Goal: Task Accomplishment & Management: Complete application form

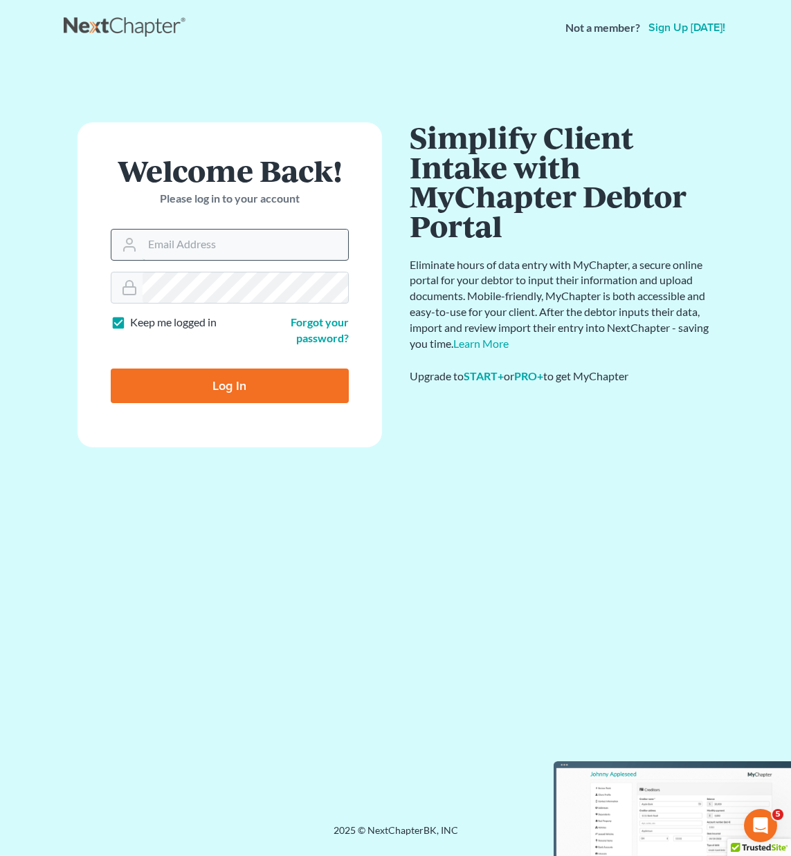
click at [163, 239] on input "Email Address" at bounding box center [244, 245] width 205 height 30
type input "[PERSON_NAME][EMAIL_ADDRESS][DOMAIN_NAME]"
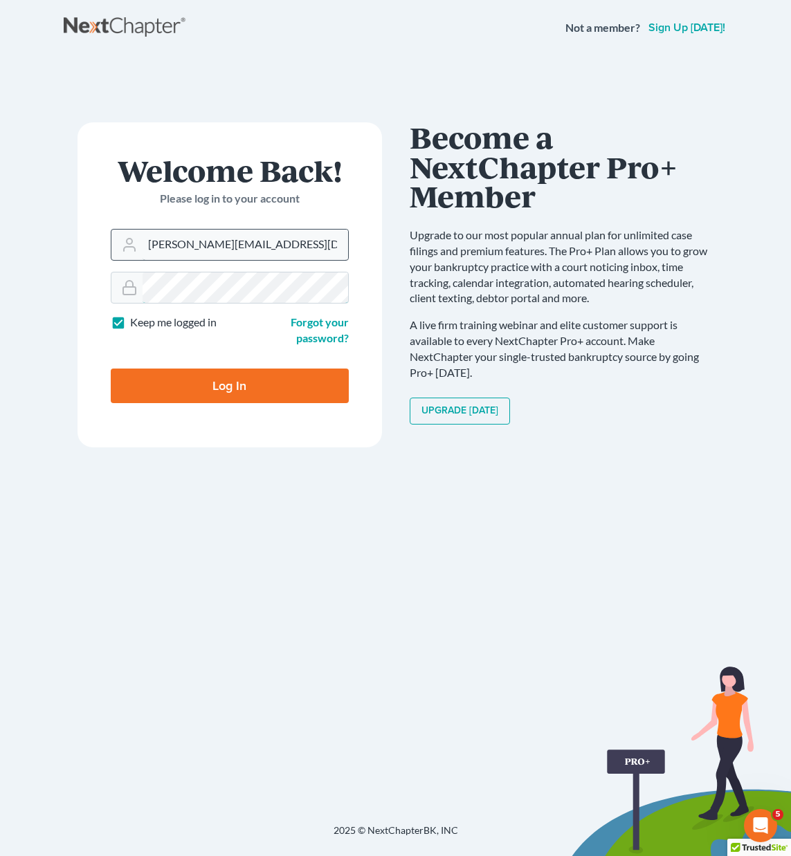
click at [111, 369] on input "Log In" at bounding box center [230, 386] width 238 height 35
type input "Thinking..."
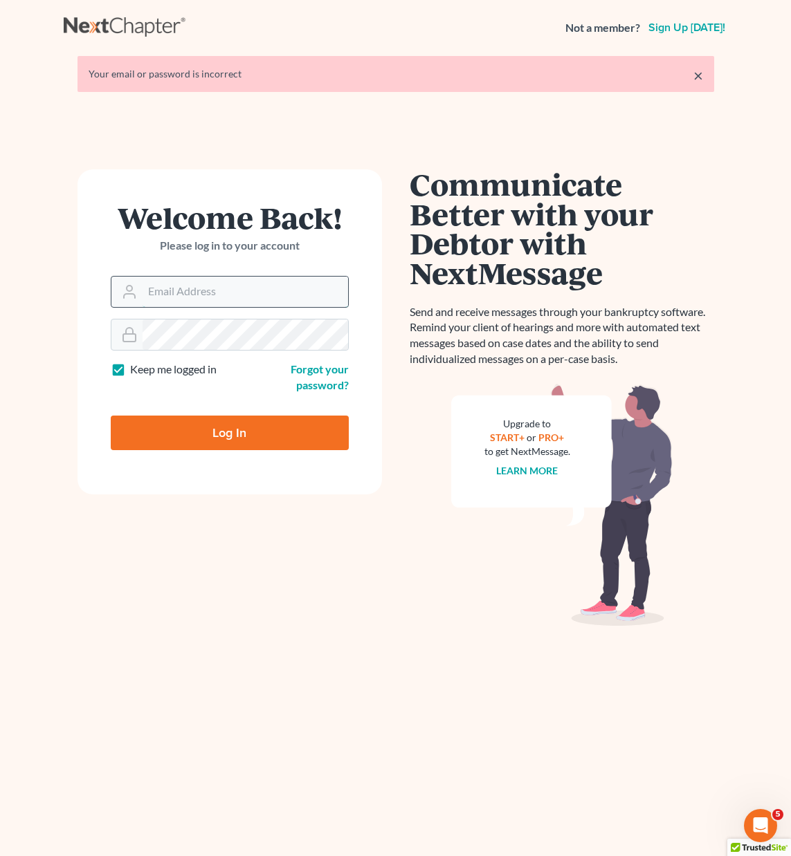
click at [179, 291] on input "Email Address" at bounding box center [244, 292] width 205 height 30
type input "[PERSON_NAME][EMAIL_ADDRESS][DOMAIN_NAME]"
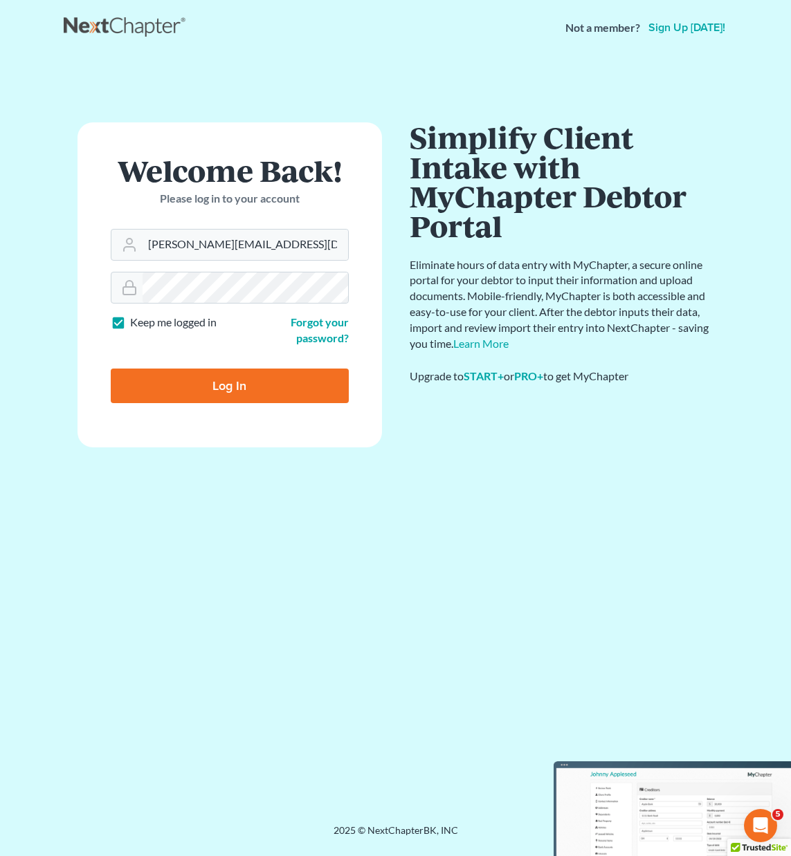
click at [210, 396] on input "Log In" at bounding box center [230, 386] width 238 height 35
type input "Thinking..."
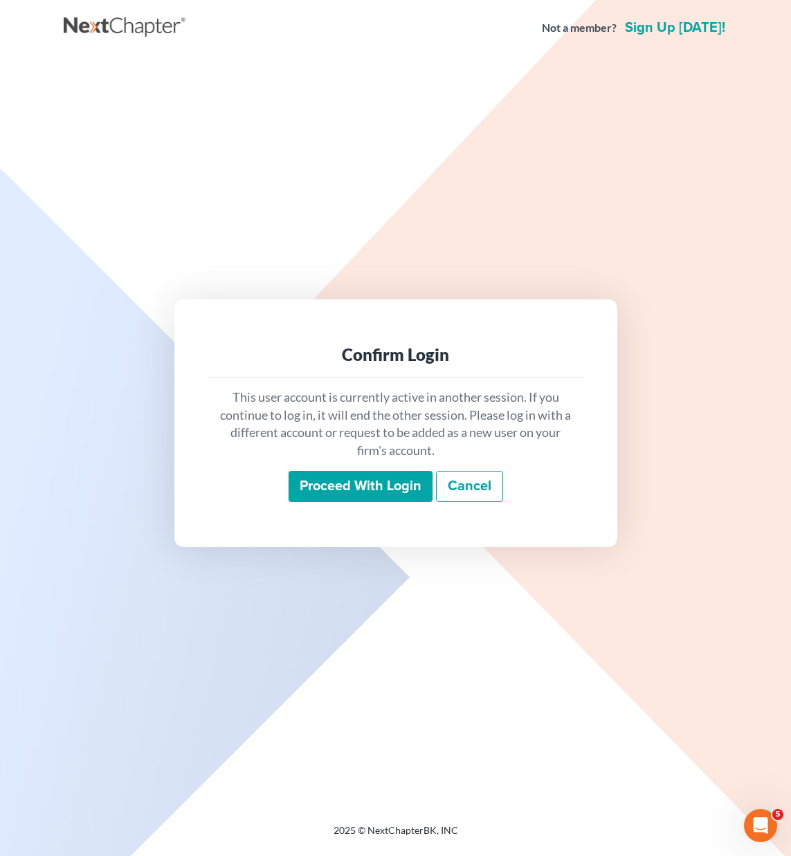
click at [337, 471] on input "Proceed with login" at bounding box center [360, 487] width 144 height 32
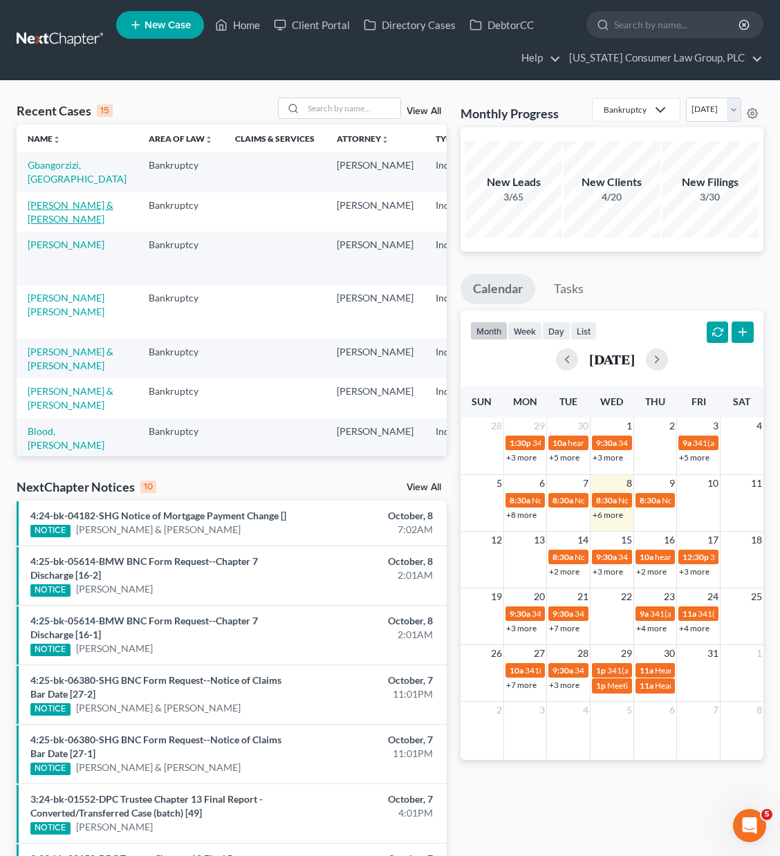
click at [66, 207] on link "[PERSON_NAME] & [PERSON_NAME]" at bounding box center [71, 212] width 86 height 26
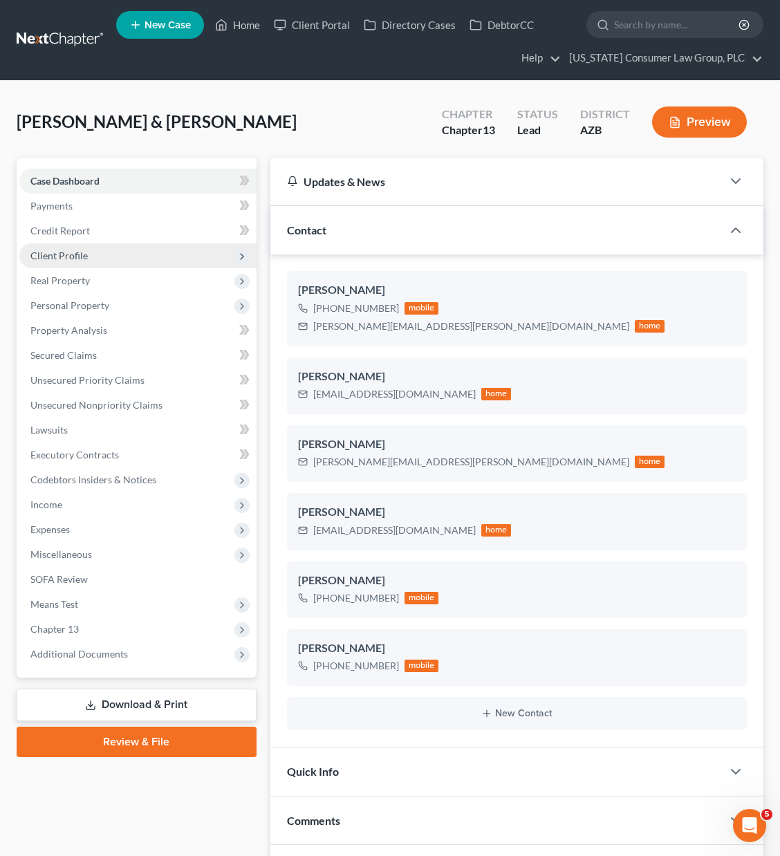
click at [52, 253] on span "Client Profile" at bounding box center [58, 256] width 57 height 12
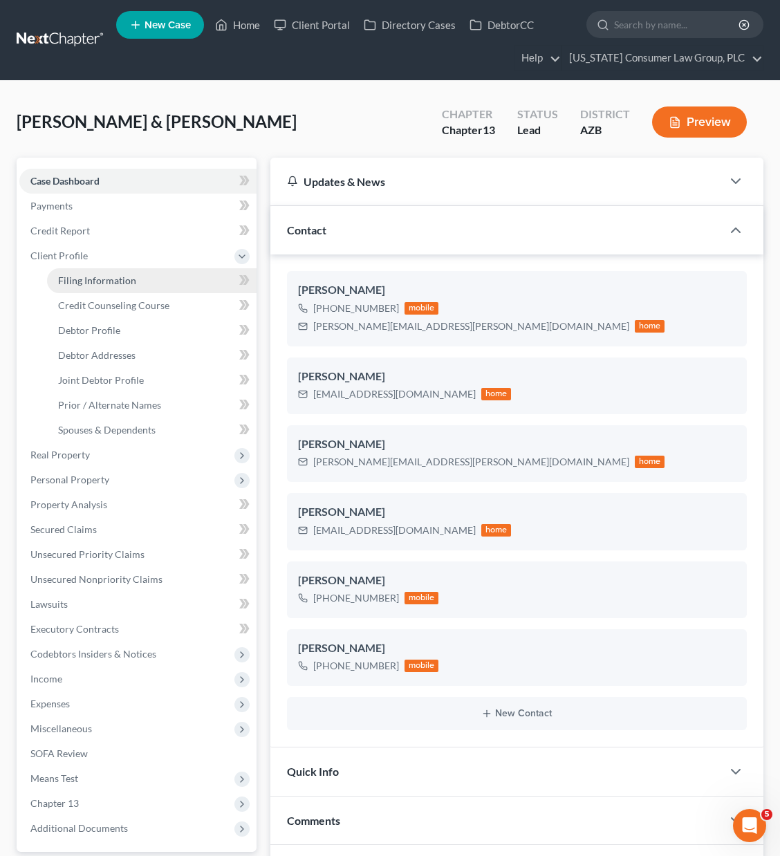
click at [89, 281] on span "Filing Information" at bounding box center [97, 281] width 78 height 12
select select "1"
select select "3"
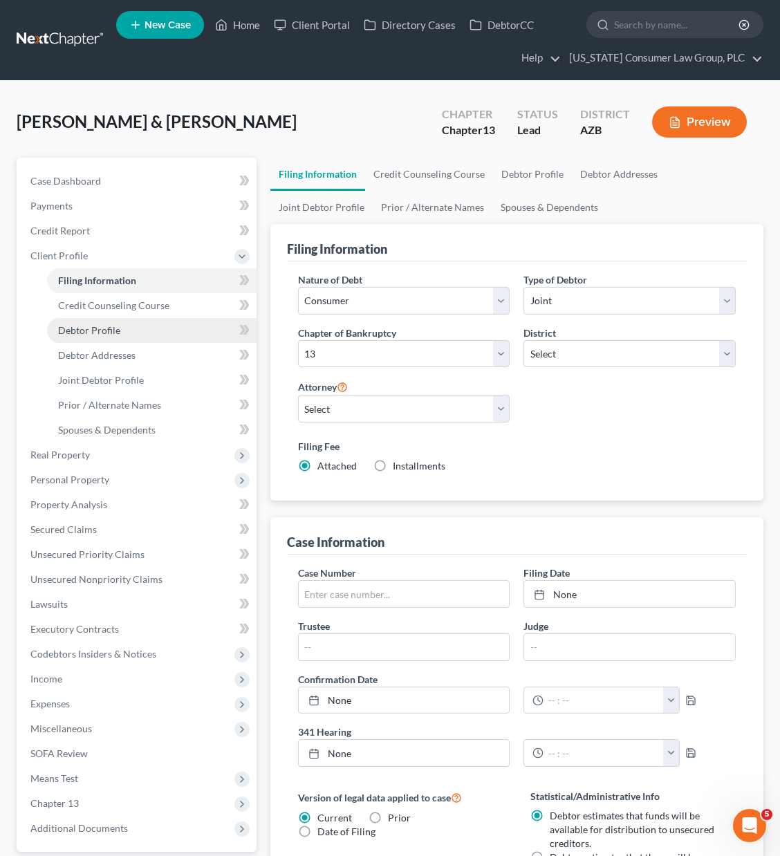
click at [106, 326] on span "Debtor Profile" at bounding box center [89, 330] width 62 height 12
select select "1"
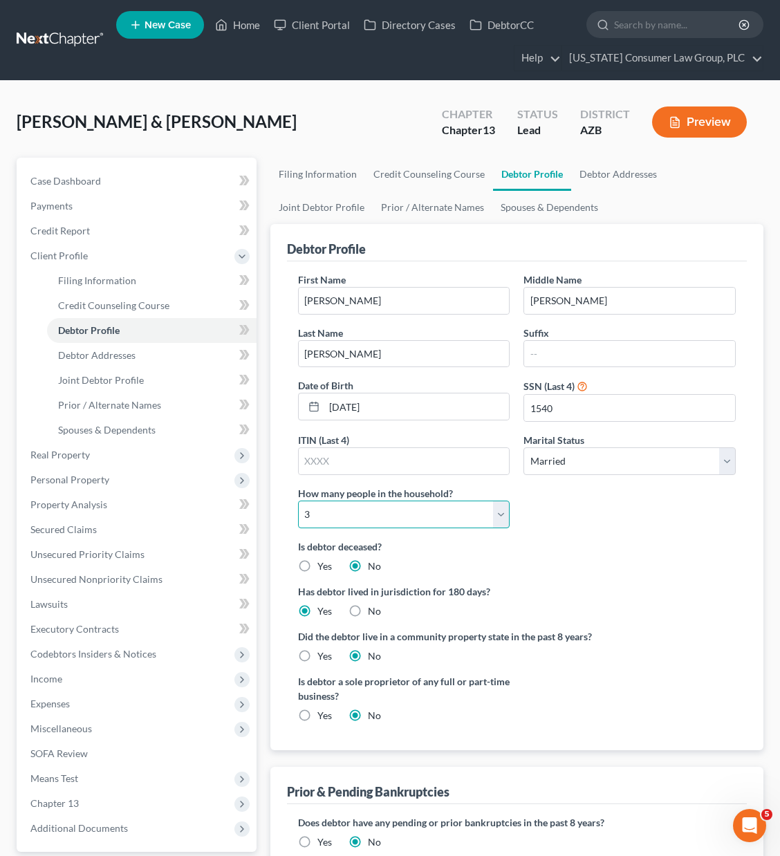
click at [497, 514] on select "Select 1 2 3 4 5 6 7 8 9 10 11 12 13 14 15 16 17 18 19 20" at bounding box center [404, 515] width 212 height 28
select select "4"
click at [298, 501] on select "Select 1 2 3 4 5 6 7 8 9 10 11 12 13 14 15 16 17 18 19 20" at bounding box center [404, 515] width 212 height 28
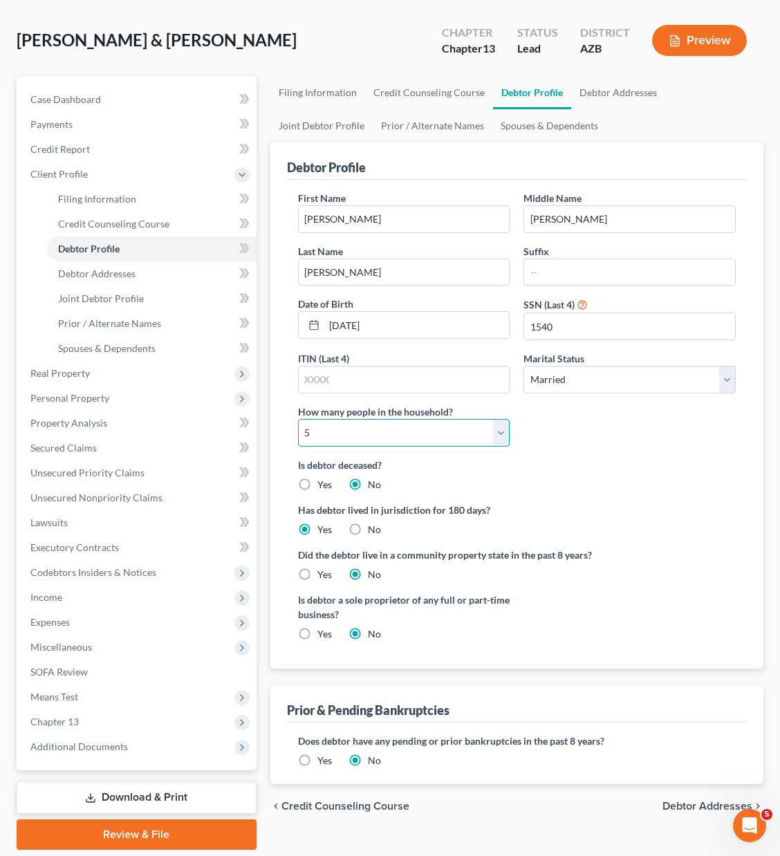
scroll to position [128, 0]
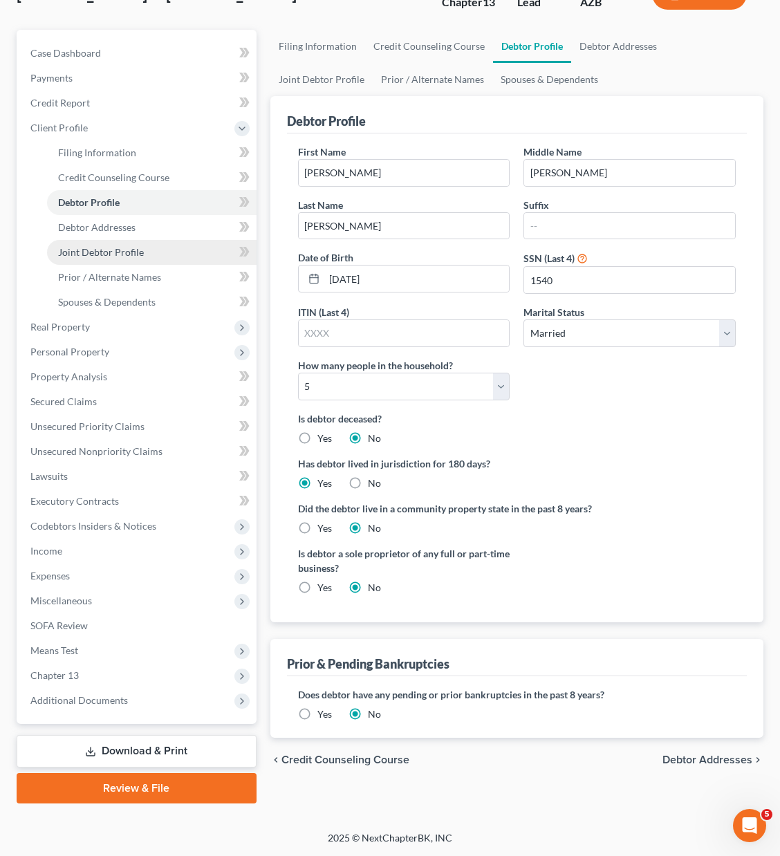
click at [81, 252] on span "Joint Debtor Profile" at bounding box center [101, 252] width 86 height 12
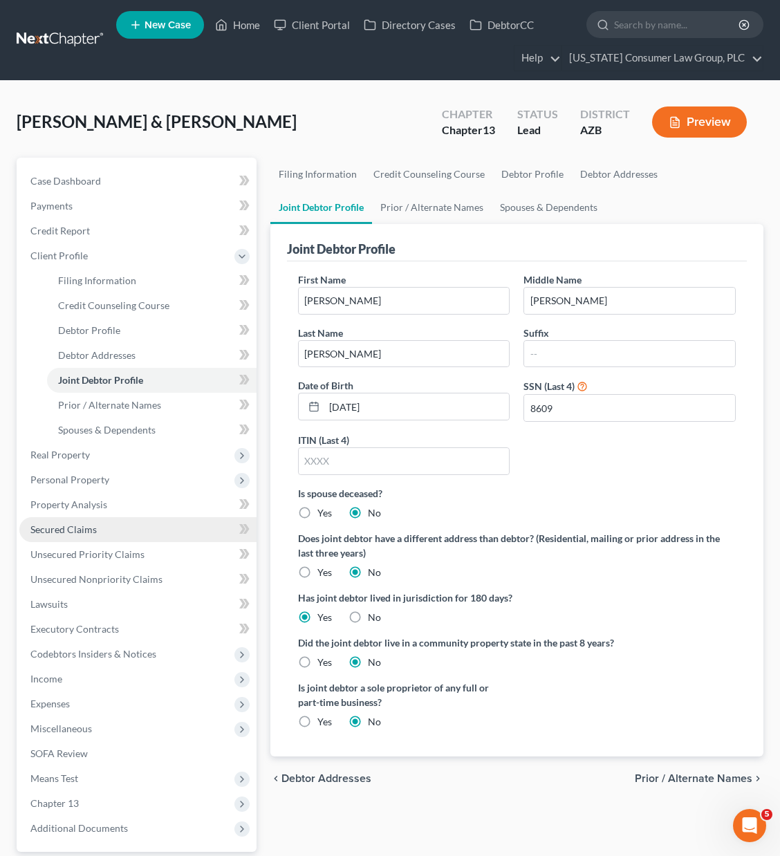
click at [89, 524] on span "Secured Claims" at bounding box center [63, 530] width 66 height 12
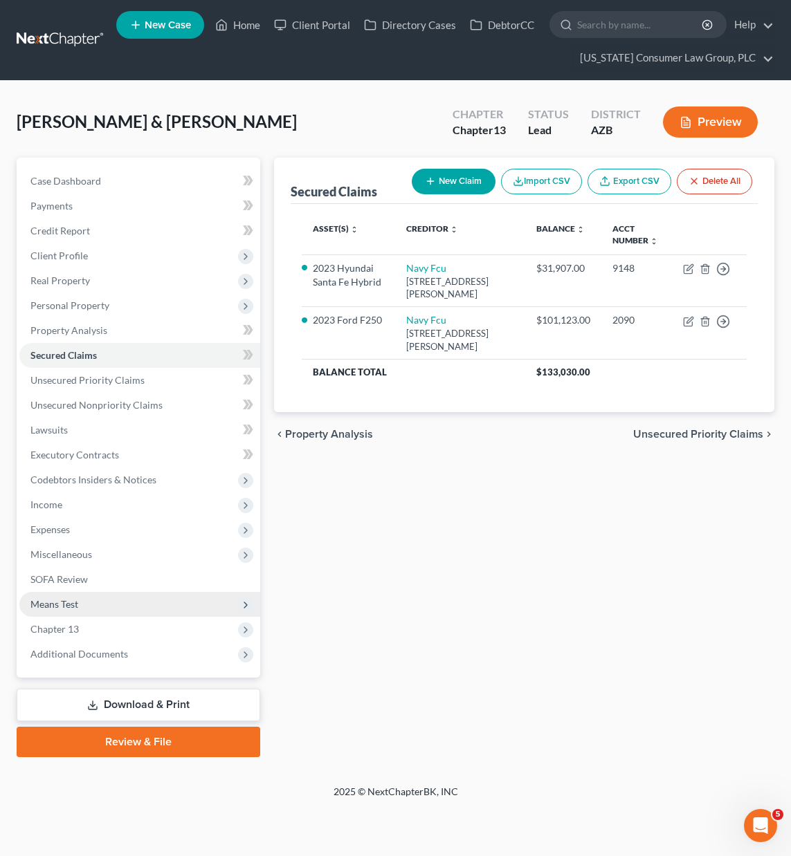
click at [89, 606] on span "Means Test" at bounding box center [139, 604] width 241 height 25
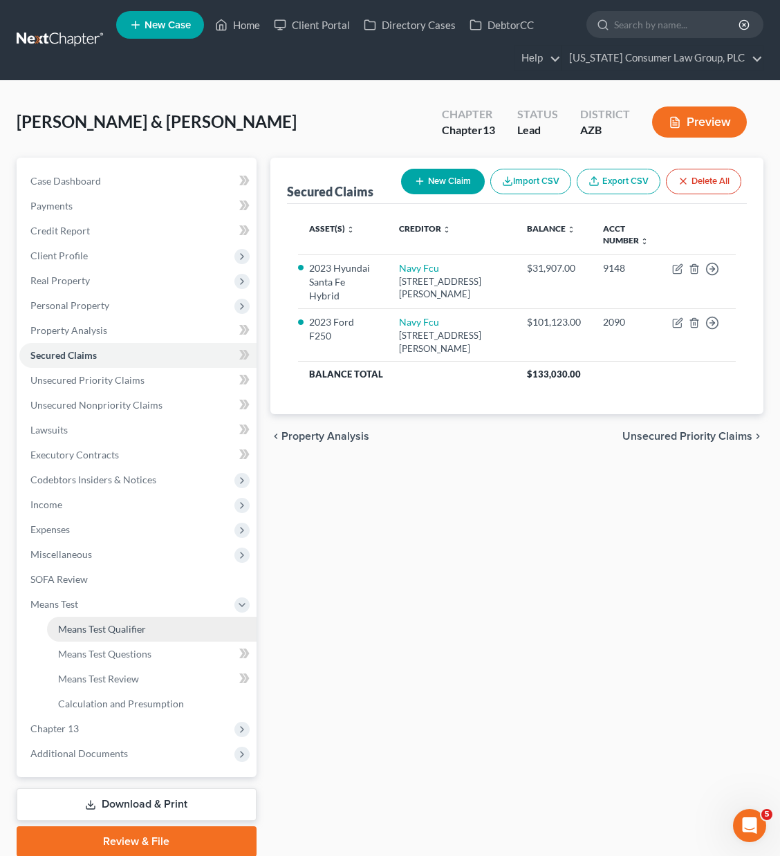
click at [91, 629] on span "Means Test Qualifier" at bounding box center [102, 629] width 88 height 12
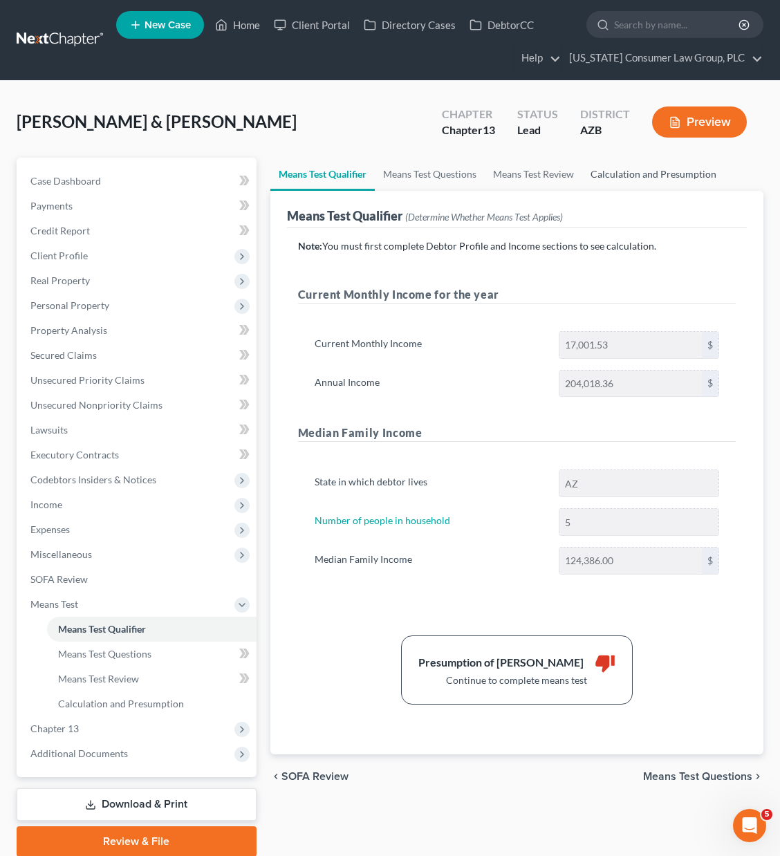
click at [697, 173] on link "Calculation and Presumption" at bounding box center [653, 174] width 142 height 33
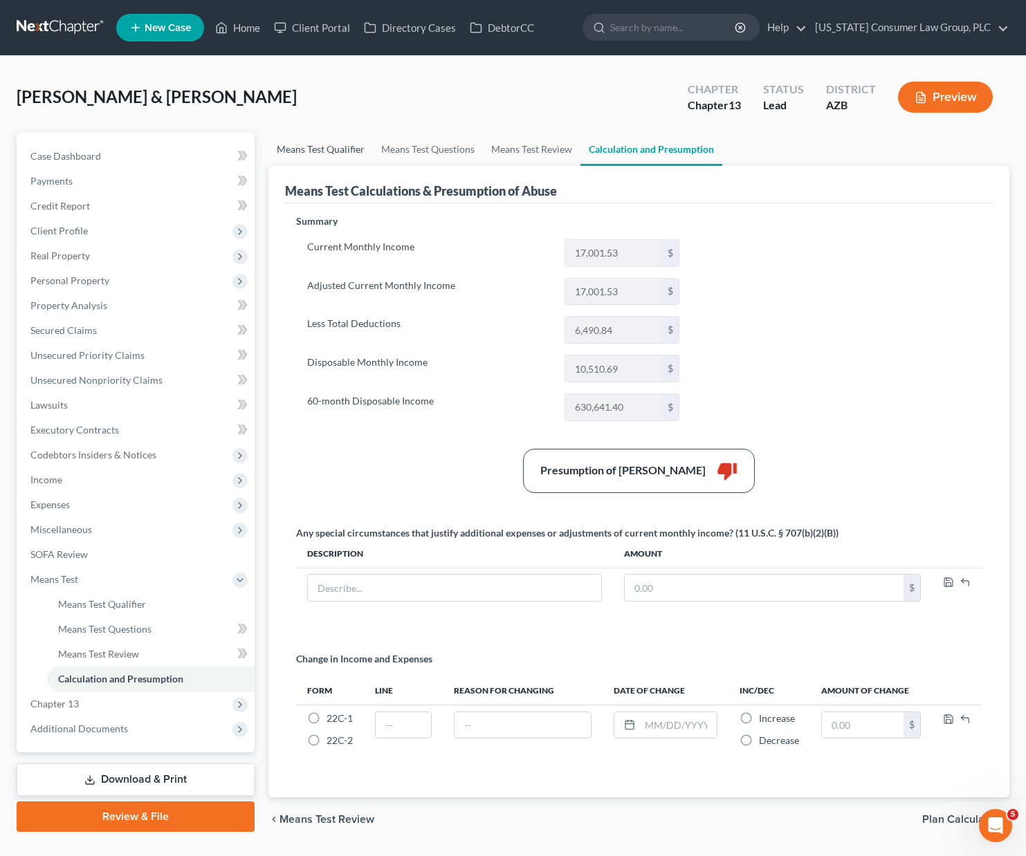
click at [311, 153] on link "Means Test Qualifier" at bounding box center [320, 149] width 104 height 33
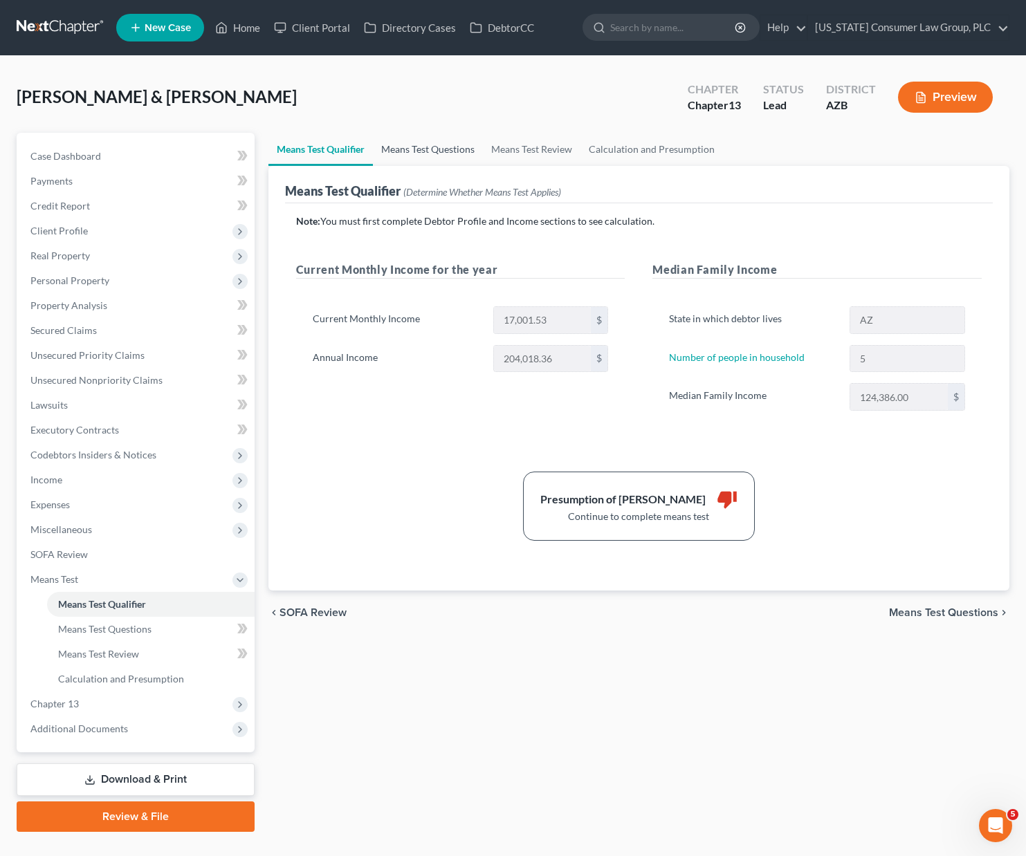
click at [394, 145] on link "Means Test Questions" at bounding box center [428, 149] width 110 height 33
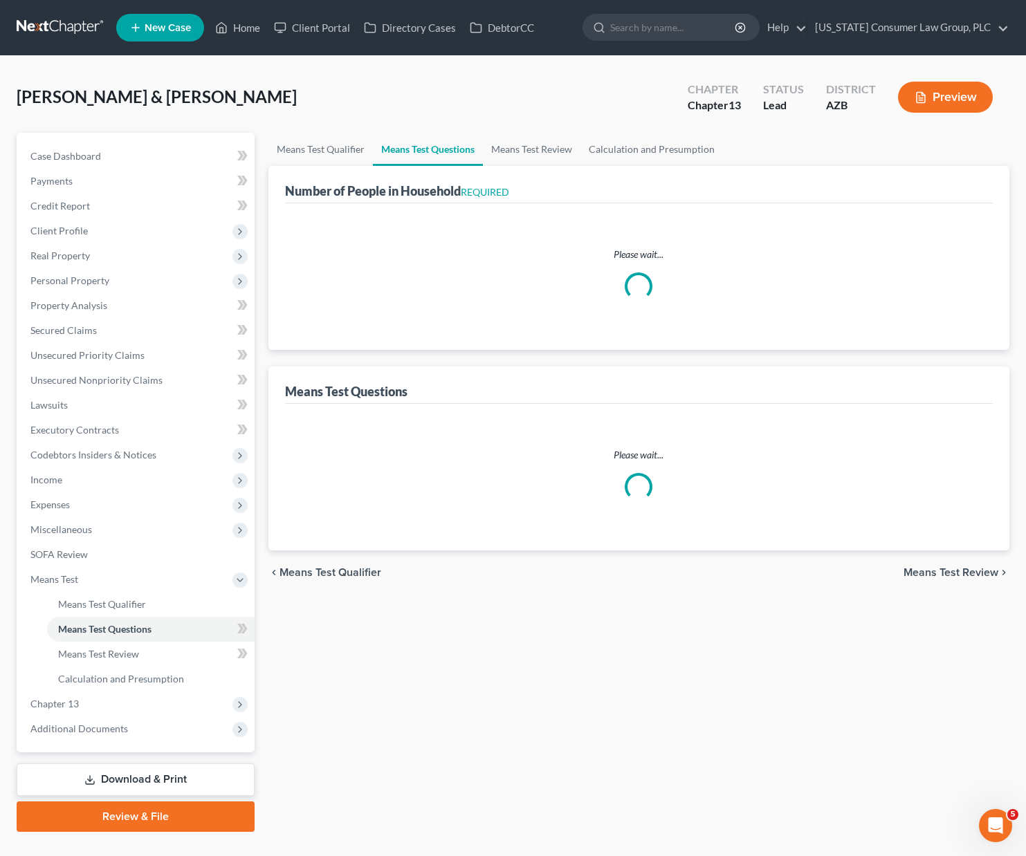
select select "1"
select select "60"
select select "1"
select select "60"
select select "2"
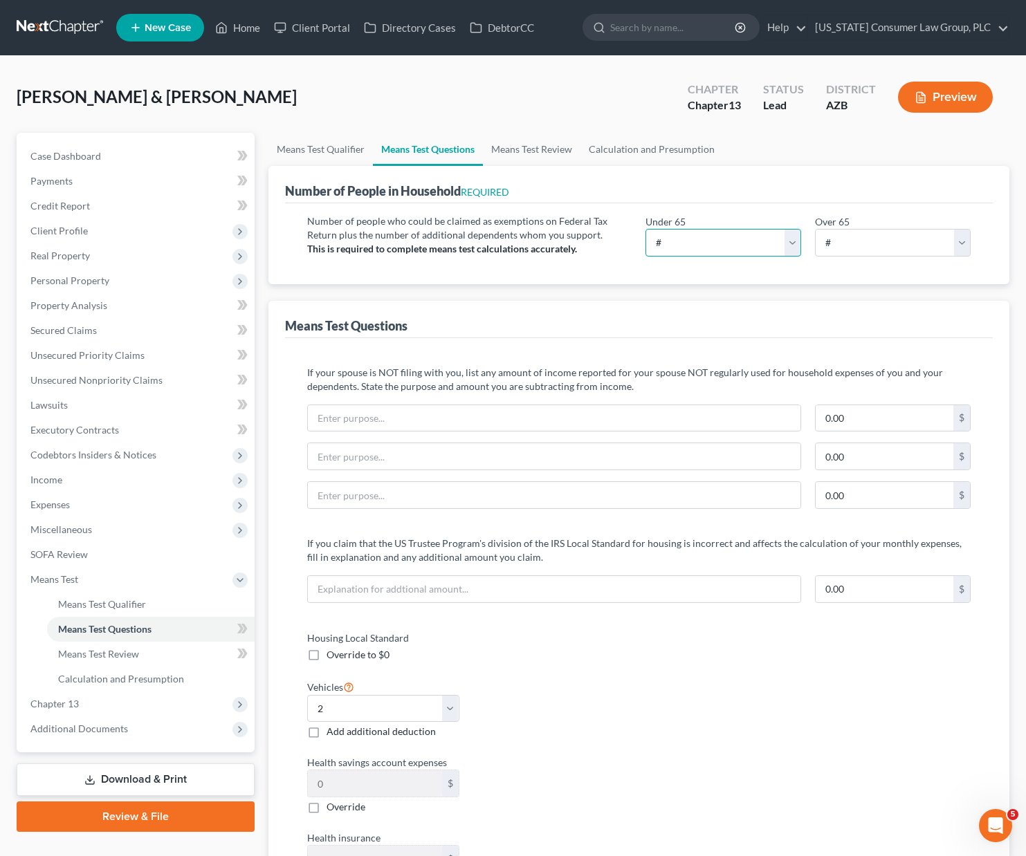
click at [718, 238] on select "# 0 1 2 3 4 5 6 7 8 9 10" at bounding box center [723, 243] width 156 height 28
select select "3"
click at [645, 229] on select "# 0 1 2 3 4 5 6 7 8 9 10" at bounding box center [723, 243] width 156 height 28
click at [790, 237] on select "# 0 1 2 3 4 5 6 7 8 9 10" at bounding box center [893, 243] width 156 height 28
select select "2"
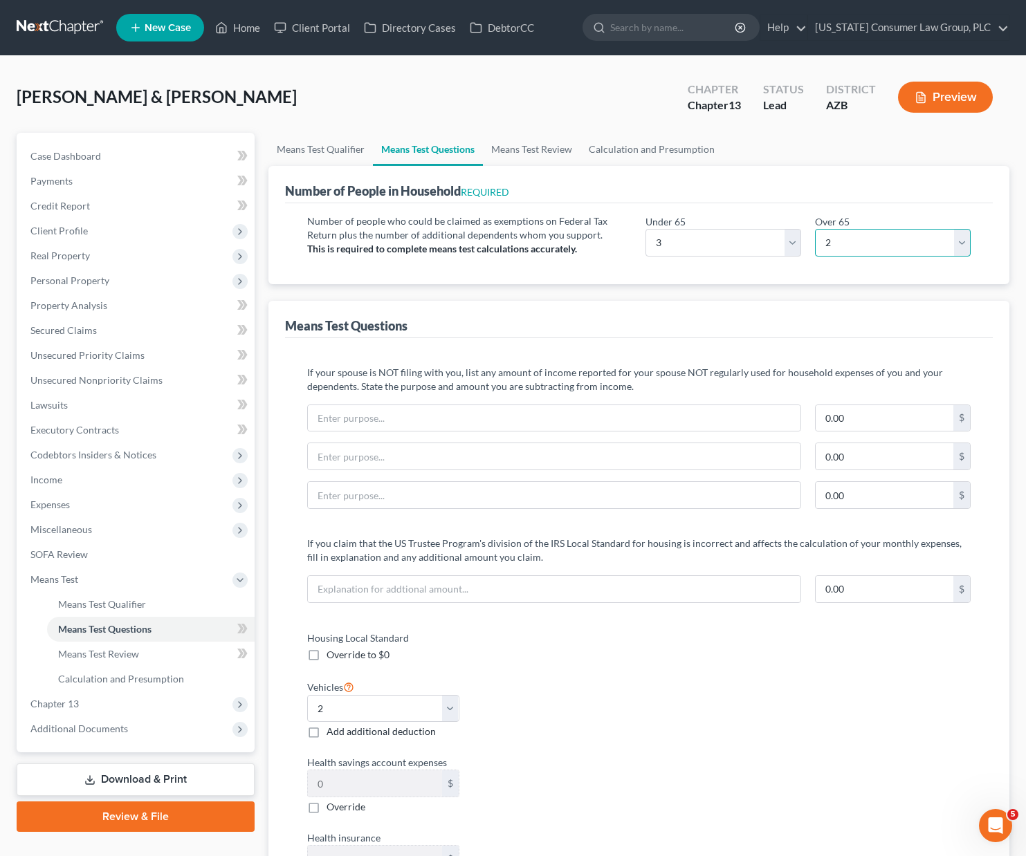
click at [790, 229] on select "# 0 1 2 3 4 5 6 7 8 9 10" at bounding box center [893, 243] width 156 height 28
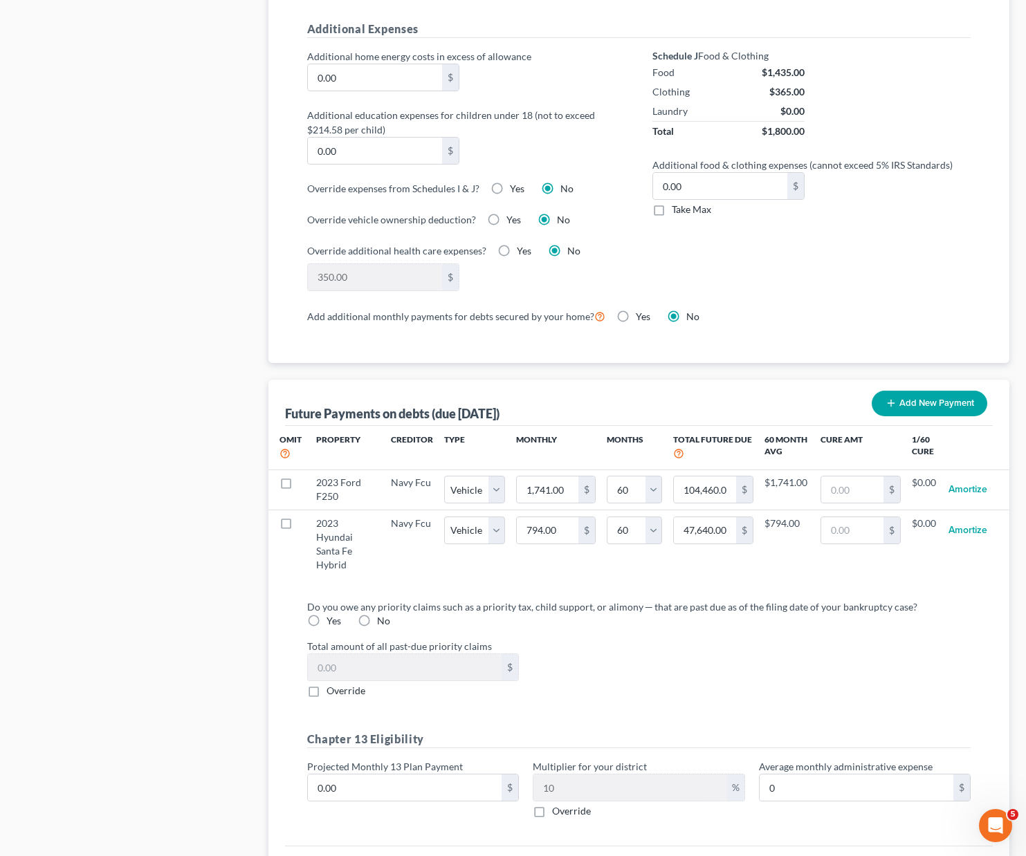
scroll to position [1177, 0]
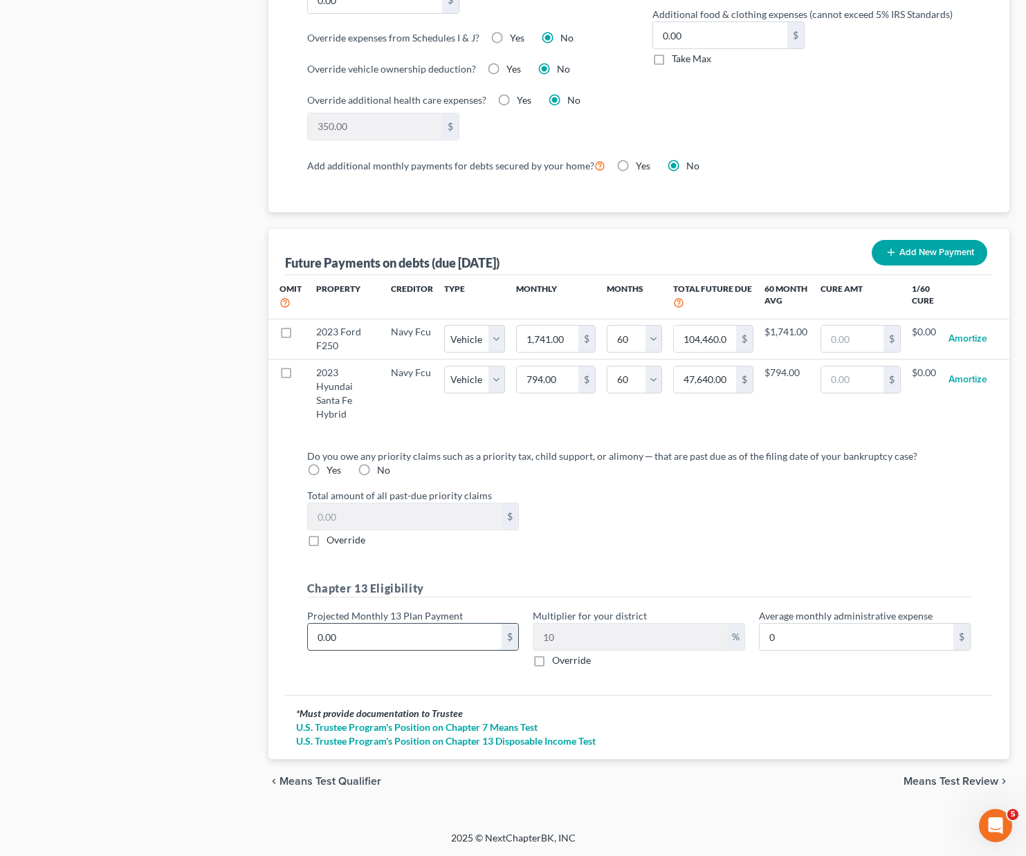
click at [348, 640] on input "0.00" at bounding box center [405, 637] width 194 height 26
type input "5"
type input "0.50"
type input "59"
type input "5.90"
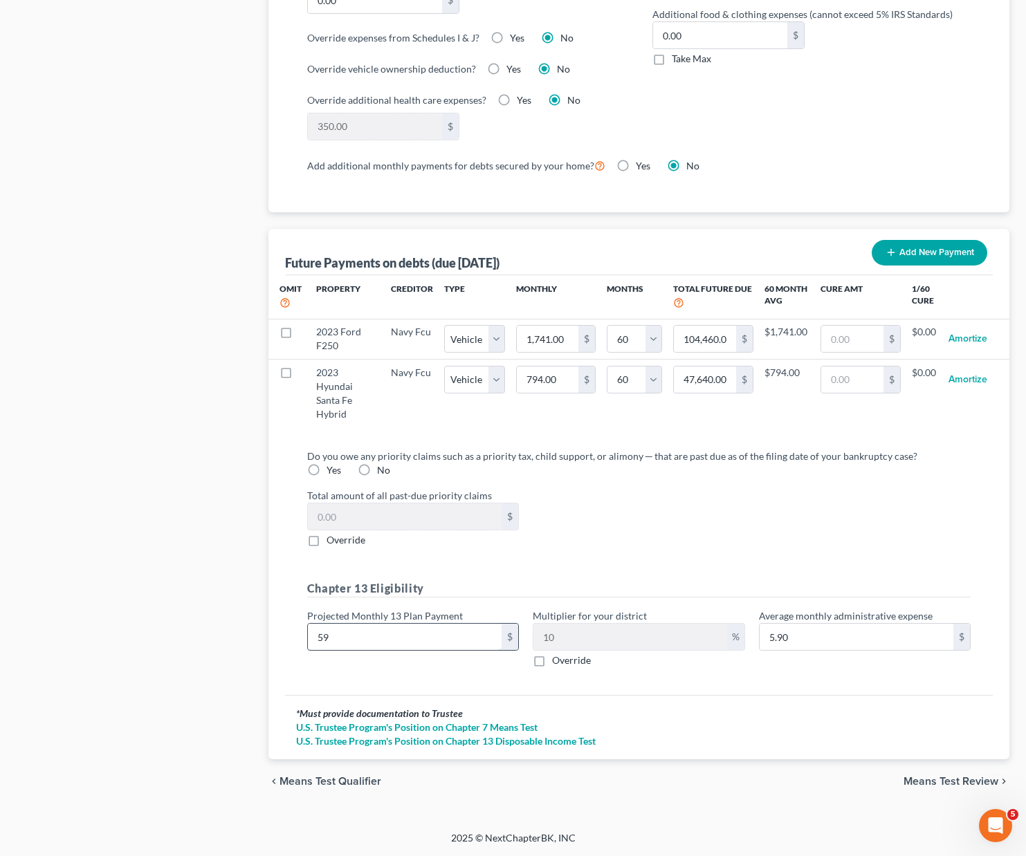
type input "596"
type input "59.60"
type input "5968"
type input "596.80"
type input "5,968"
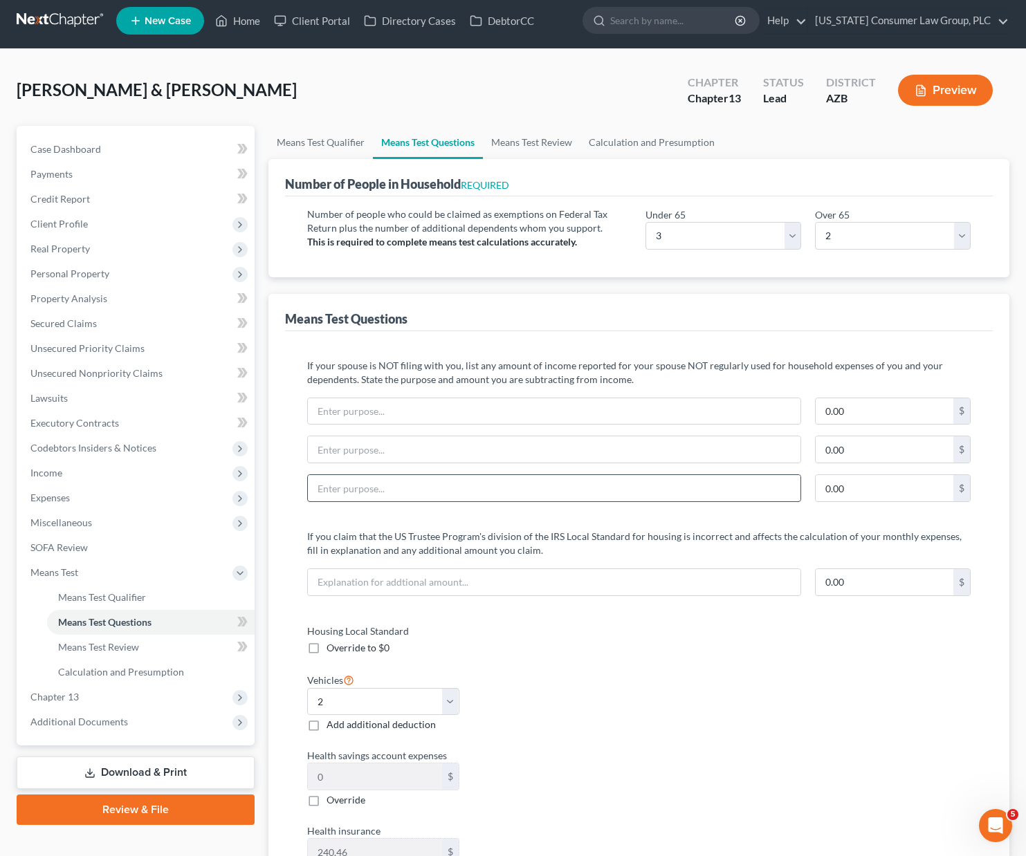
scroll to position [0, 0]
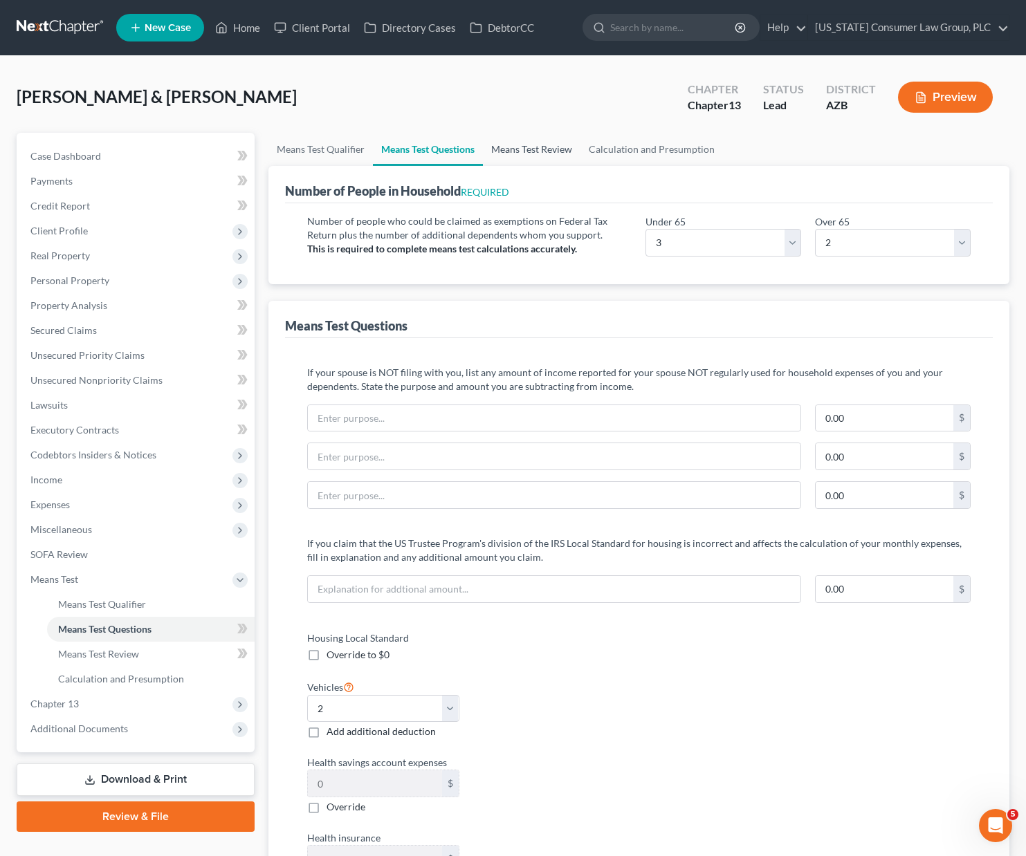
click at [525, 145] on link "Means Test Review" at bounding box center [532, 149] width 98 height 33
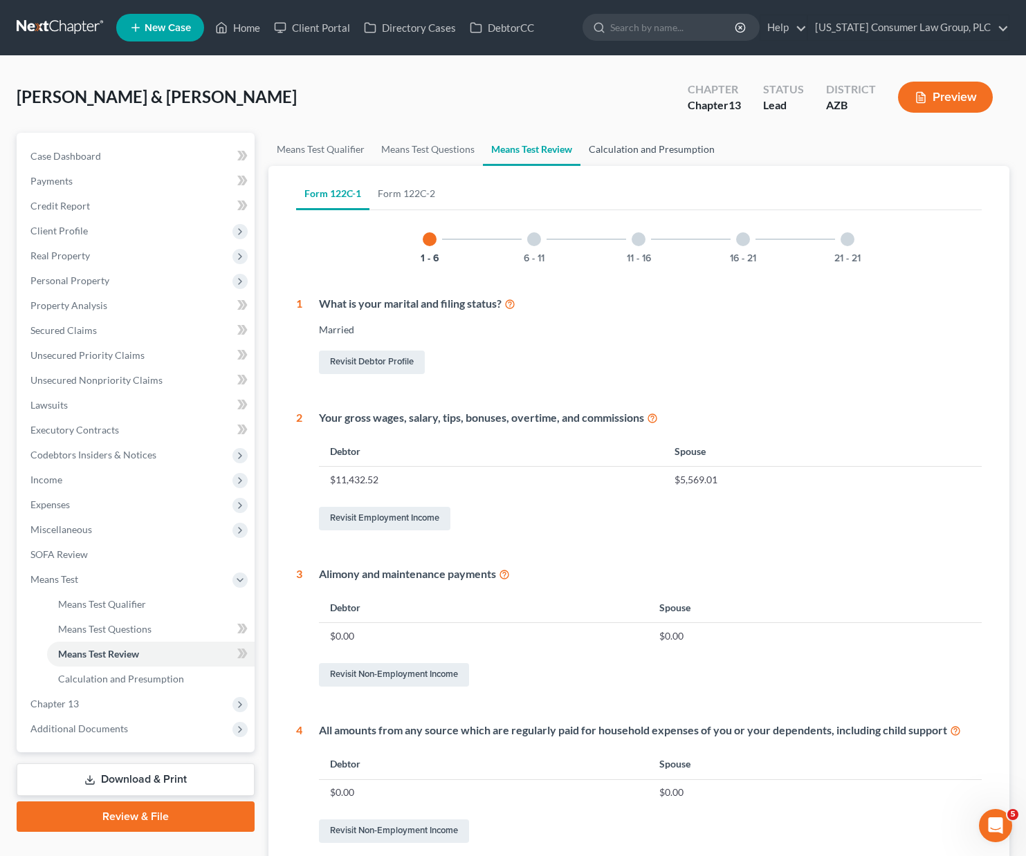
click at [645, 147] on link "Calculation and Presumption" at bounding box center [651, 149] width 142 height 33
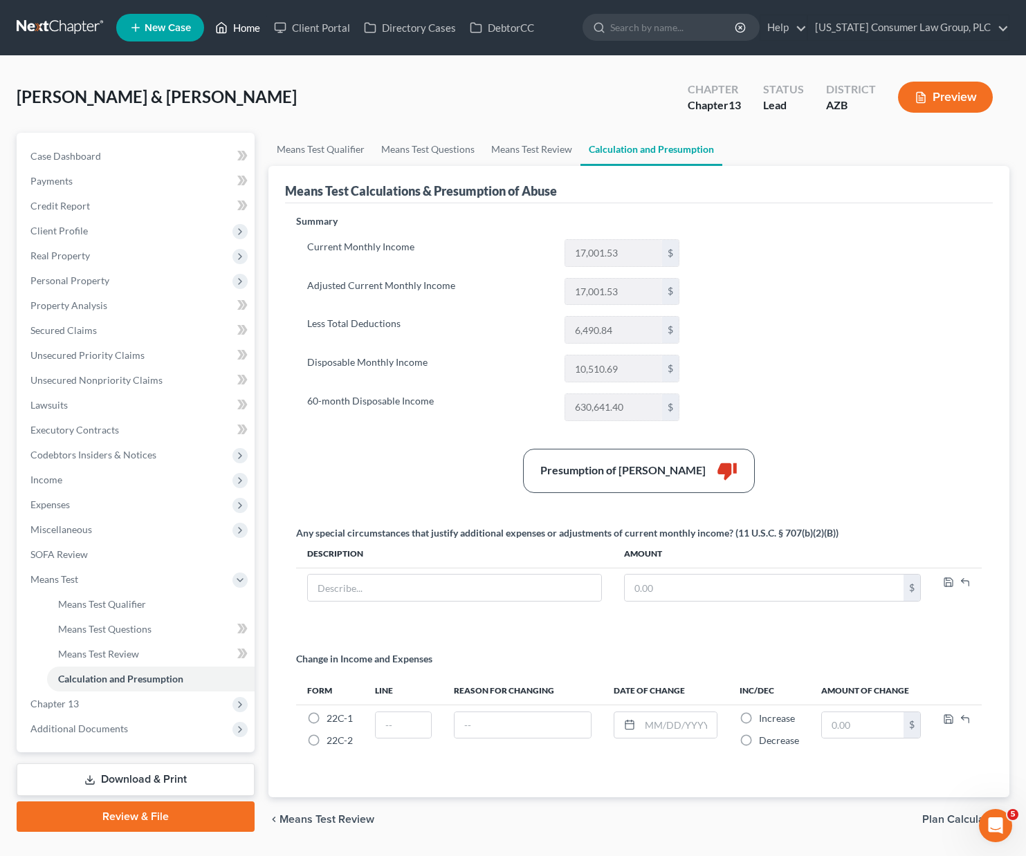
click at [250, 29] on link "Home" at bounding box center [237, 27] width 59 height 25
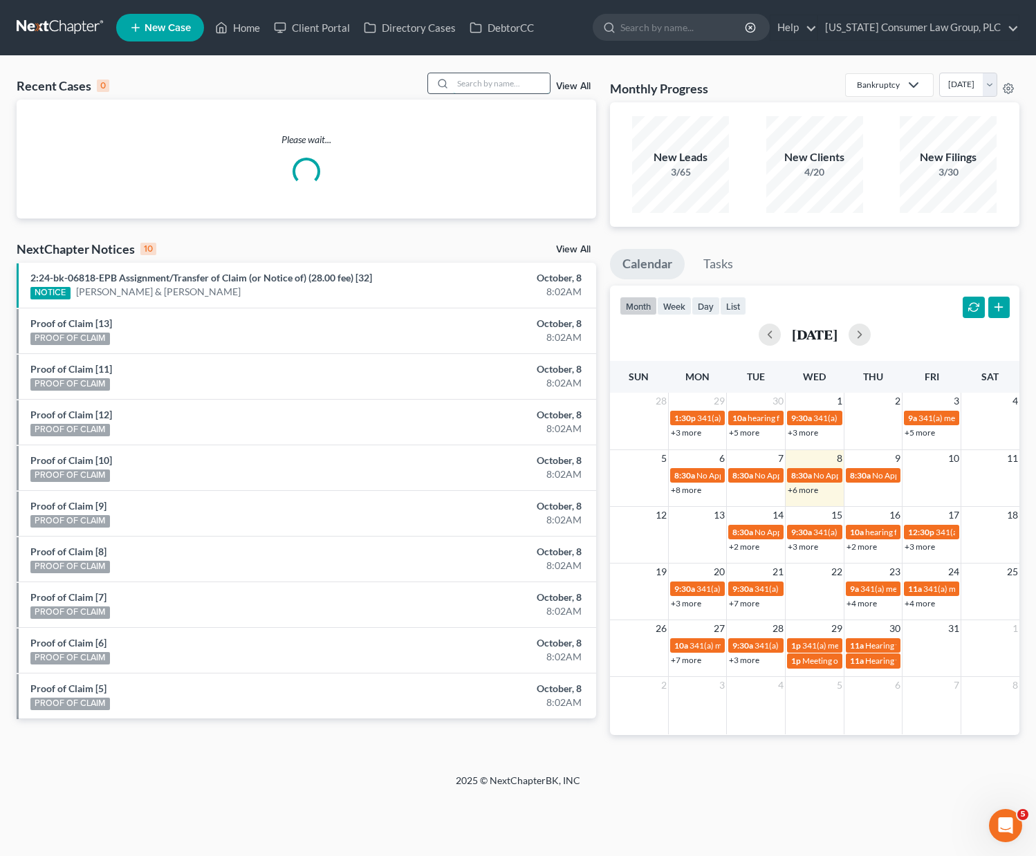
click at [480, 81] on input "search" at bounding box center [501, 83] width 97 height 20
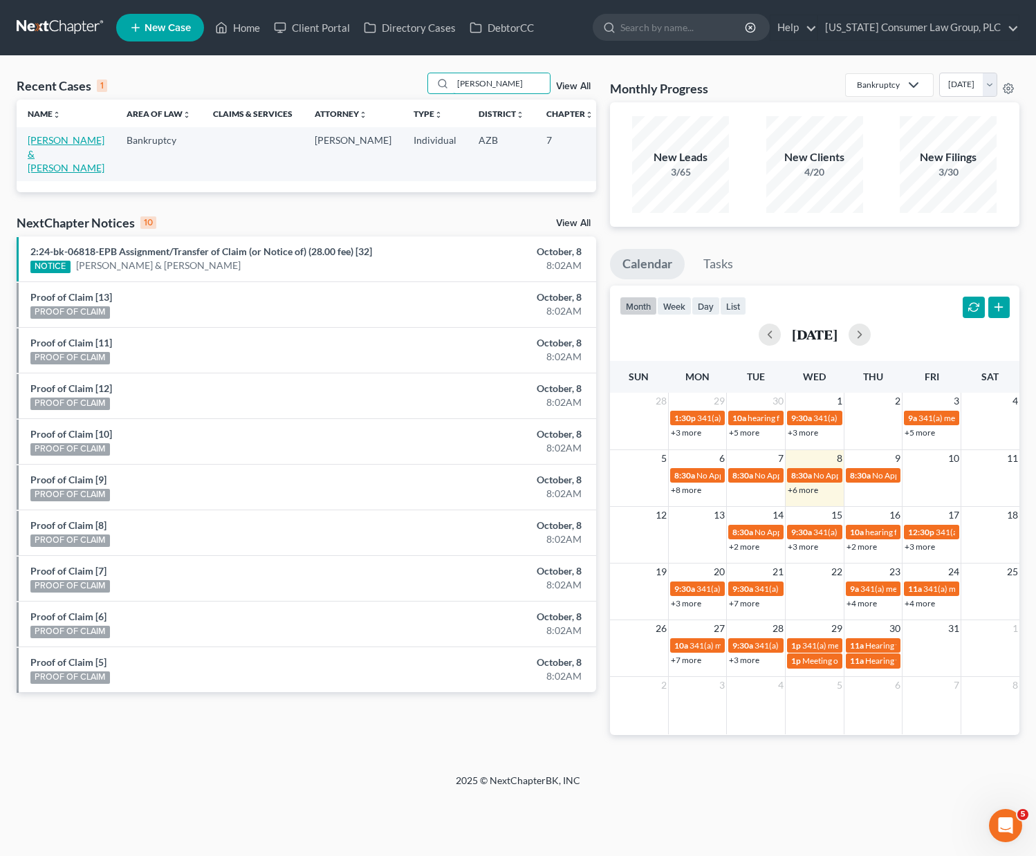
type input "wentzel"
click at [33, 155] on link "Wentzel, Greg & Lisa" at bounding box center [66, 153] width 77 height 39
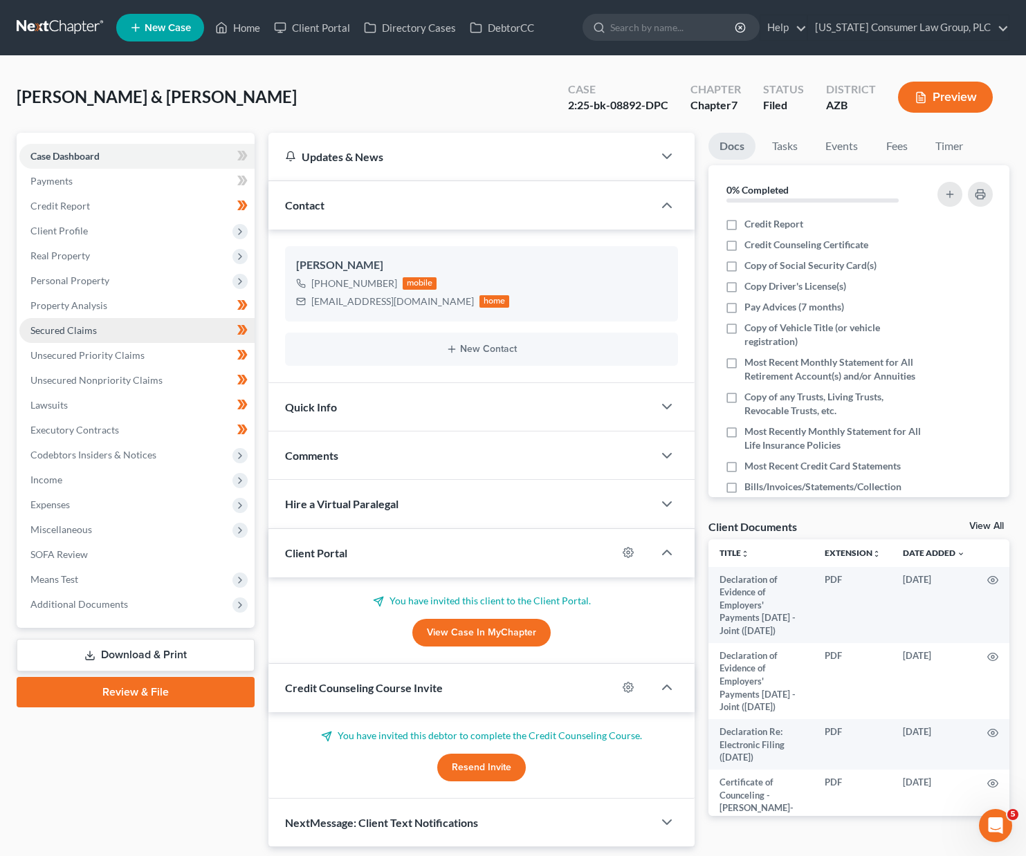
click at [61, 328] on span "Secured Claims" at bounding box center [63, 330] width 66 height 12
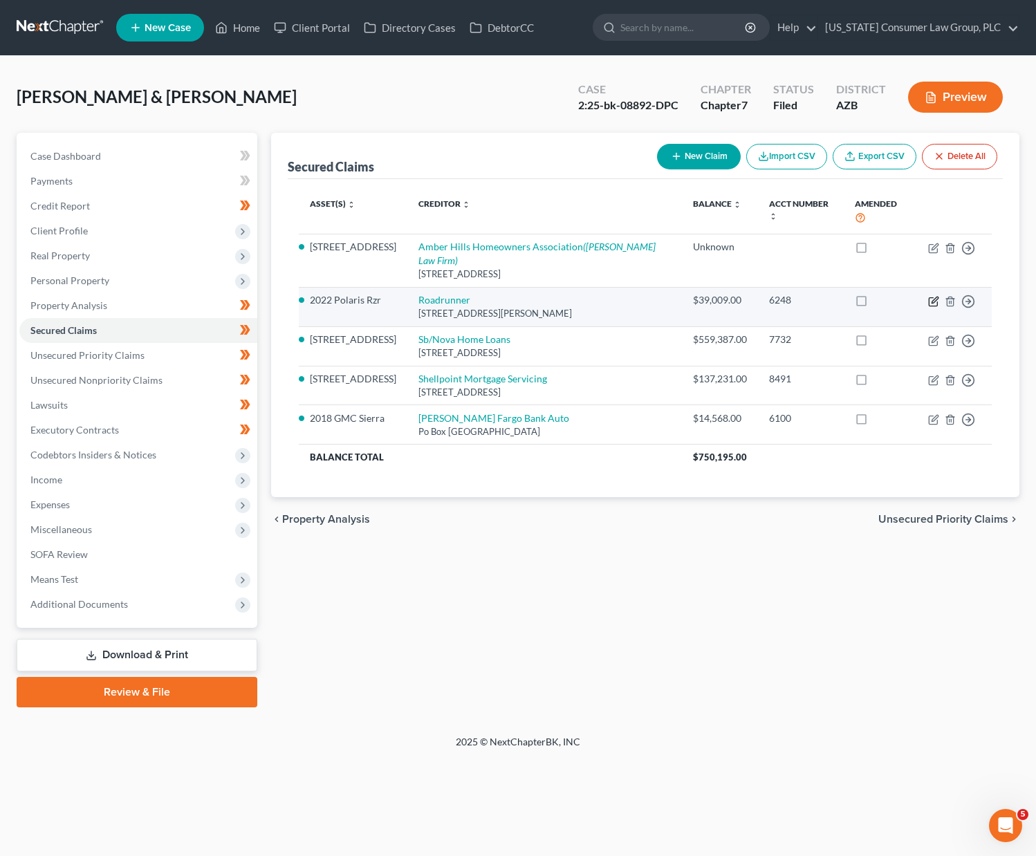
click at [790, 296] on icon "button" at bounding box center [933, 301] width 11 height 11
select select "45"
select select "4"
select select "0"
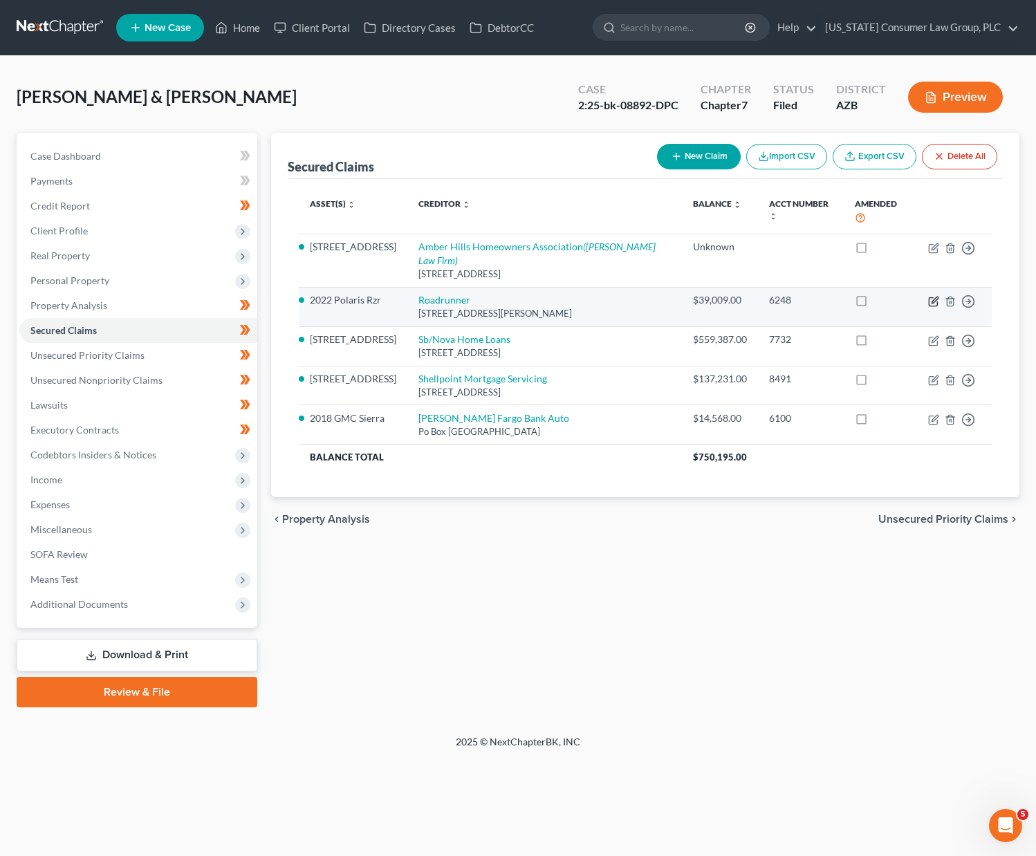
select select "0"
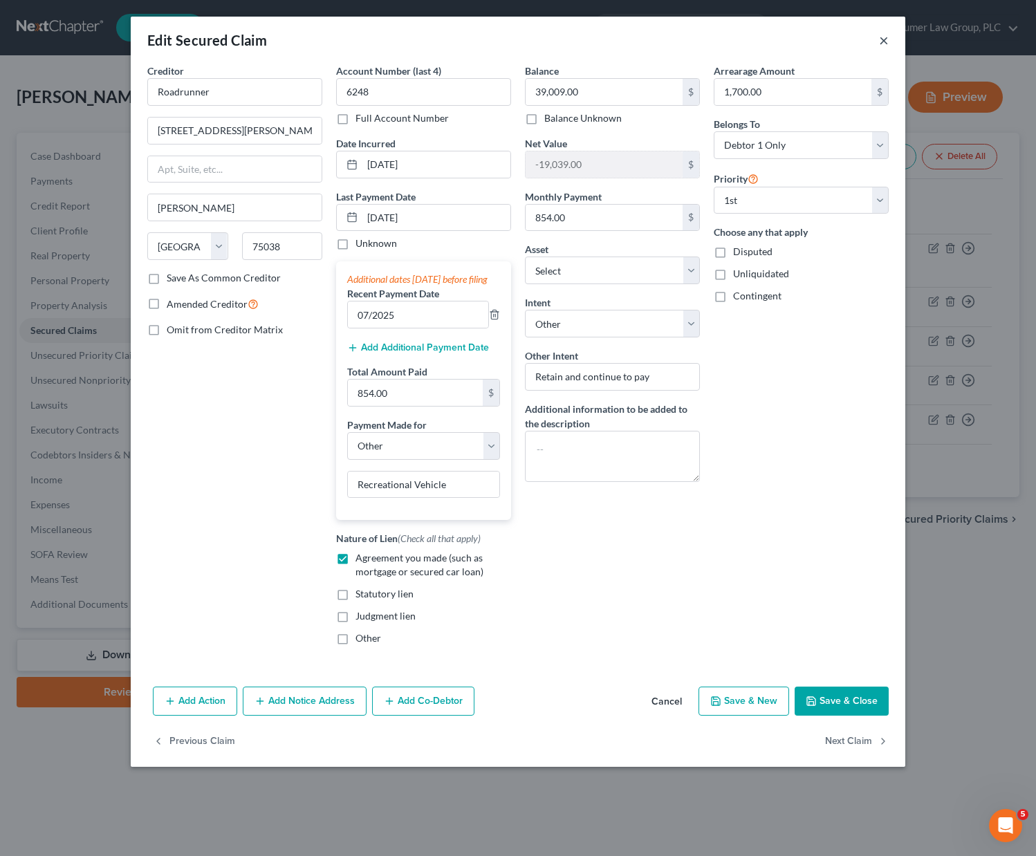
click at [790, 37] on button "×" at bounding box center [884, 40] width 10 height 17
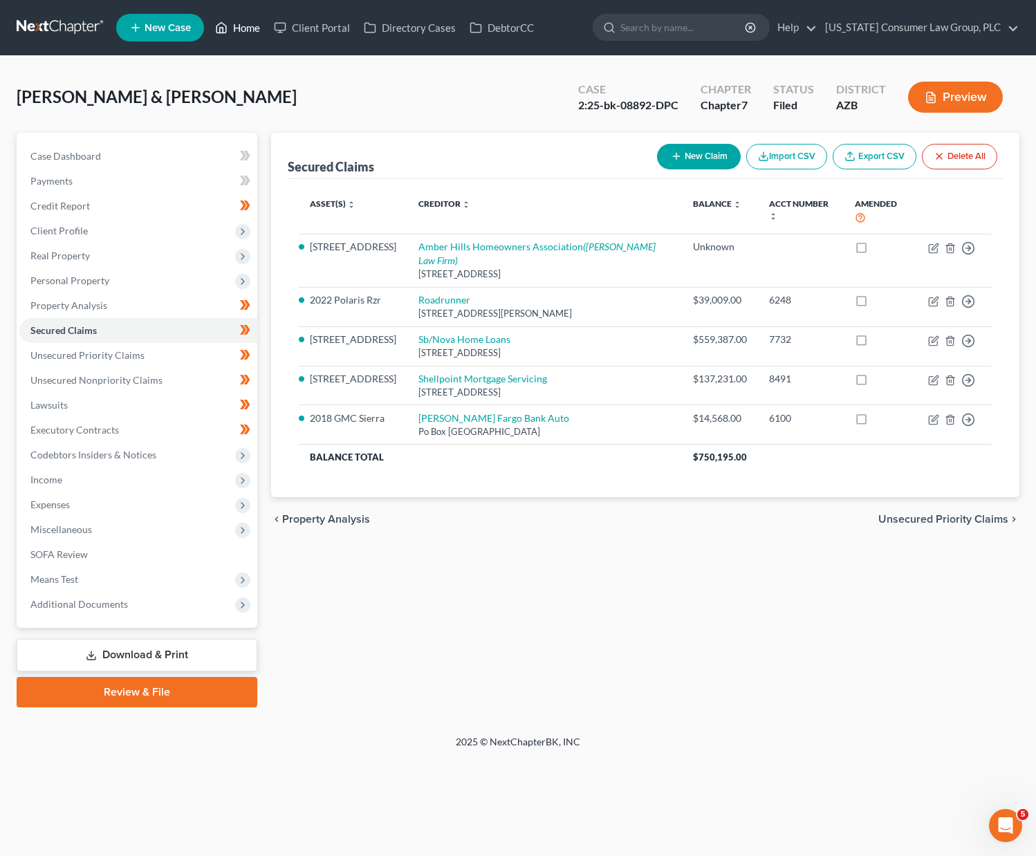
click at [247, 26] on link "Home" at bounding box center [237, 27] width 59 height 25
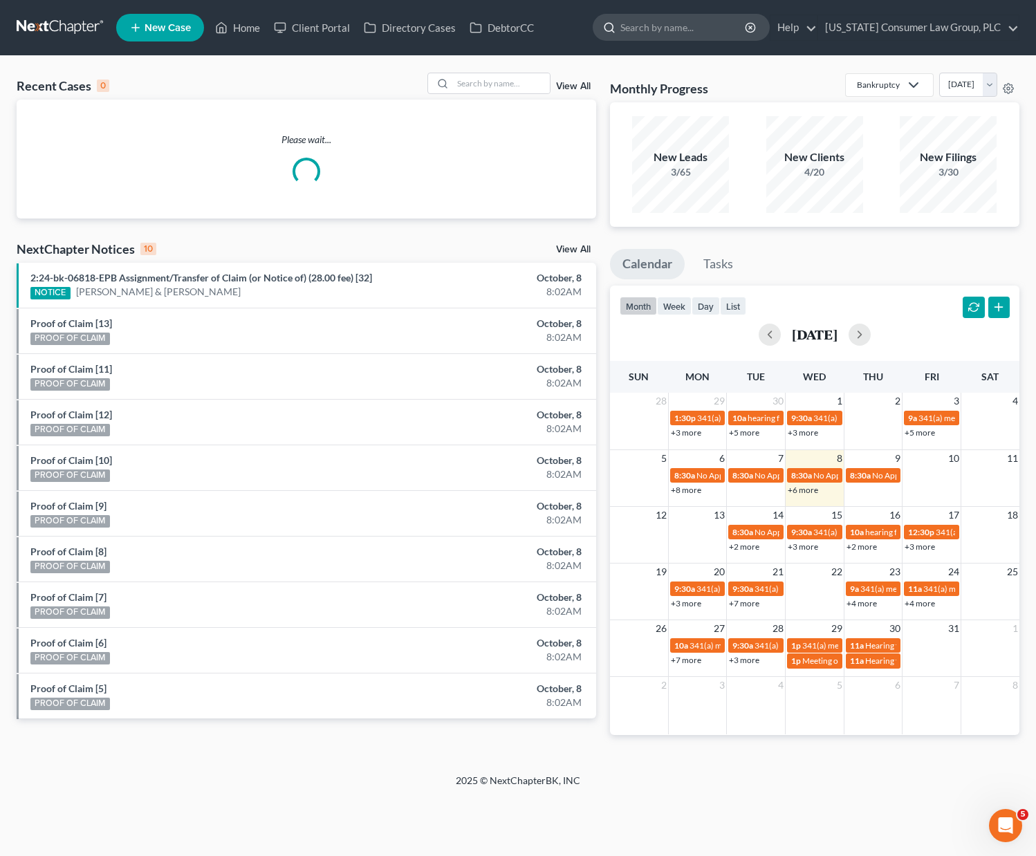
click at [674, 31] on input "search" at bounding box center [683, 28] width 127 height 26
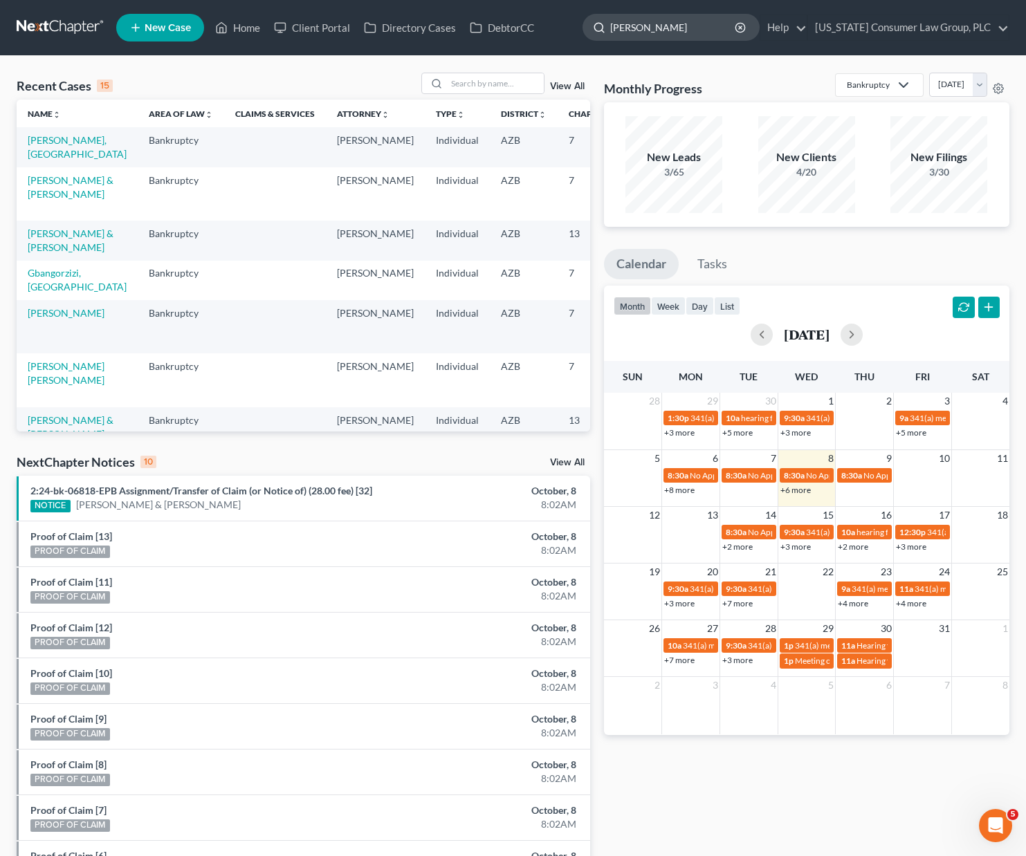
type input "mcmillan"
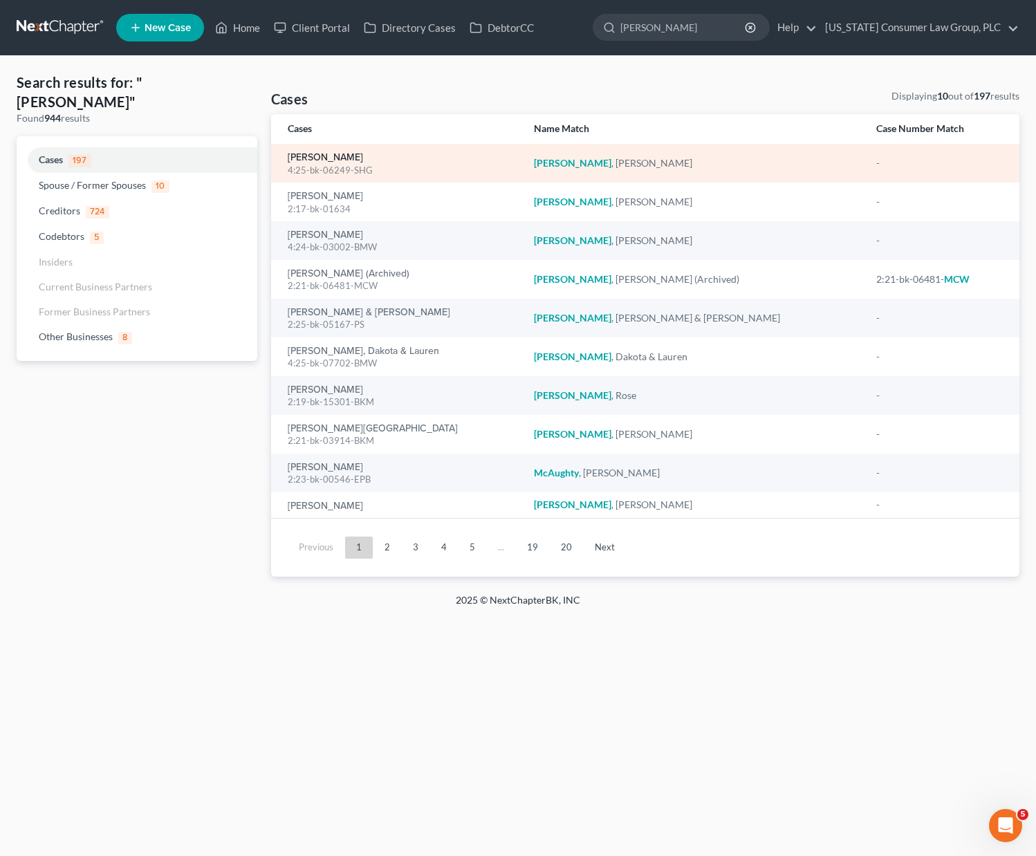
click at [338, 155] on link "McMillan, Brandon" at bounding box center [325, 158] width 75 height 10
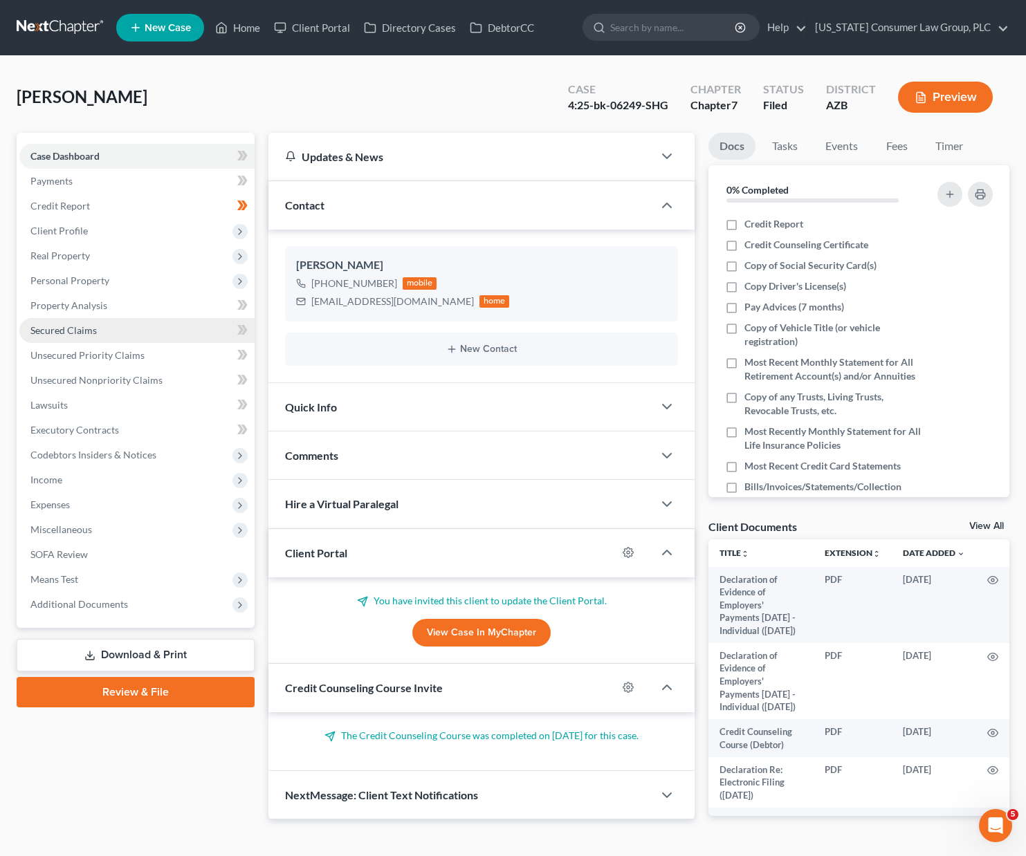
click at [66, 324] on span "Secured Claims" at bounding box center [63, 330] width 66 height 12
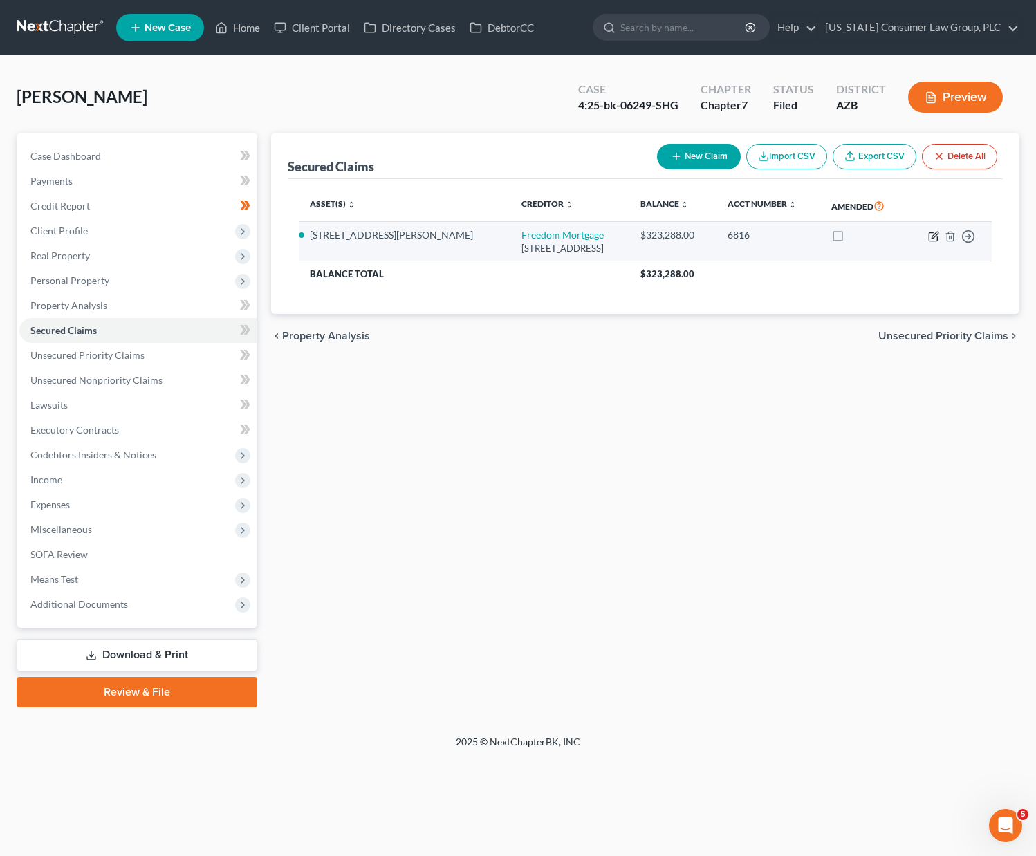
click at [790, 233] on icon "button" at bounding box center [933, 236] width 11 height 11
select select "9"
select select "3"
select select "2"
select select "0"
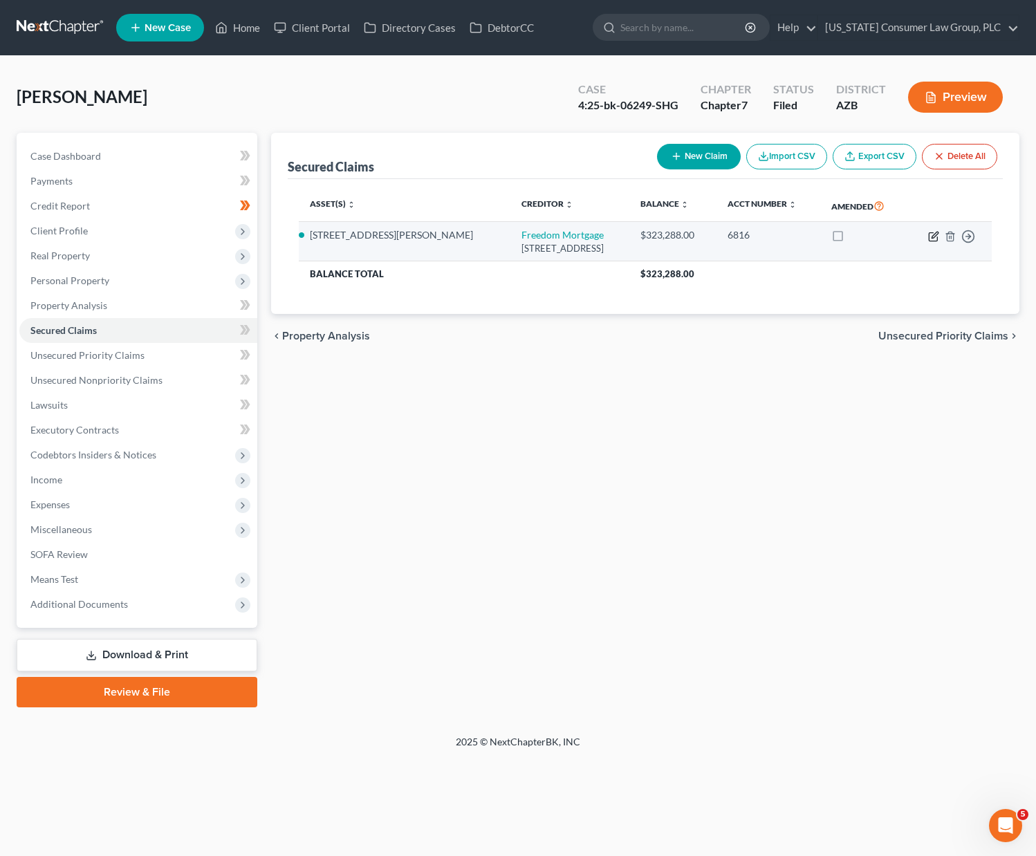
select select "0"
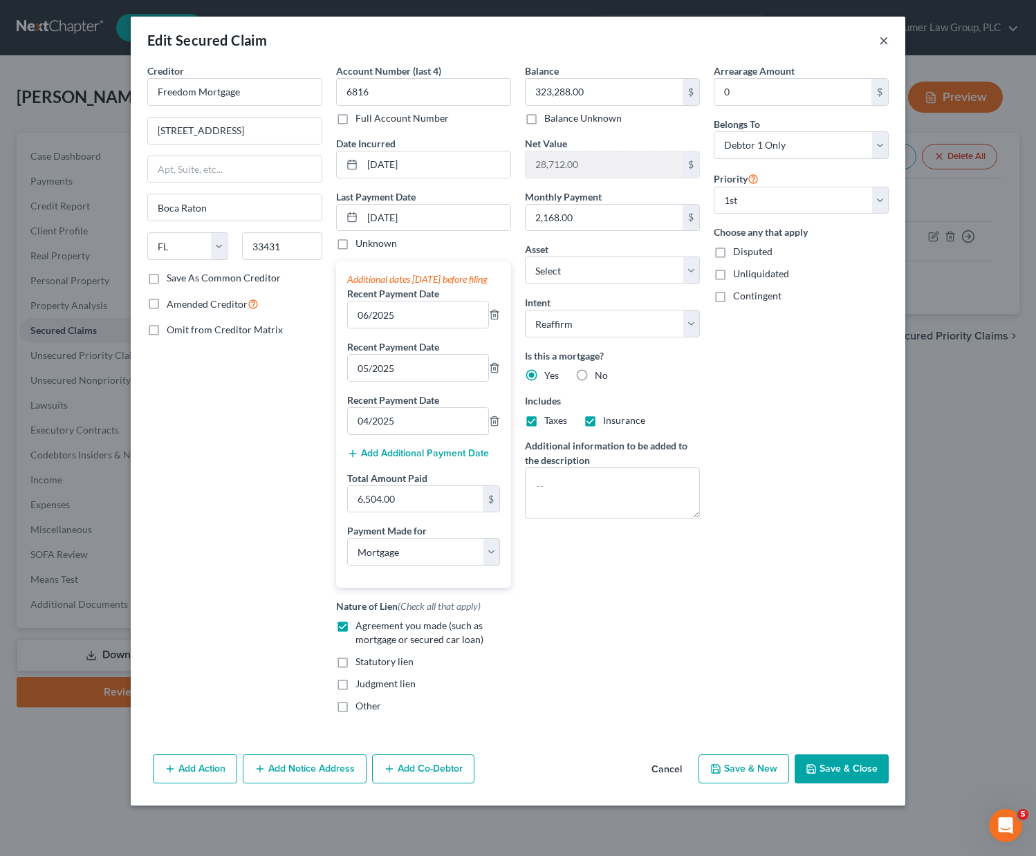
click at [790, 40] on button "×" at bounding box center [884, 40] width 10 height 17
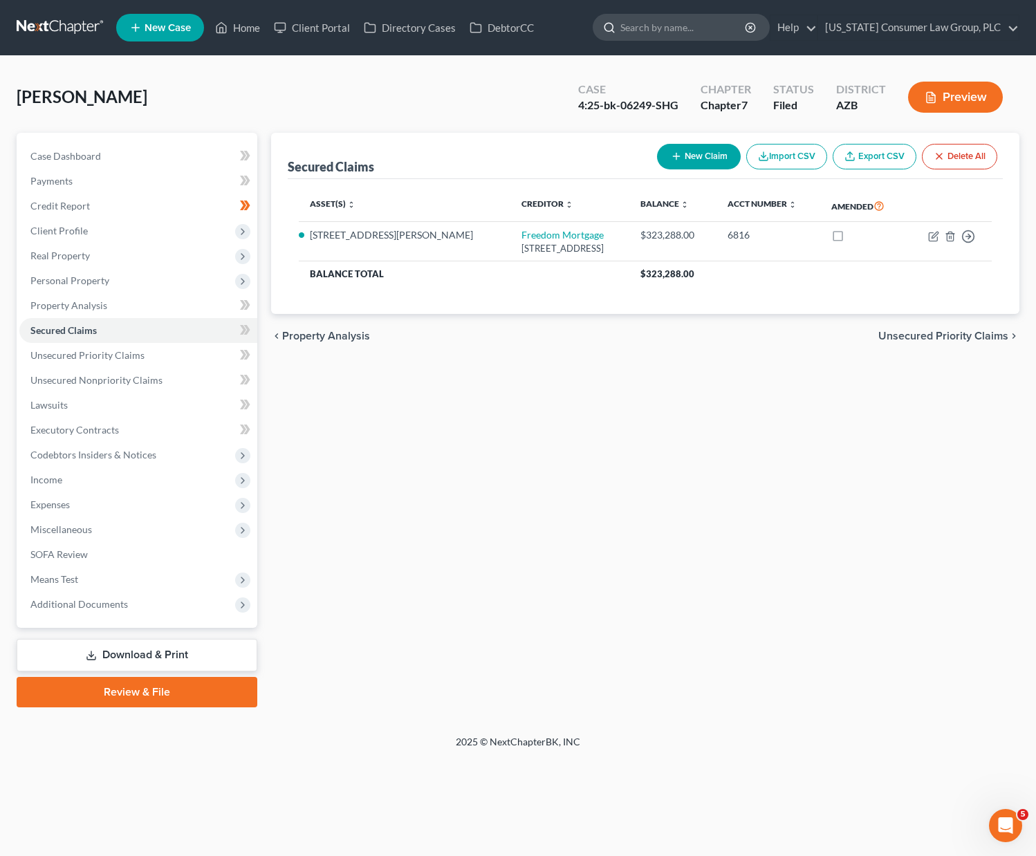
click at [710, 29] on input "search" at bounding box center [683, 28] width 127 height 26
type input "mata"
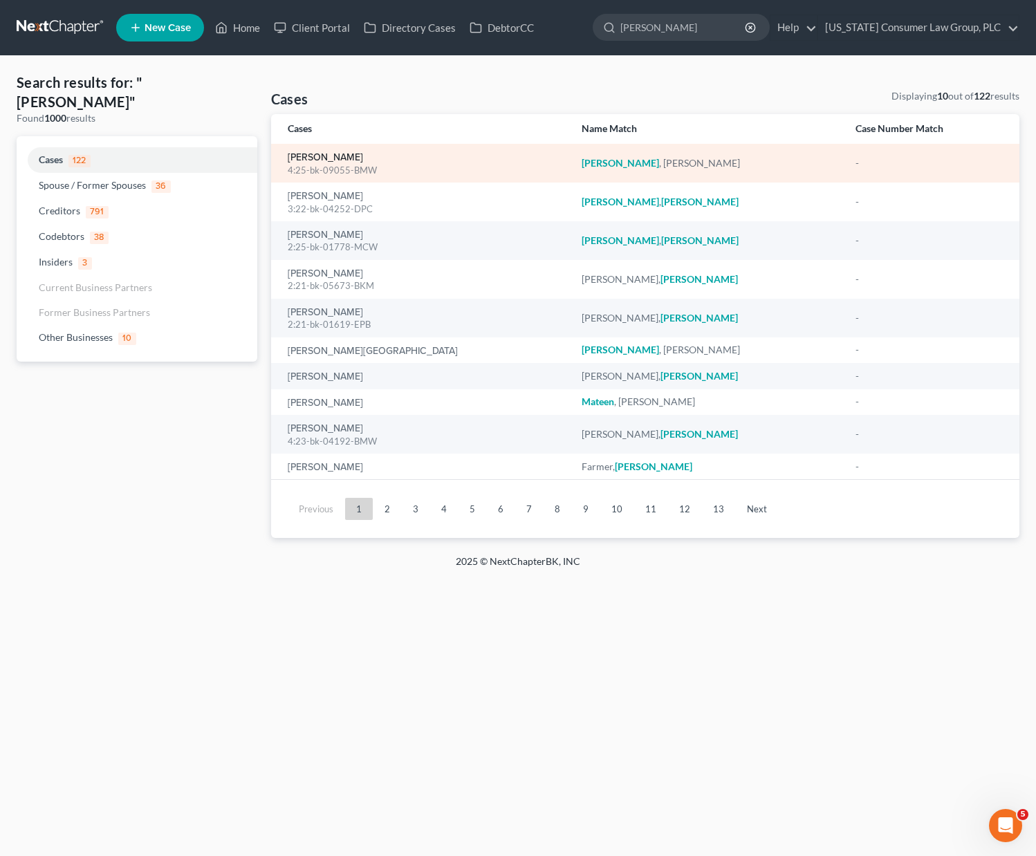
click at [297, 156] on link "Mata, Luis" at bounding box center [325, 158] width 75 height 10
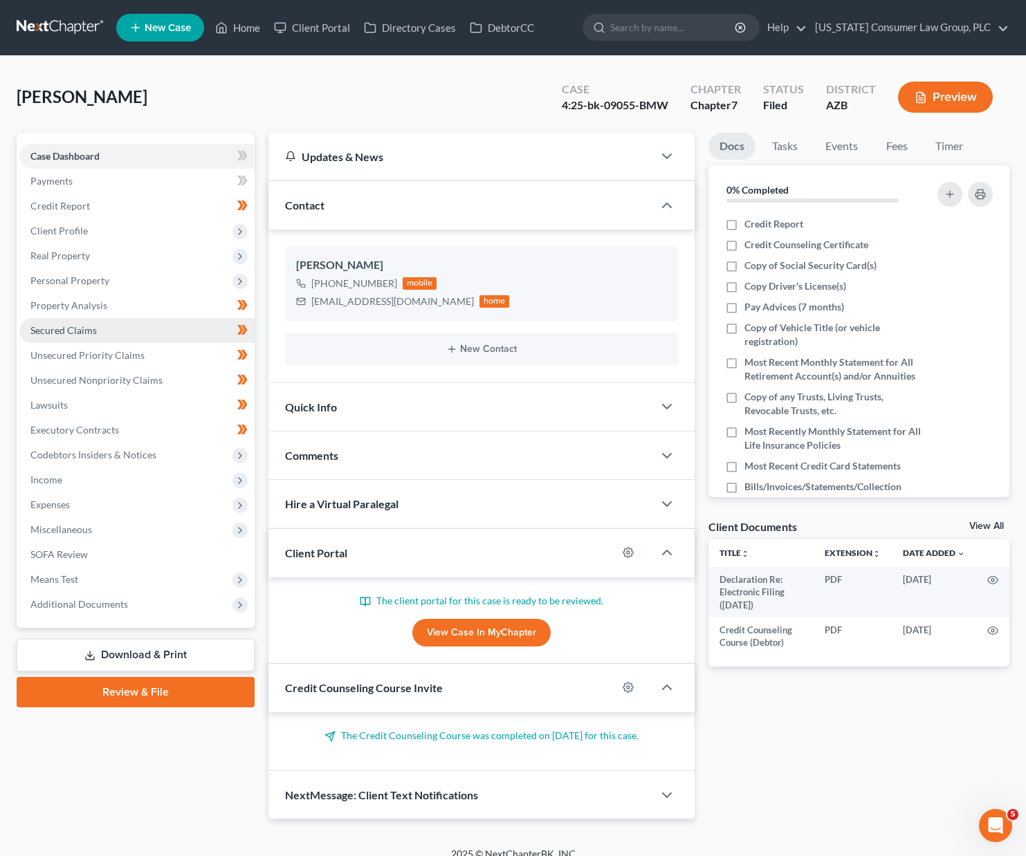
click at [68, 323] on link "Secured Claims" at bounding box center [136, 330] width 235 height 25
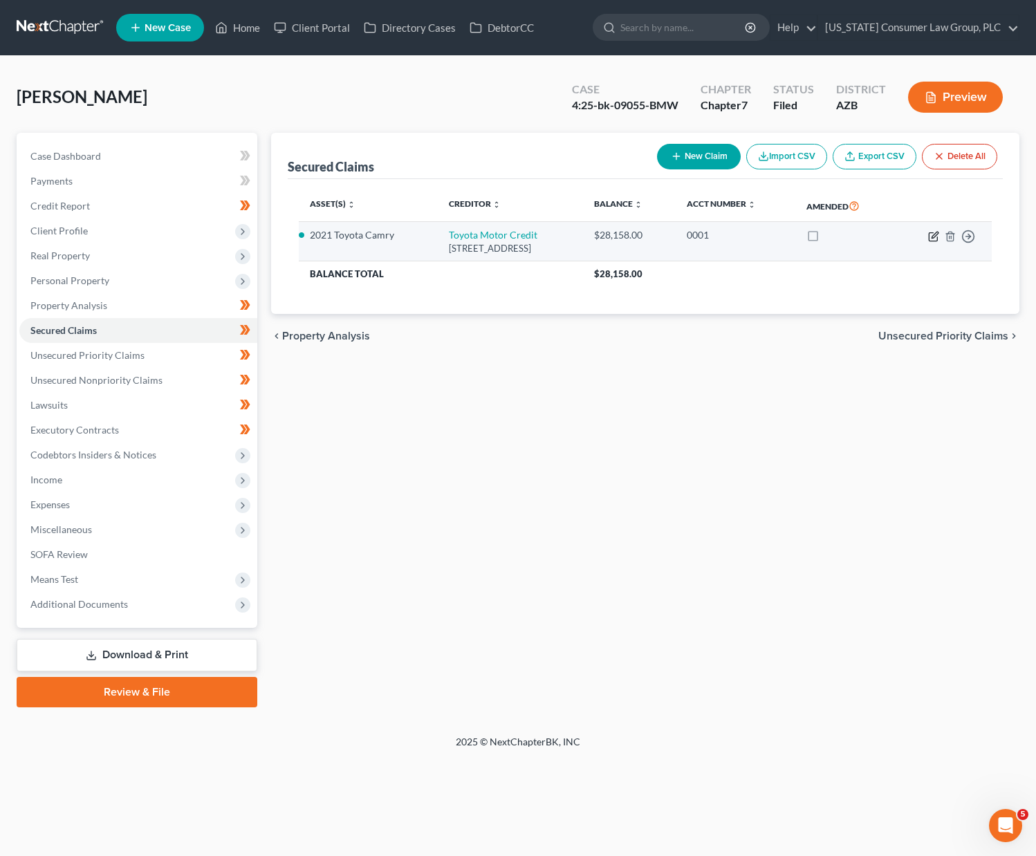
click at [790, 235] on icon "button" at bounding box center [933, 236] width 11 height 11
select select "22"
select select "0"
select select "2"
select select "0"
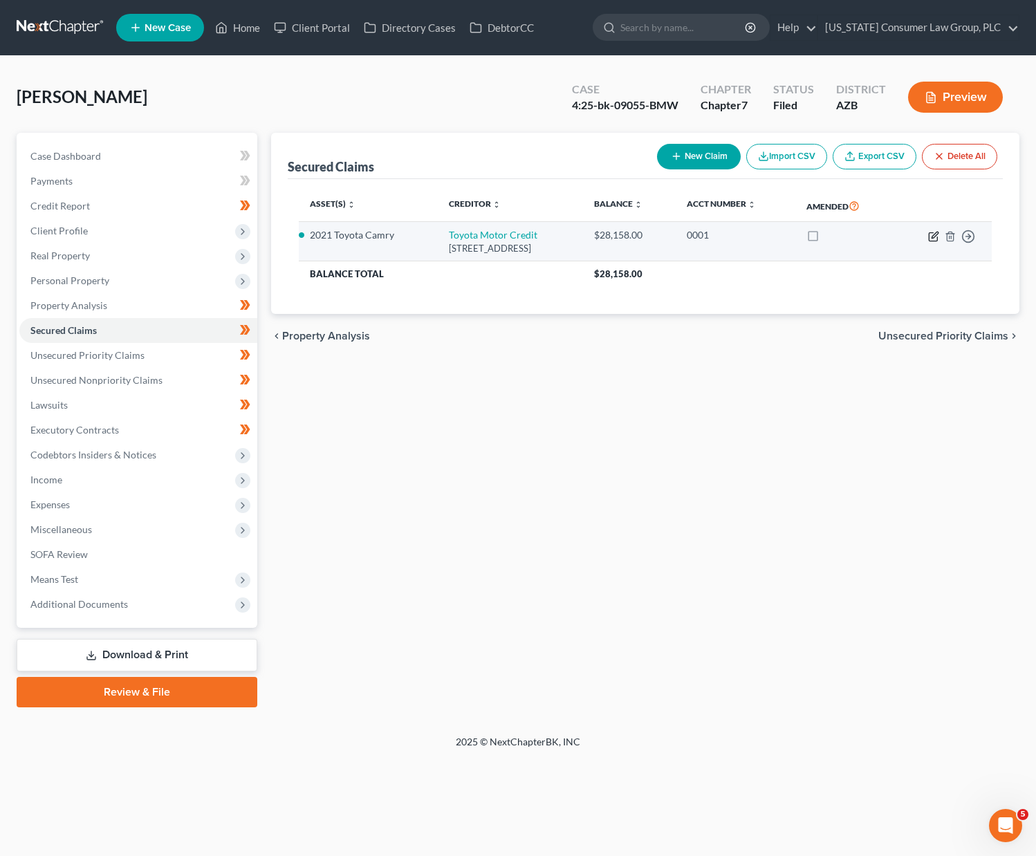
select select "0"
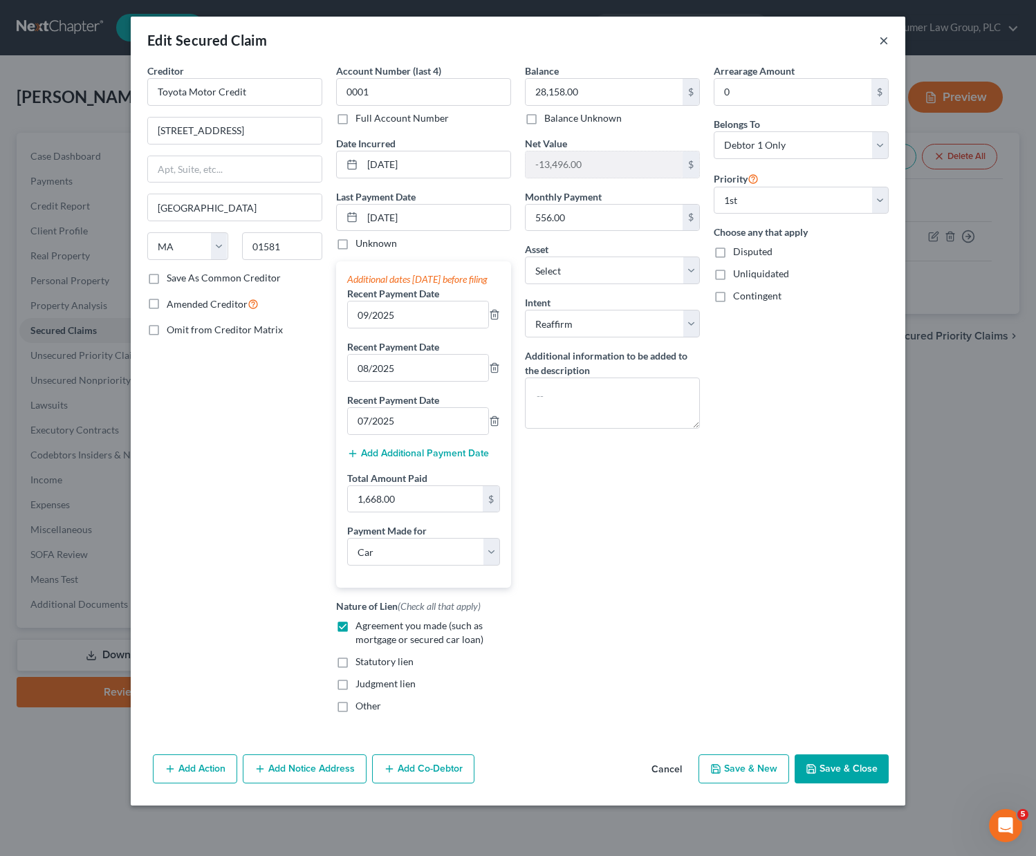
click at [790, 37] on button "×" at bounding box center [884, 40] width 10 height 17
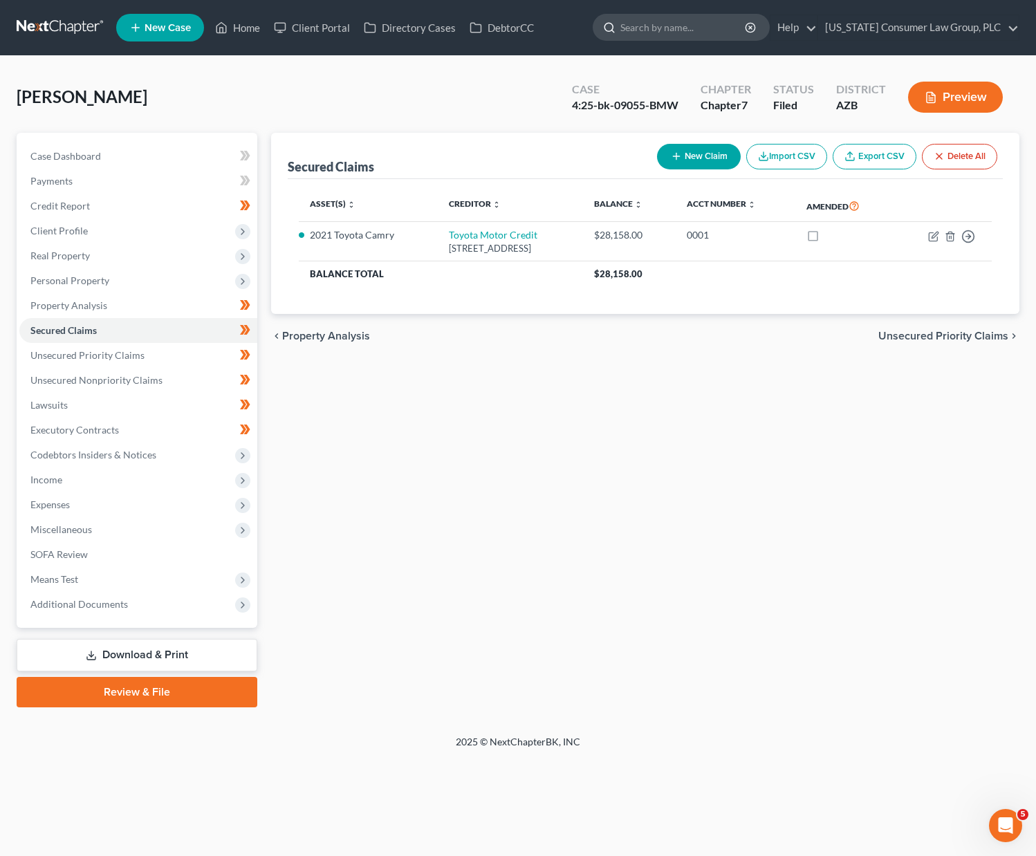
click at [688, 29] on input "search" at bounding box center [683, 28] width 127 height 26
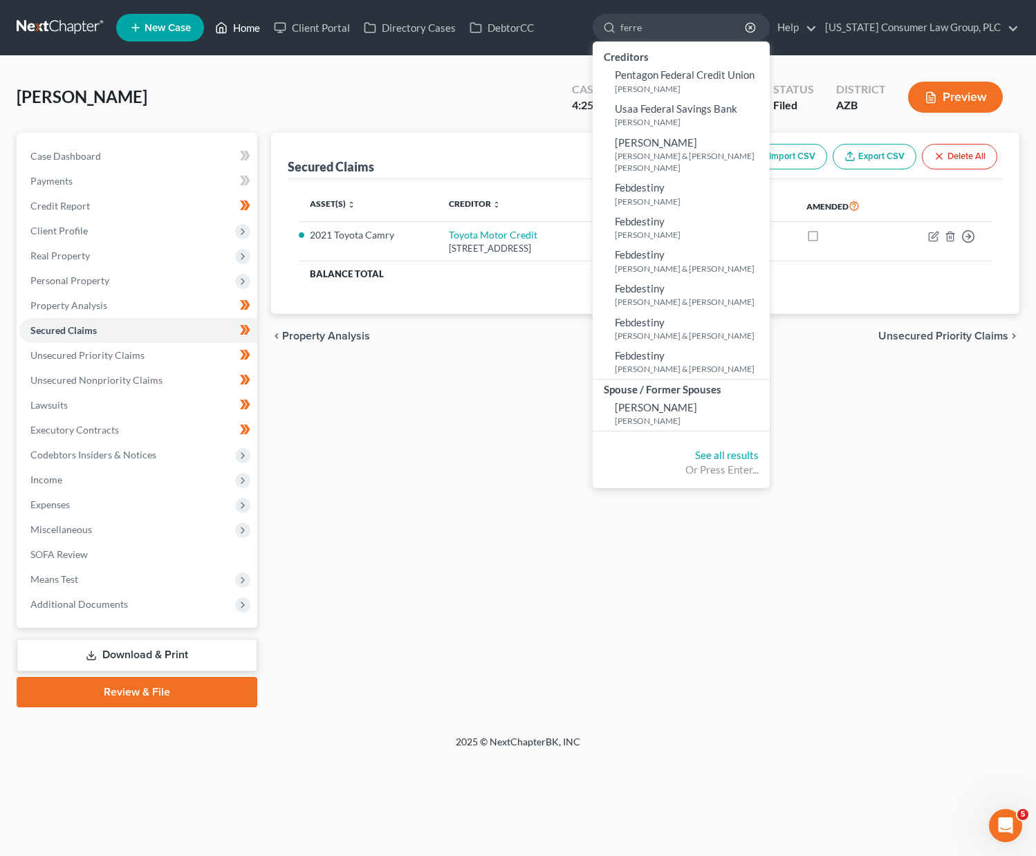
type input "ferre"
click at [237, 30] on link "Home" at bounding box center [237, 27] width 59 height 25
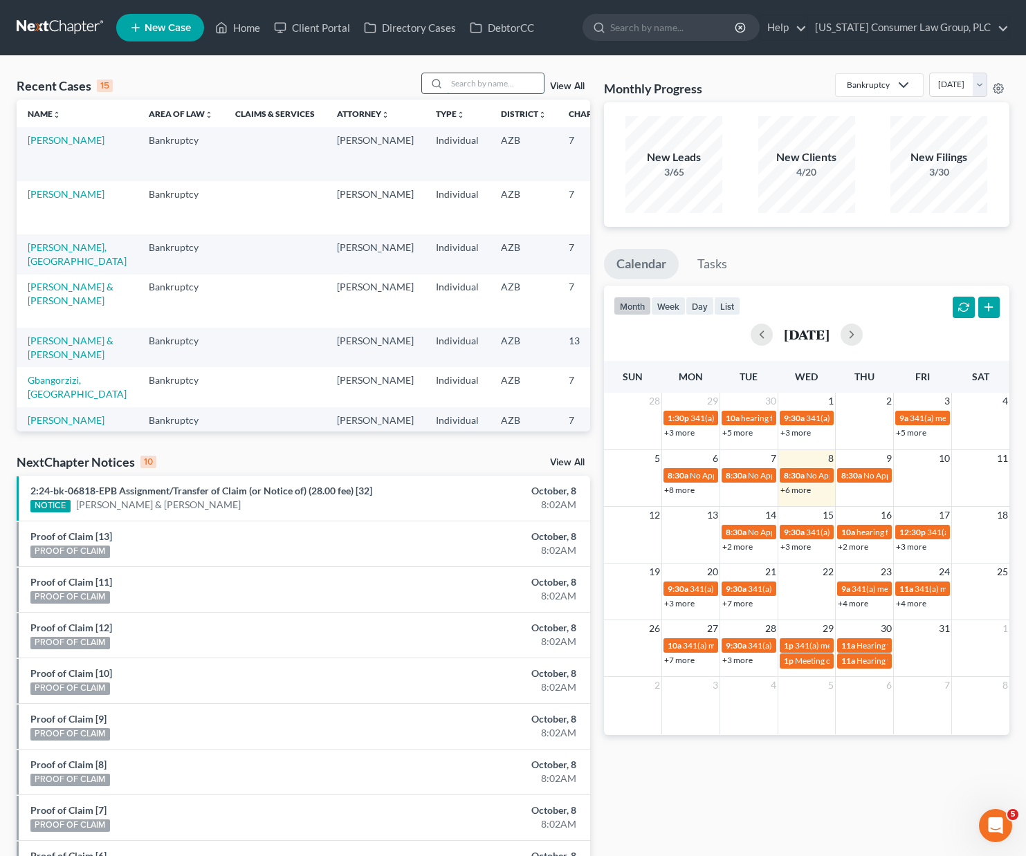
click at [492, 80] on input "search" at bounding box center [495, 83] width 97 height 20
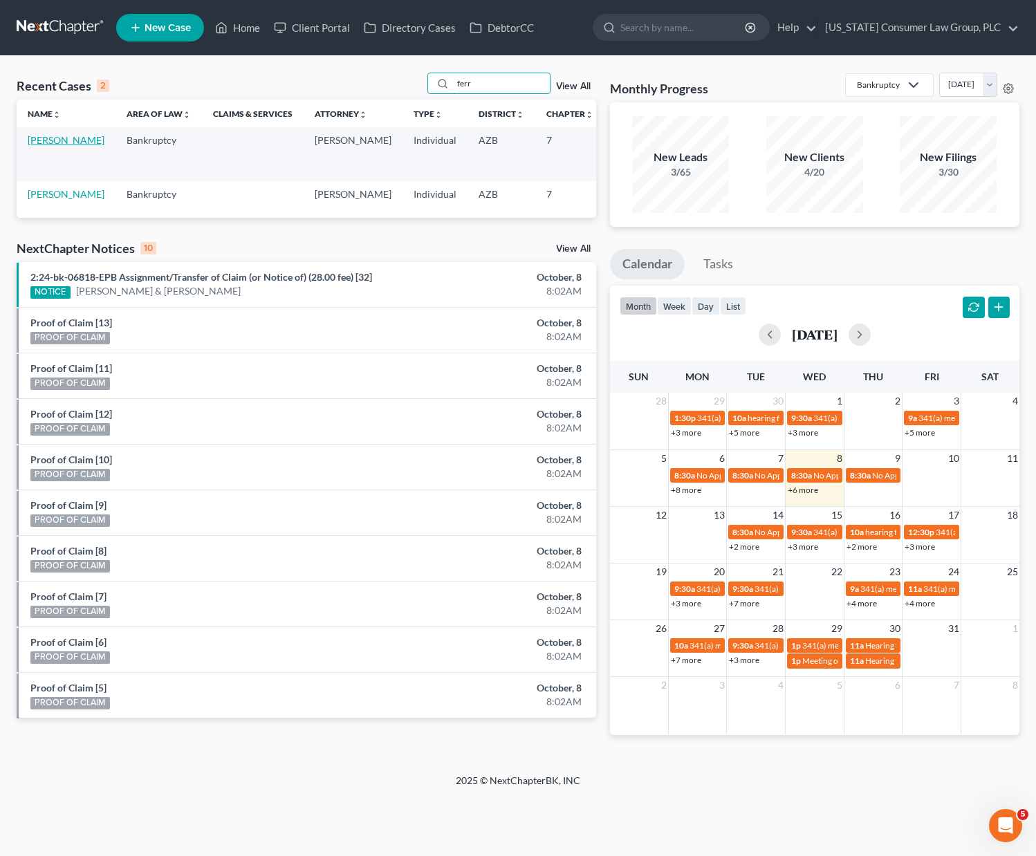
type input "ferr"
click at [46, 146] on link "Ferraro, Daniel" at bounding box center [66, 140] width 77 height 12
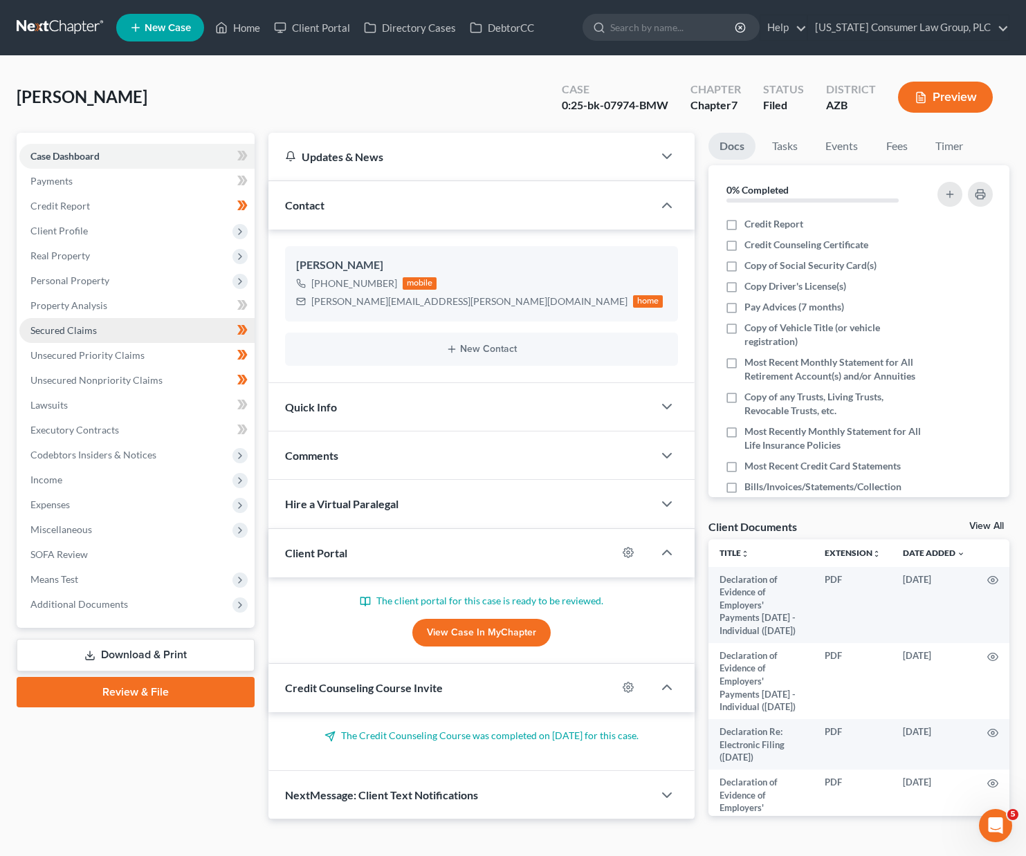
click at [71, 324] on span "Secured Claims" at bounding box center [63, 330] width 66 height 12
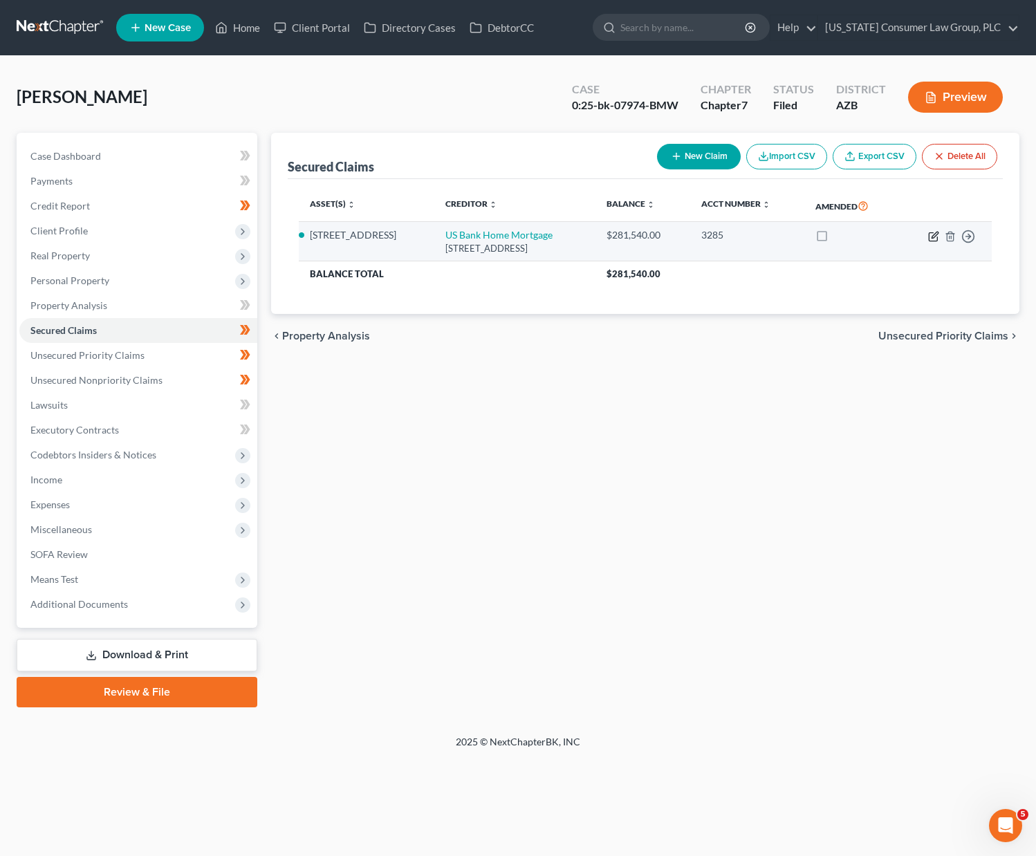
click at [790, 232] on icon "button" at bounding box center [933, 236] width 11 height 11
select select "18"
select select "3"
select select "2"
select select "0"
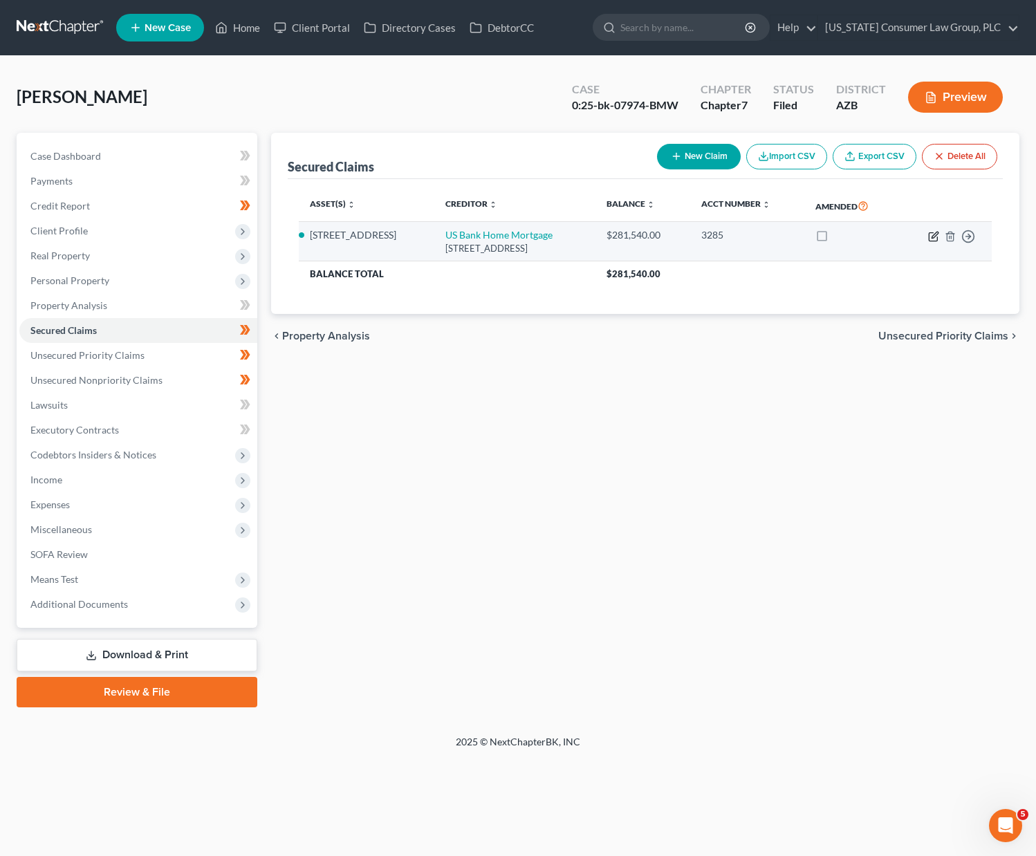
select select "0"
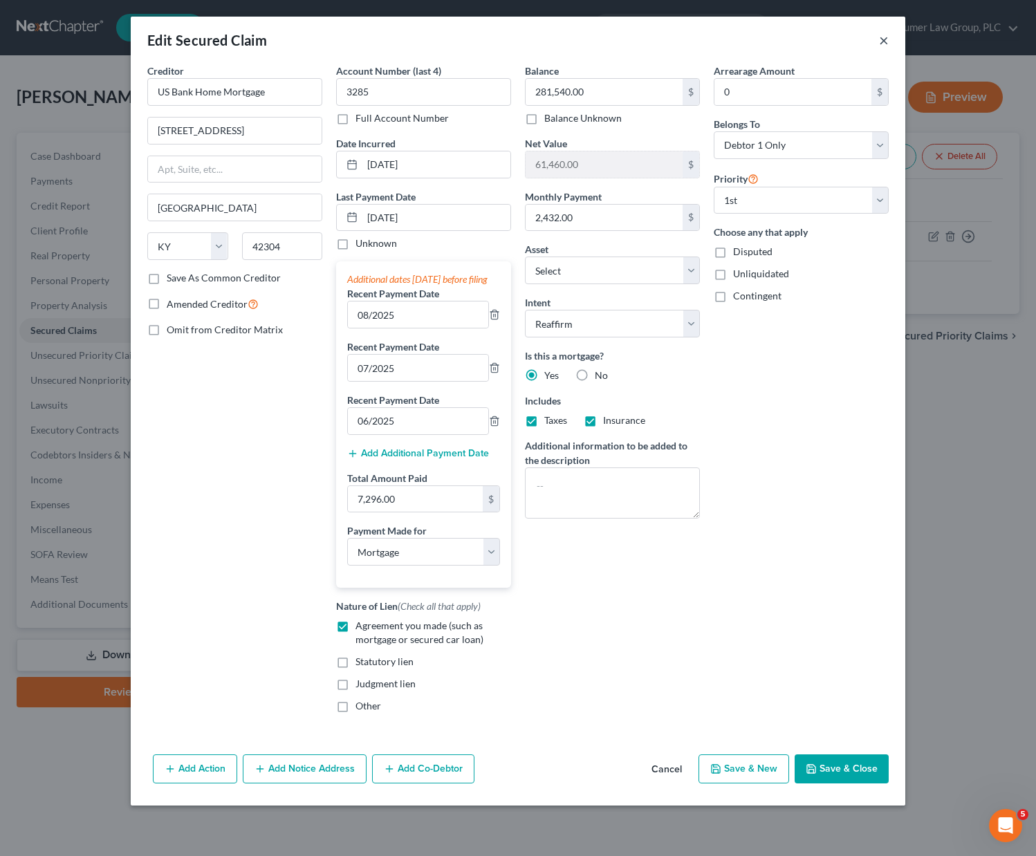
click at [790, 39] on button "×" at bounding box center [884, 40] width 10 height 17
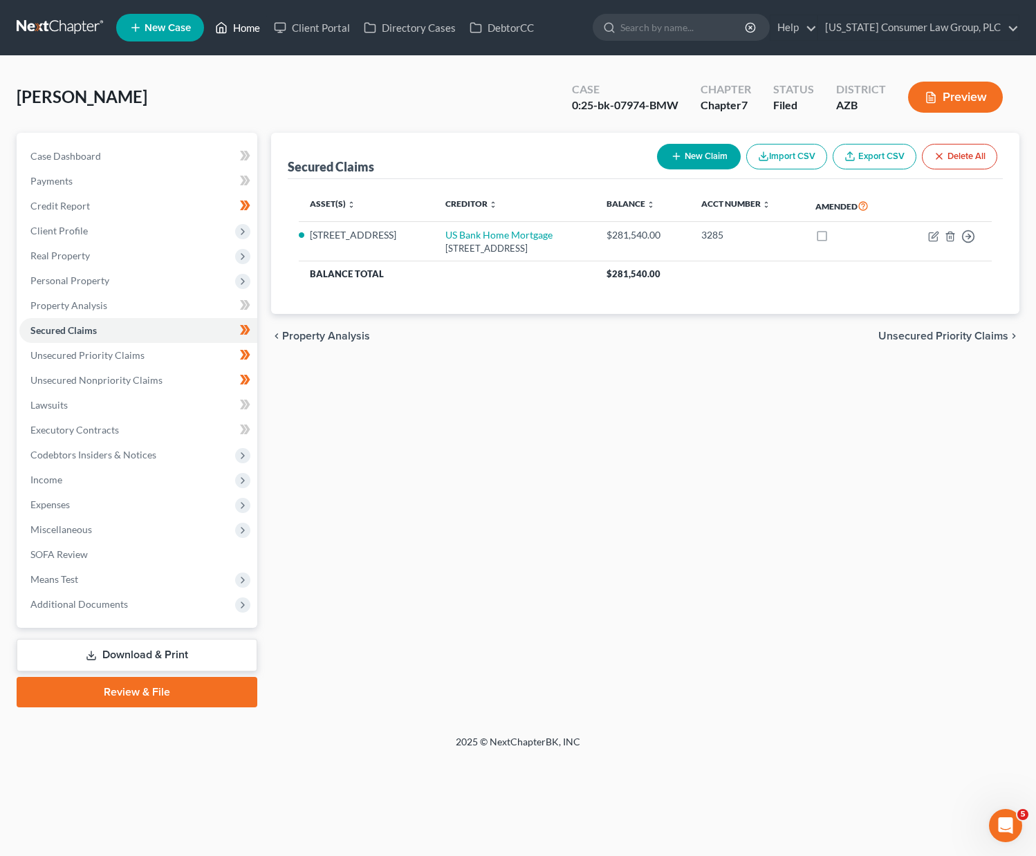
click at [248, 28] on link "Home" at bounding box center [237, 27] width 59 height 25
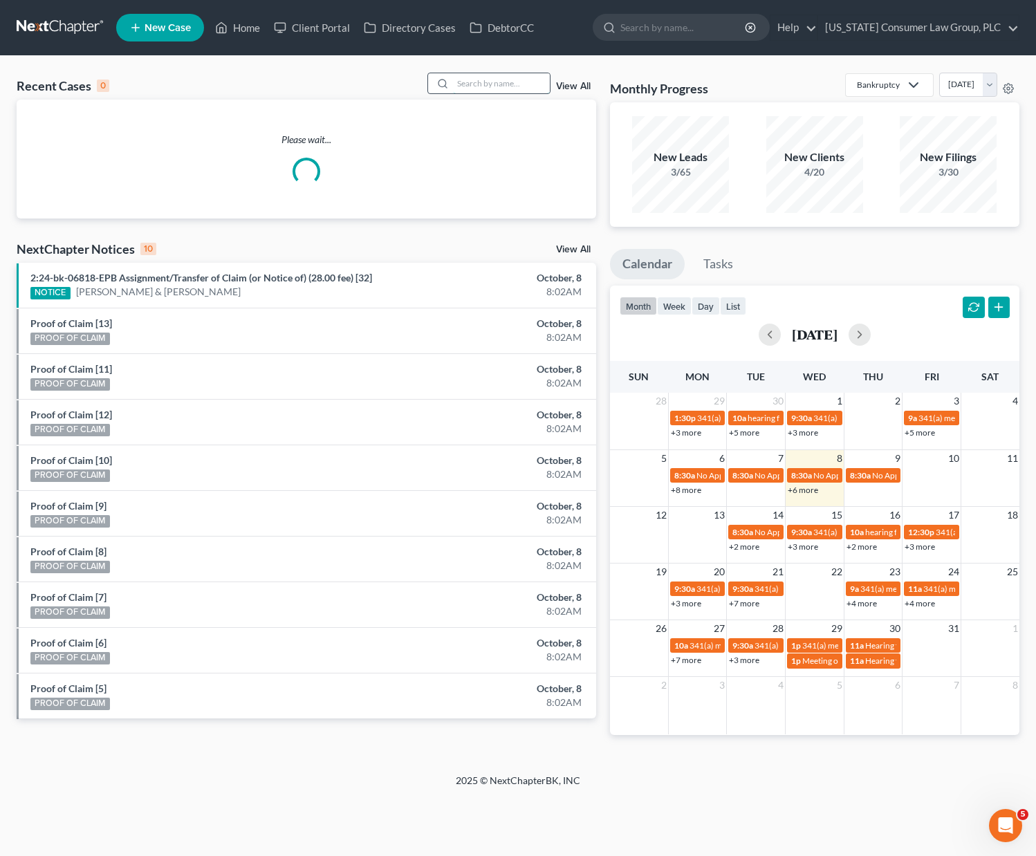
click at [492, 80] on input "search" at bounding box center [501, 83] width 97 height 20
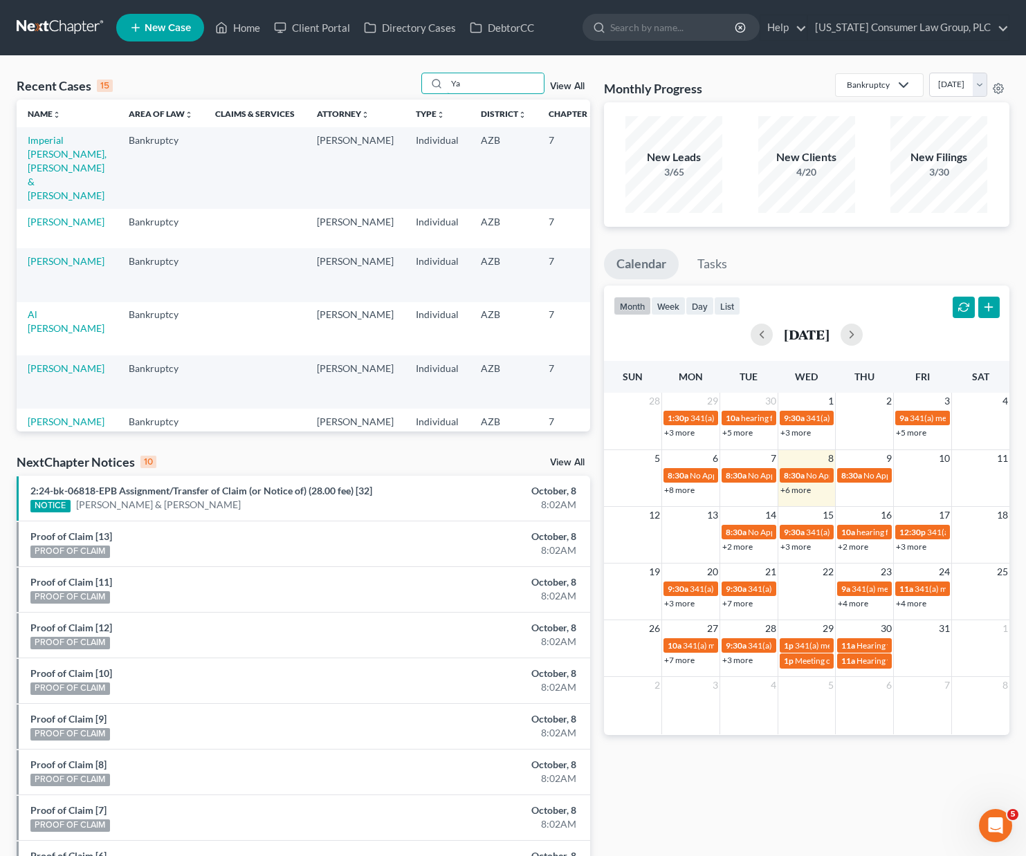
type input "Ya"
click at [39, 174] on td "Imperial Ramirez, Yaretci & Reyes, Omar" at bounding box center [67, 167] width 101 height 81
click at [39, 162] on link "Imperial Ramirez, Yaretci & Reyes, Omar" at bounding box center [67, 167] width 79 height 67
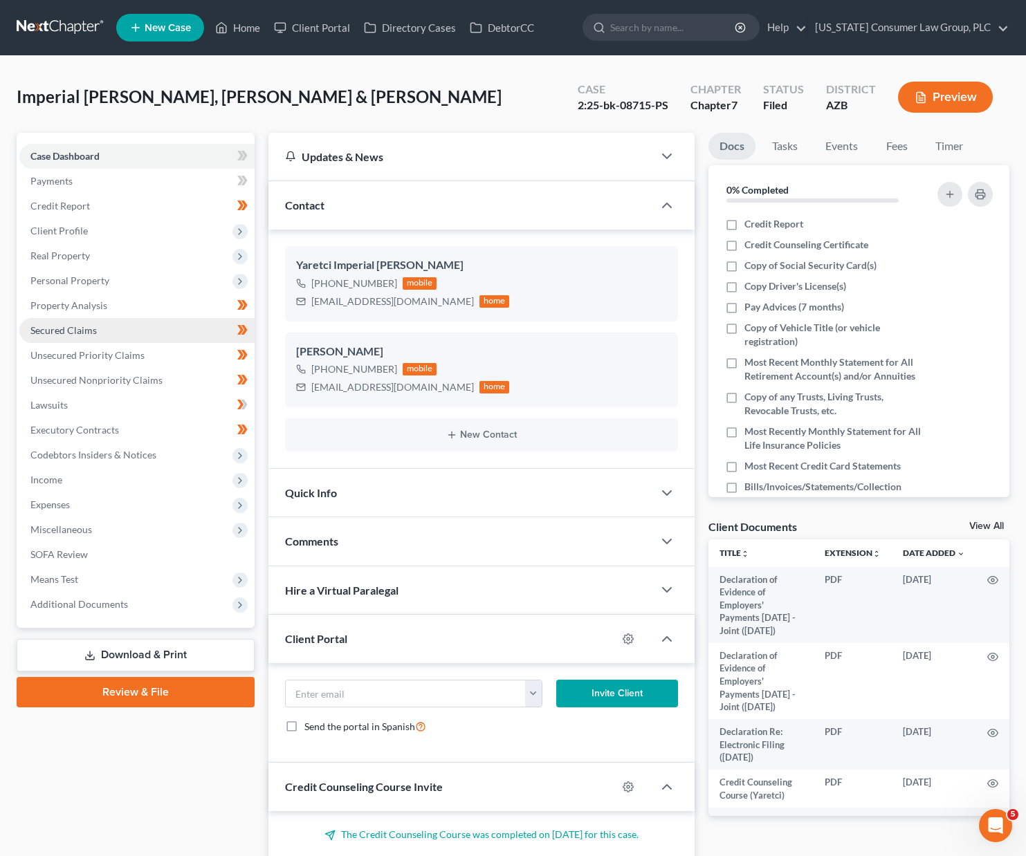
click at [54, 329] on span "Secured Claims" at bounding box center [63, 330] width 66 height 12
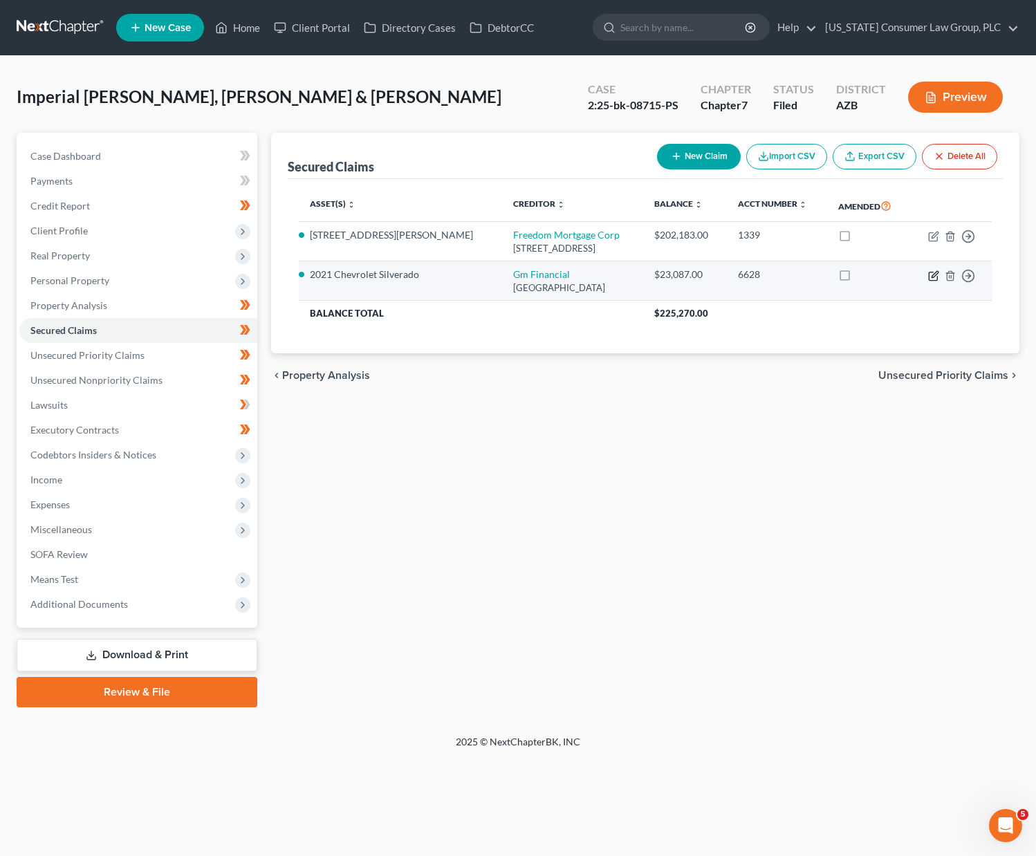
click at [790, 275] on icon "button" at bounding box center [935, 274] width 6 height 6
select select "45"
select select "0"
select select "2"
select select "0"
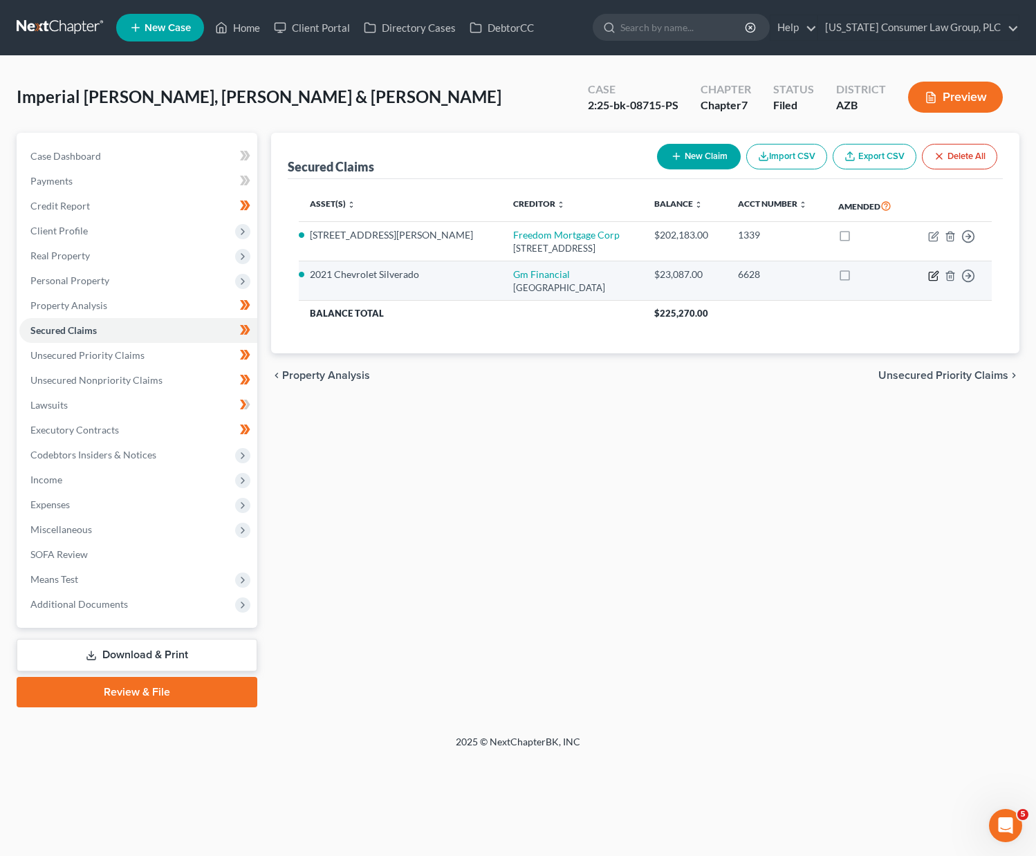
select select "0"
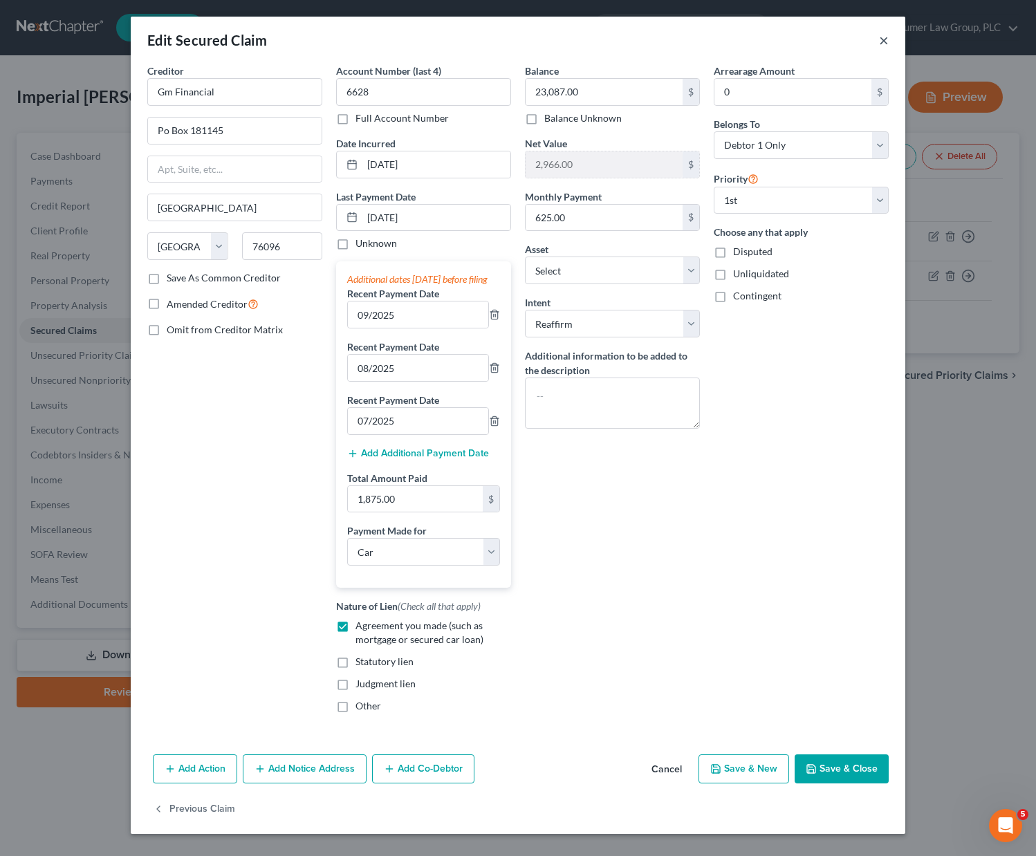
click at [790, 33] on button "×" at bounding box center [884, 40] width 10 height 17
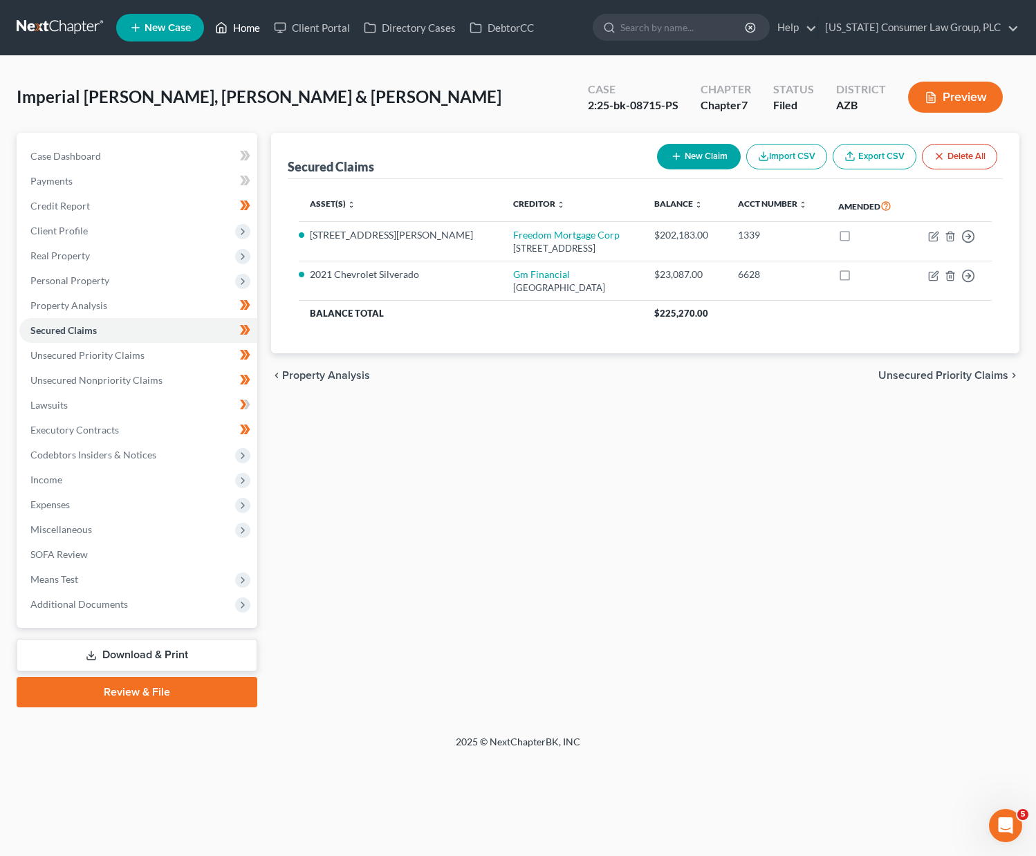
click at [237, 28] on link "Home" at bounding box center [237, 27] width 59 height 25
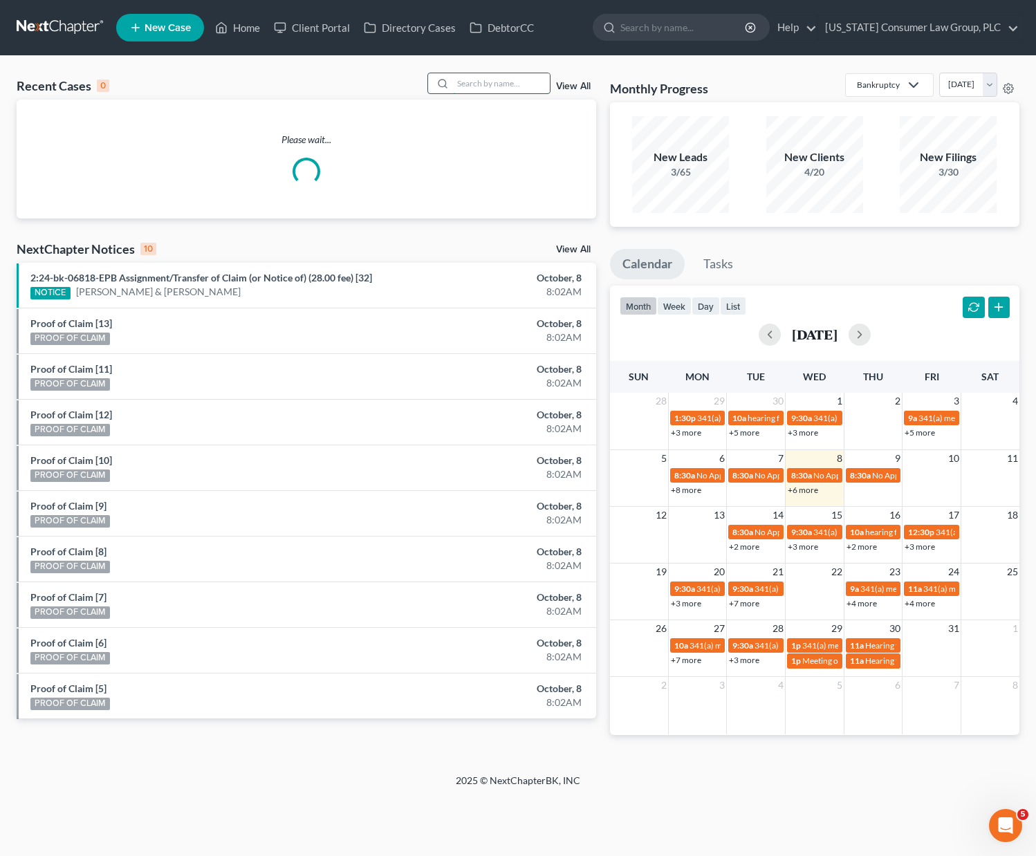
click at [499, 77] on input "search" at bounding box center [501, 83] width 97 height 20
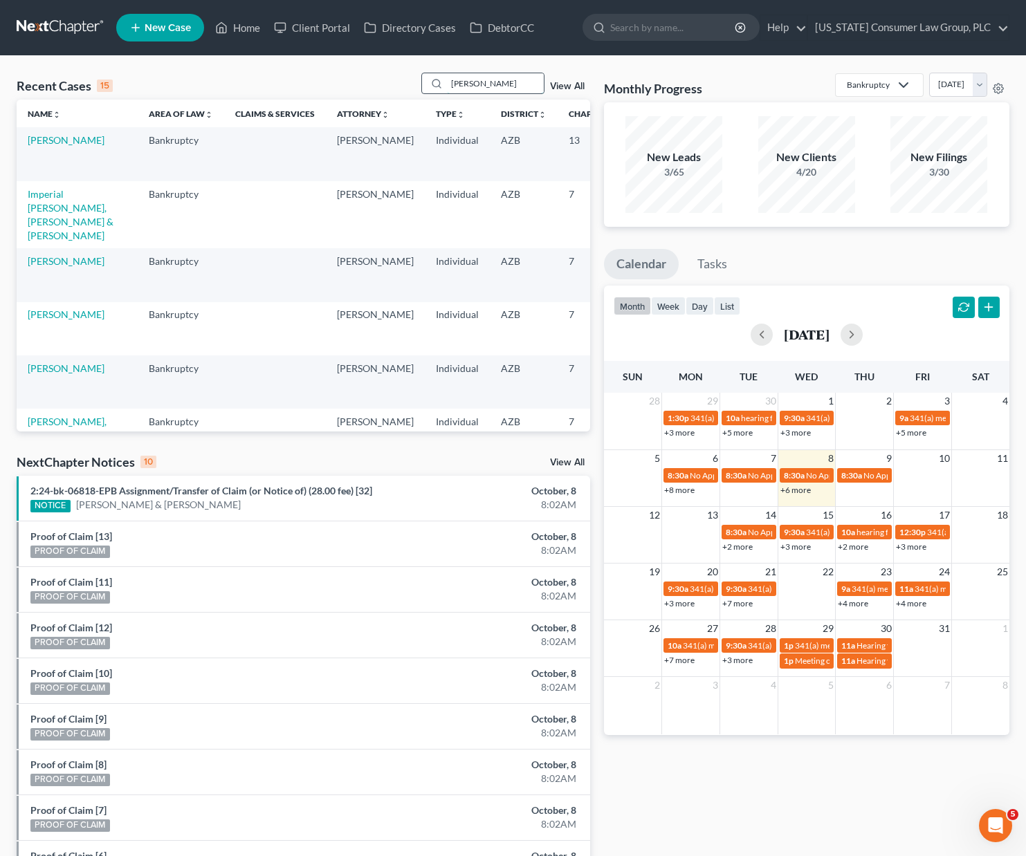
type input "Jacobson"
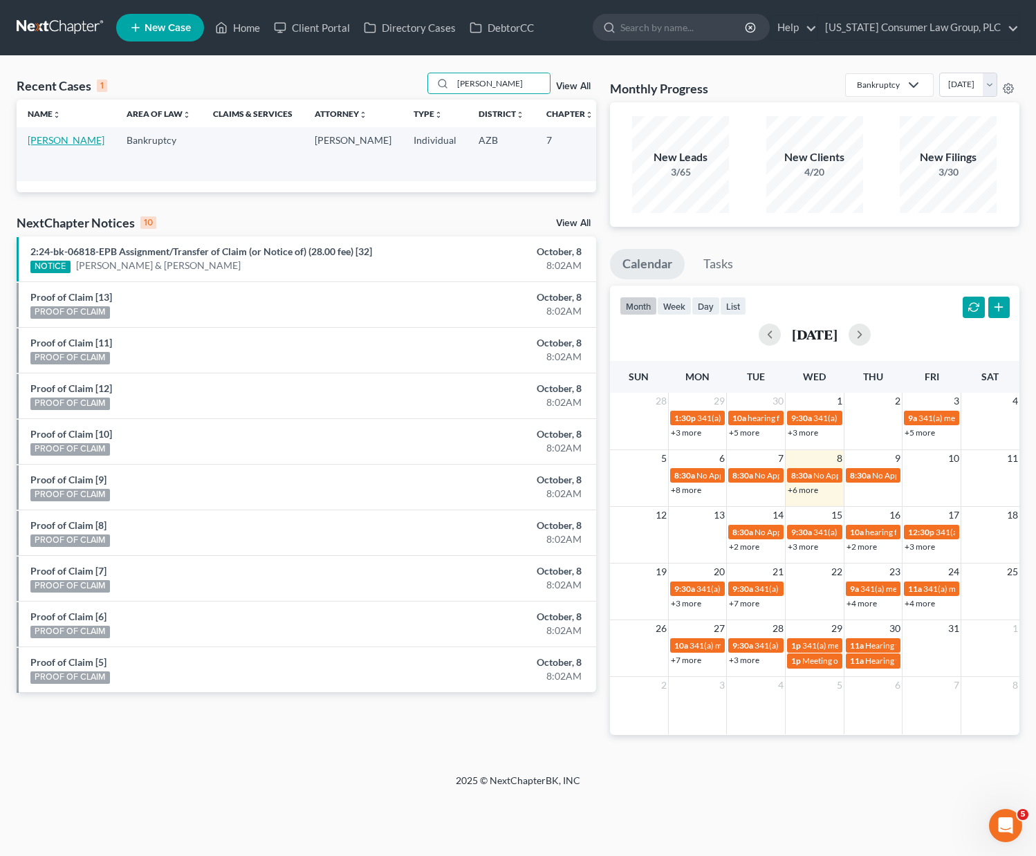
click at [43, 146] on link "Jacobson, Donald" at bounding box center [66, 140] width 77 height 12
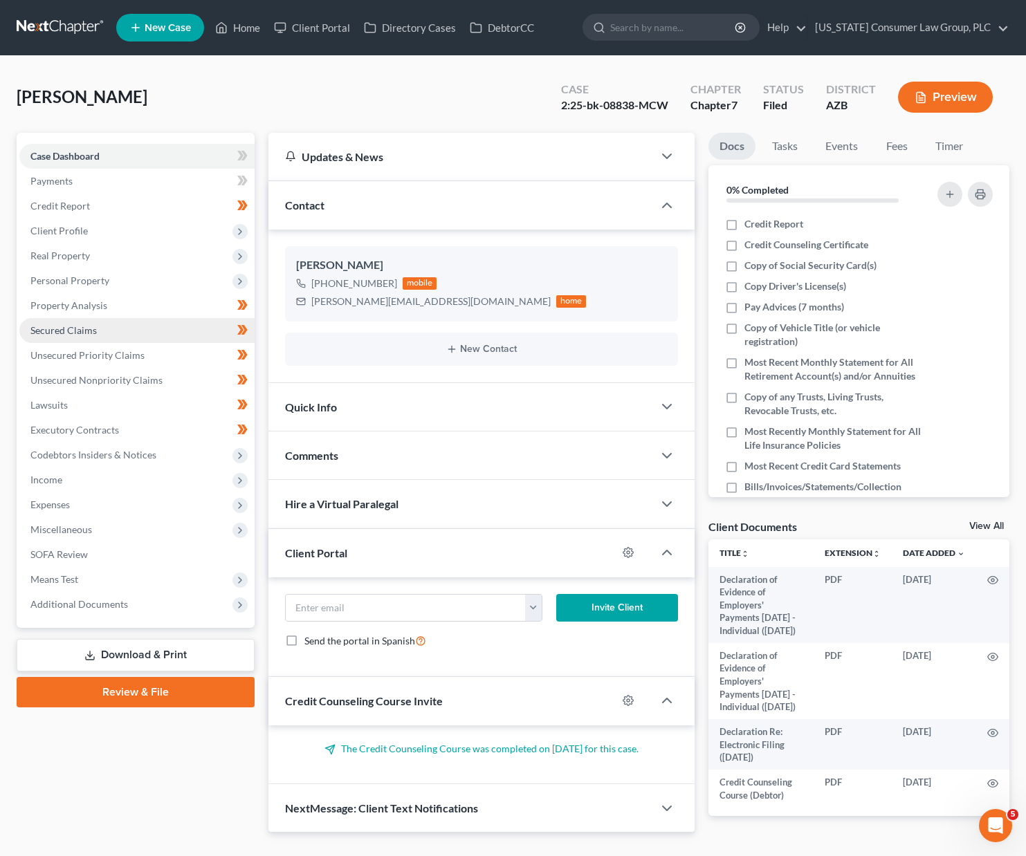
click at [88, 331] on span "Secured Claims" at bounding box center [63, 330] width 66 height 12
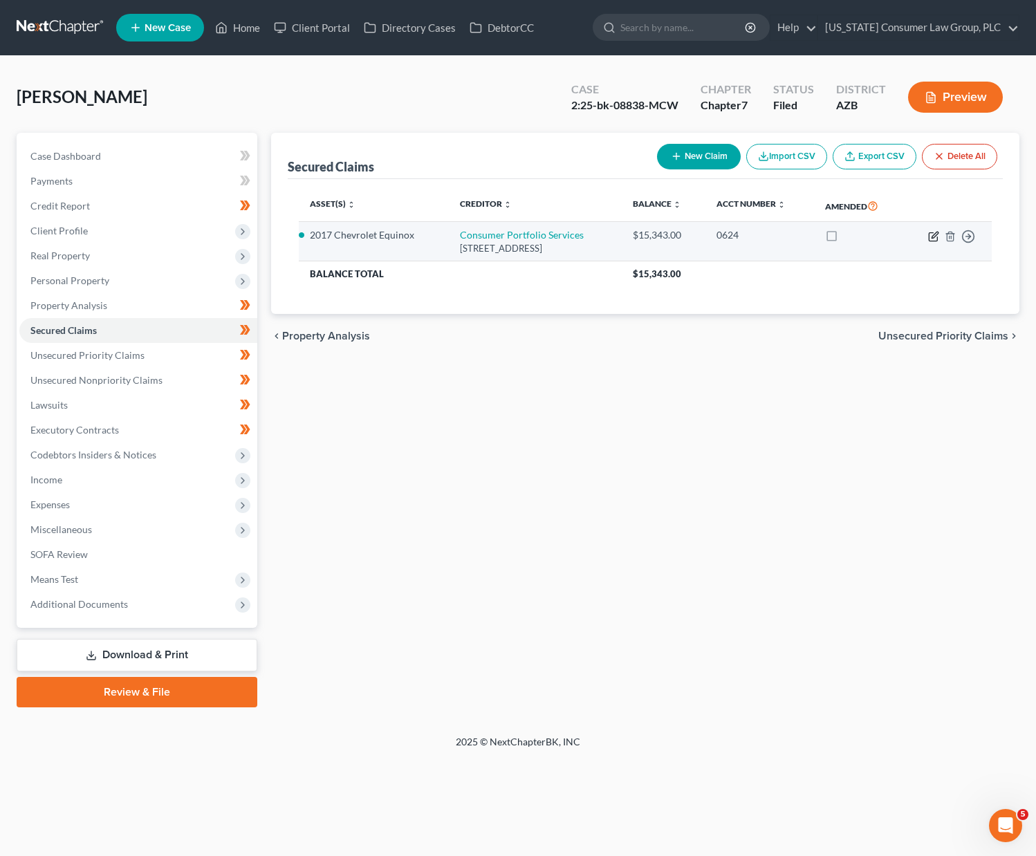
click at [790, 233] on icon "button" at bounding box center [933, 236] width 11 height 11
select select "4"
select select "0"
select select "2"
select select "0"
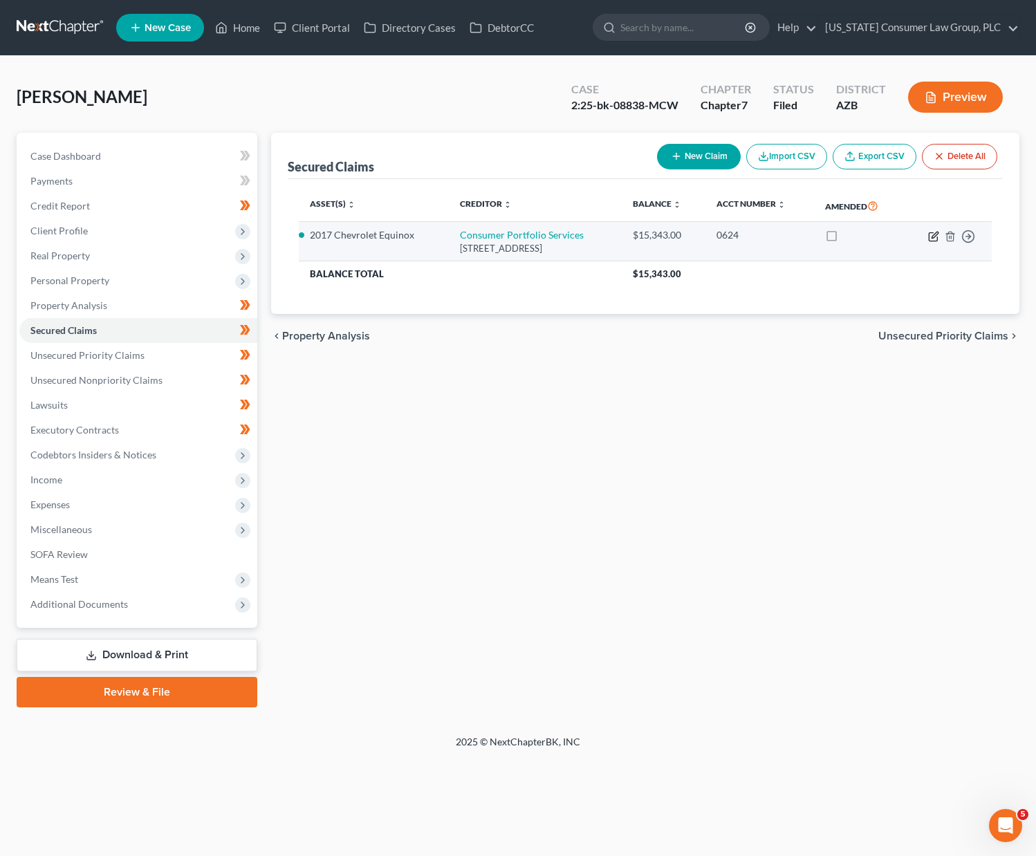
select select "0"
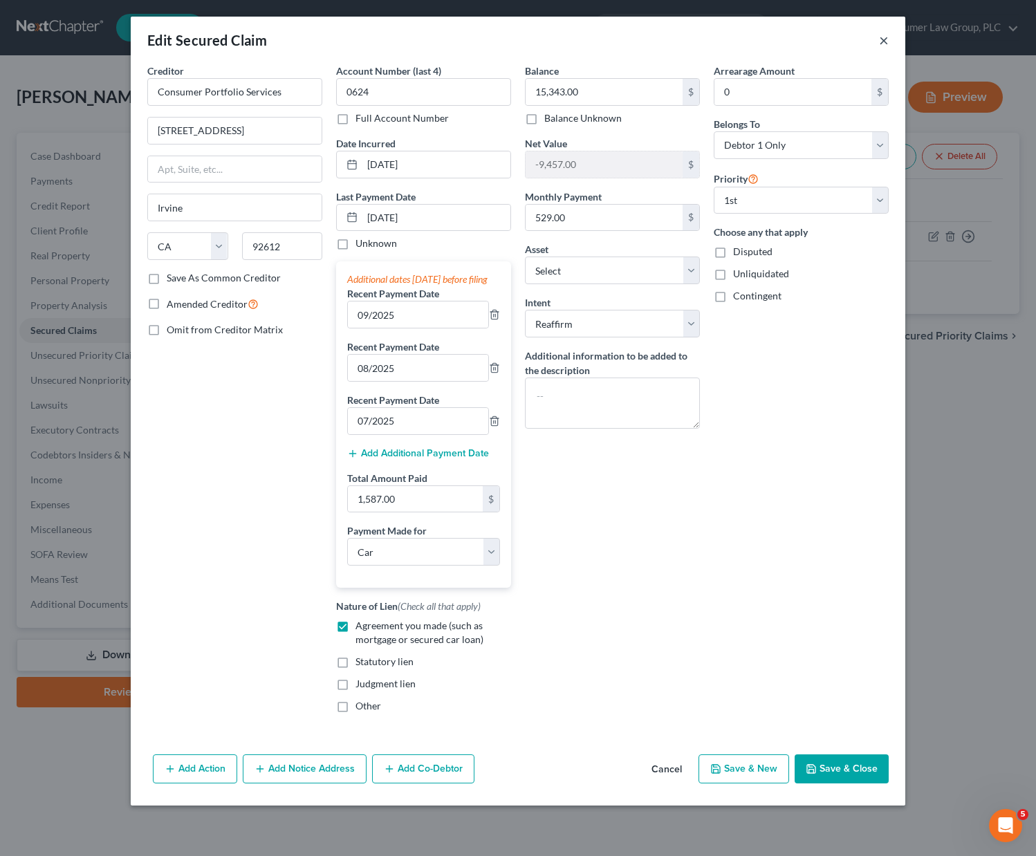
click at [790, 35] on button "×" at bounding box center [884, 40] width 10 height 17
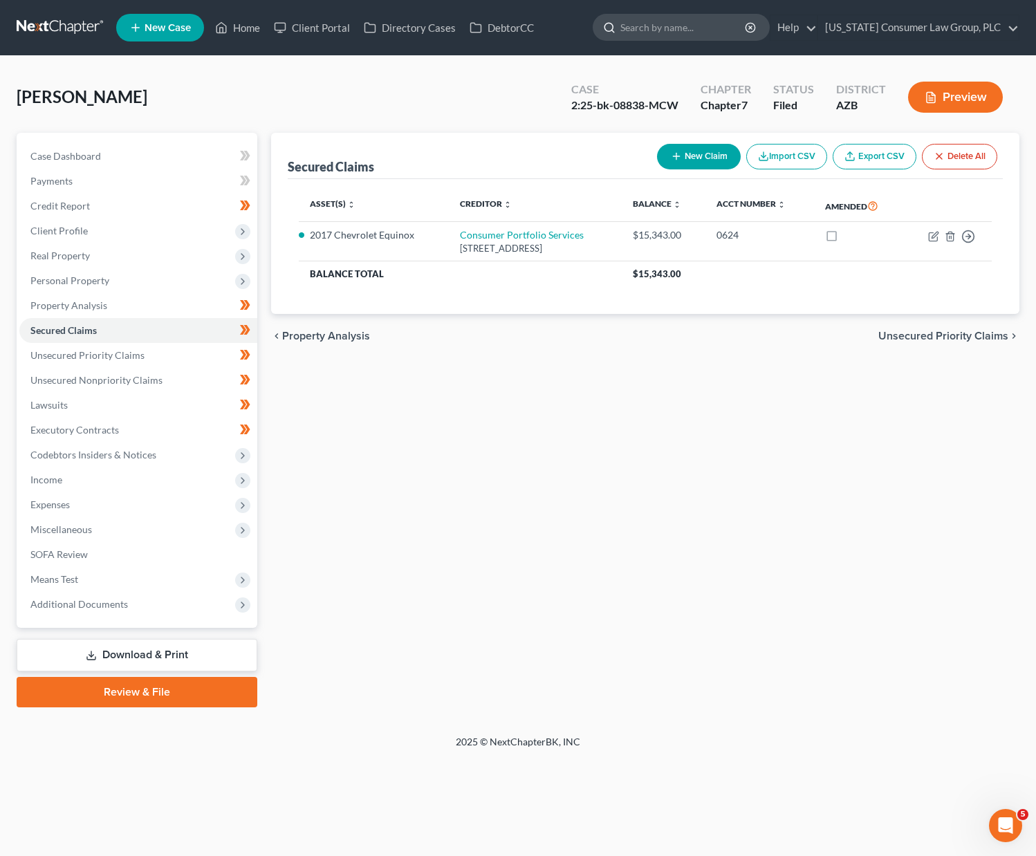
click at [661, 33] on input "search" at bounding box center [683, 28] width 127 height 26
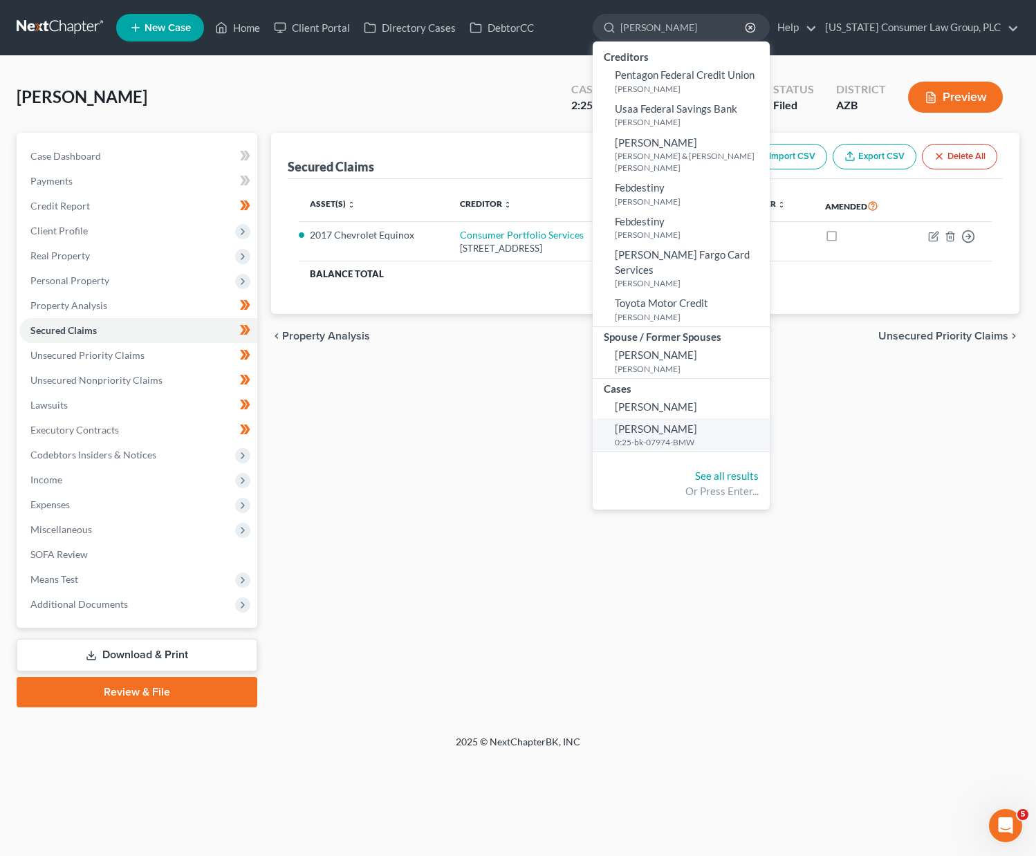
type input "ferra"
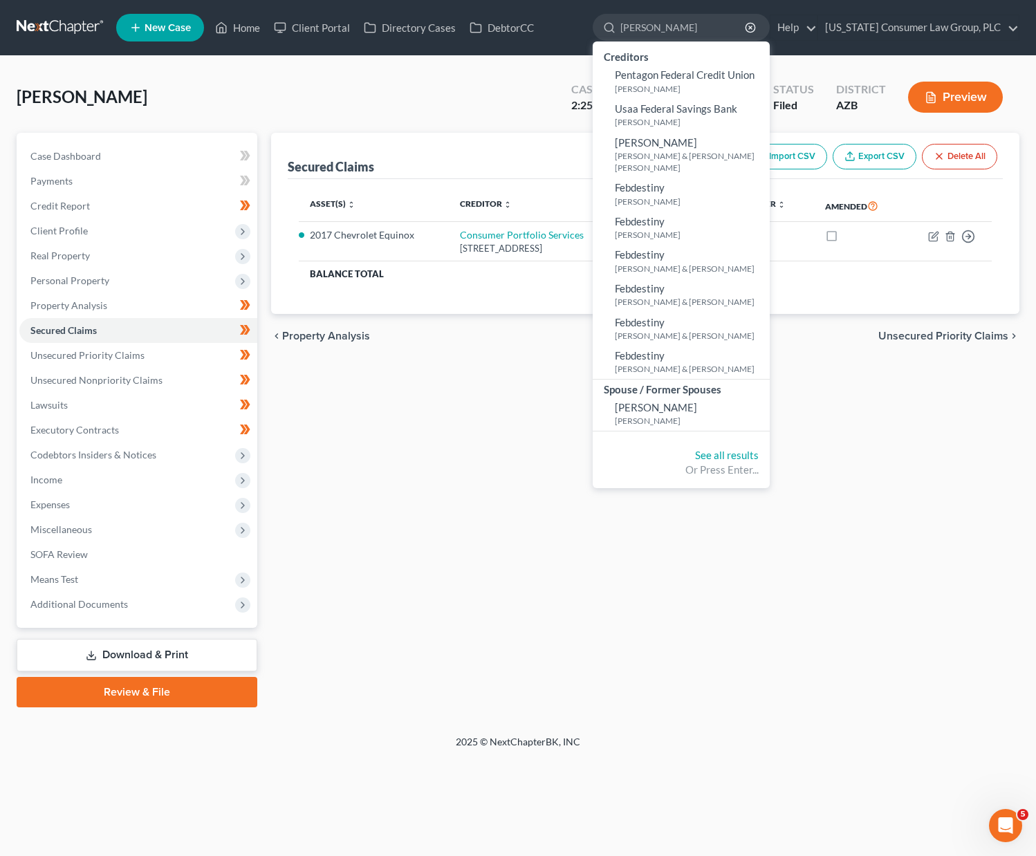
click at [666, 401] on span "Mikiko Ferraro" at bounding box center [656, 407] width 82 height 12
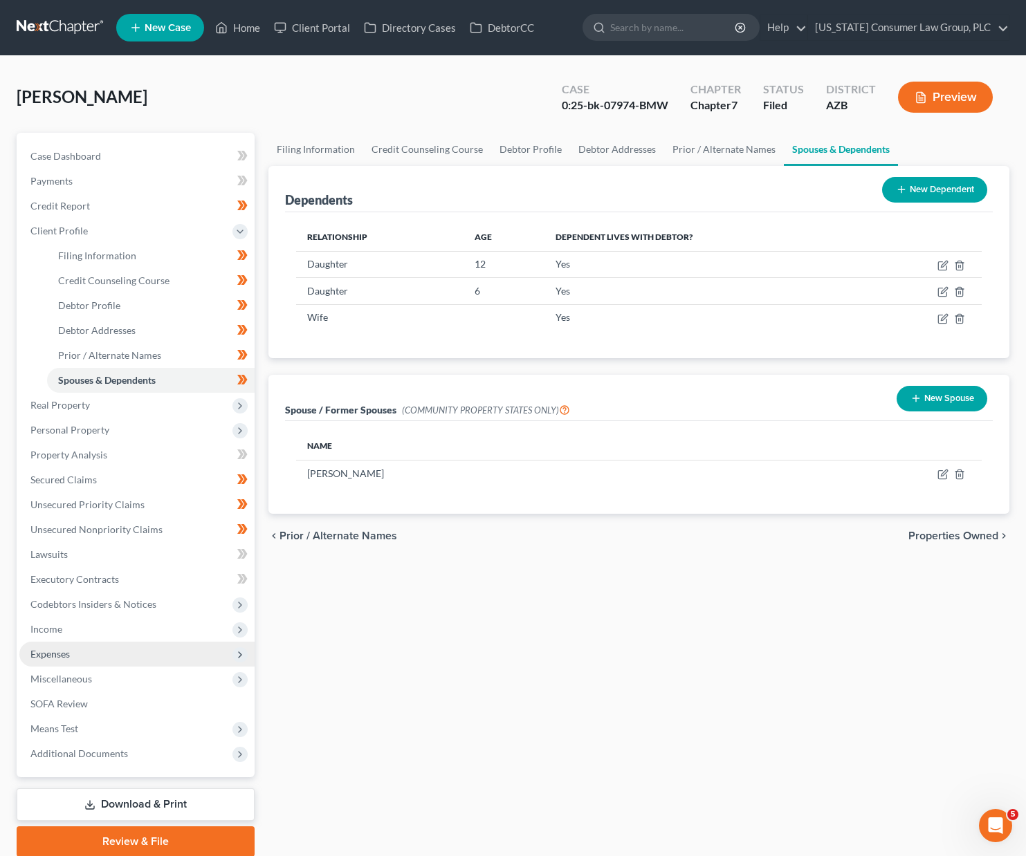
click at [89, 647] on span "Expenses" at bounding box center [136, 654] width 235 height 25
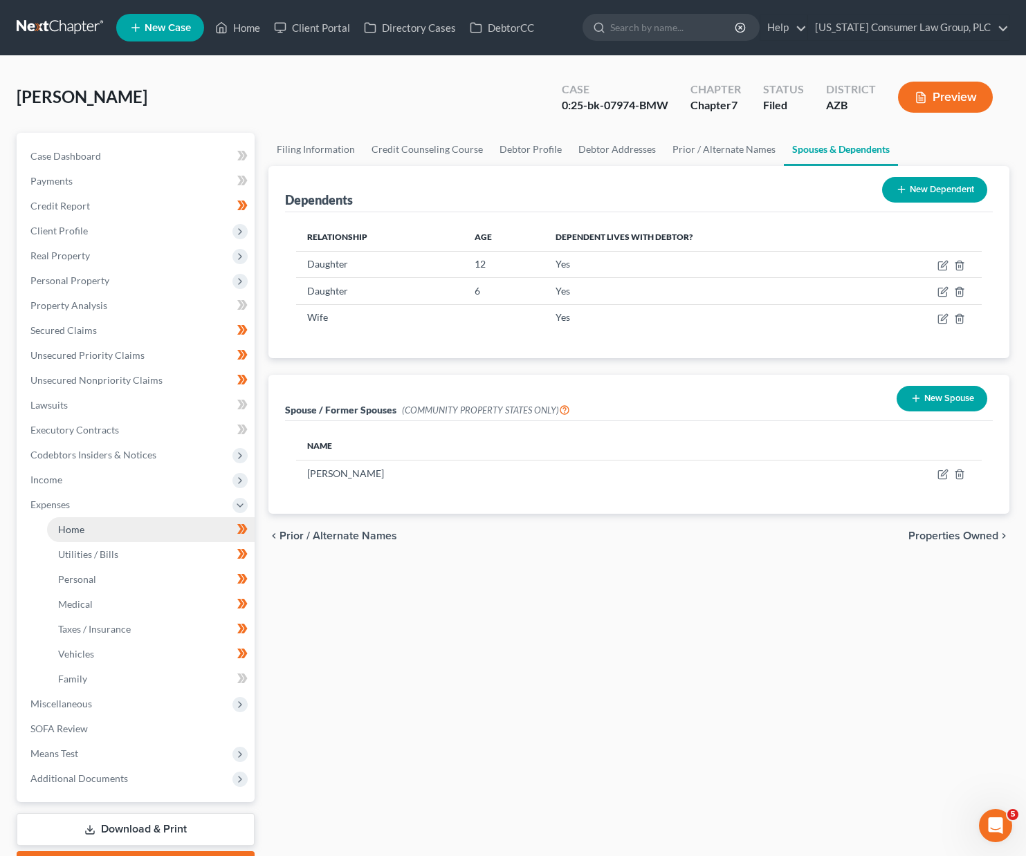
click at [76, 530] on span "Home" at bounding box center [71, 530] width 26 height 12
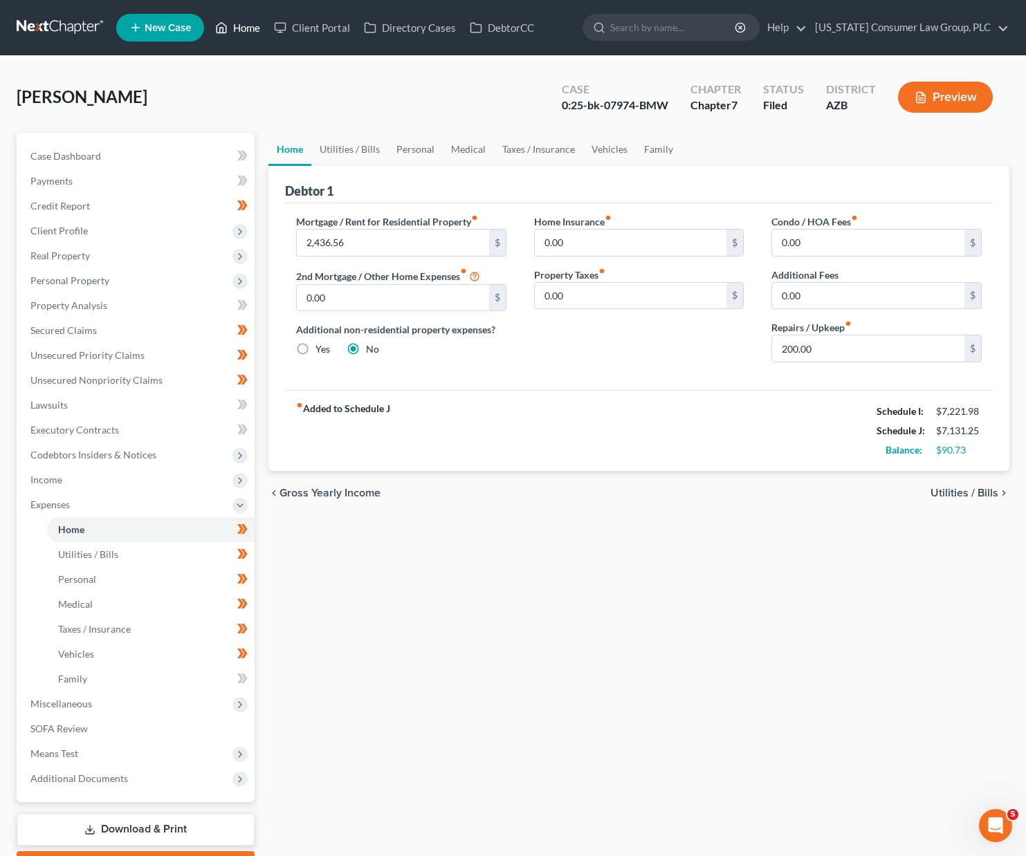
click at [239, 26] on link "Home" at bounding box center [237, 27] width 59 height 25
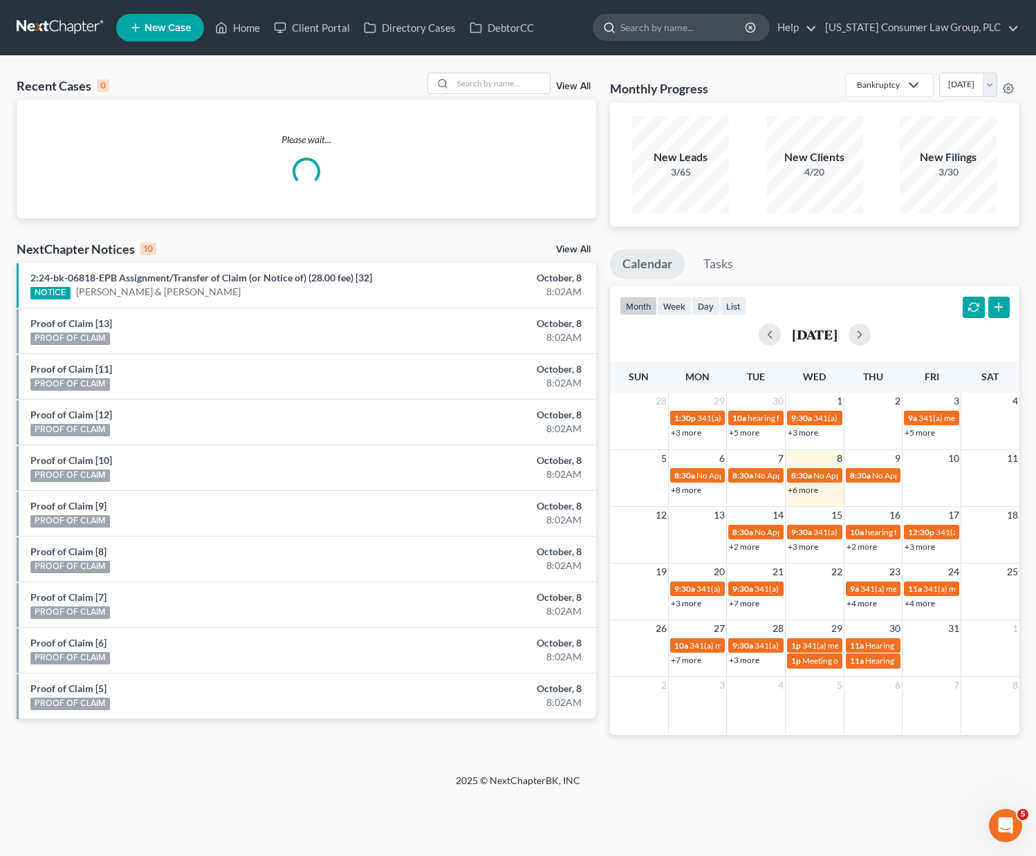
click at [657, 26] on input "search" at bounding box center [683, 28] width 127 height 26
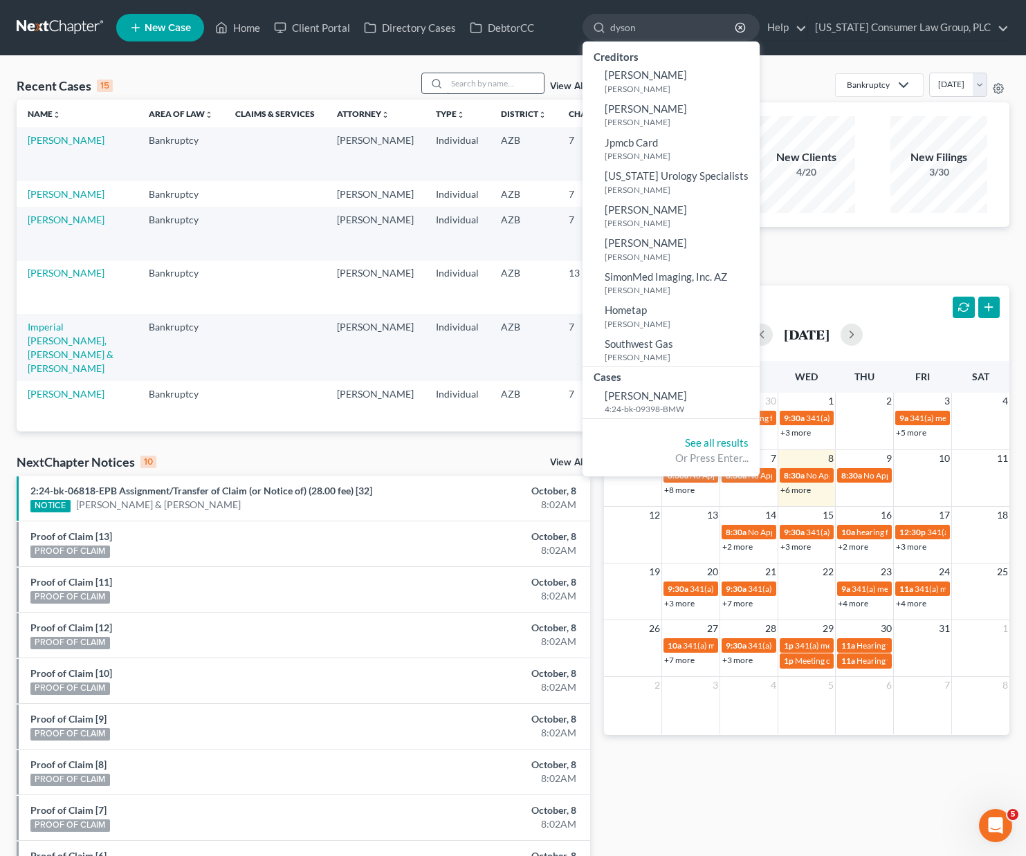
type input "dyson"
click at [466, 75] on input "search" at bounding box center [495, 83] width 97 height 20
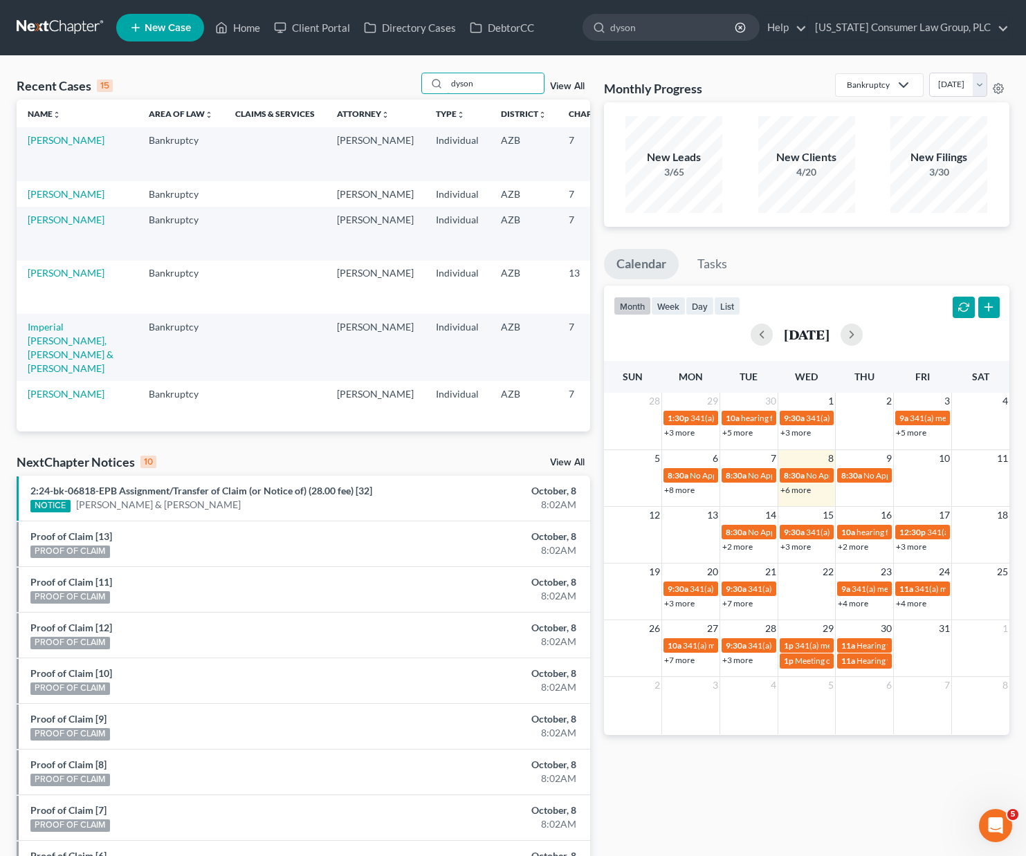
type input "dyson"
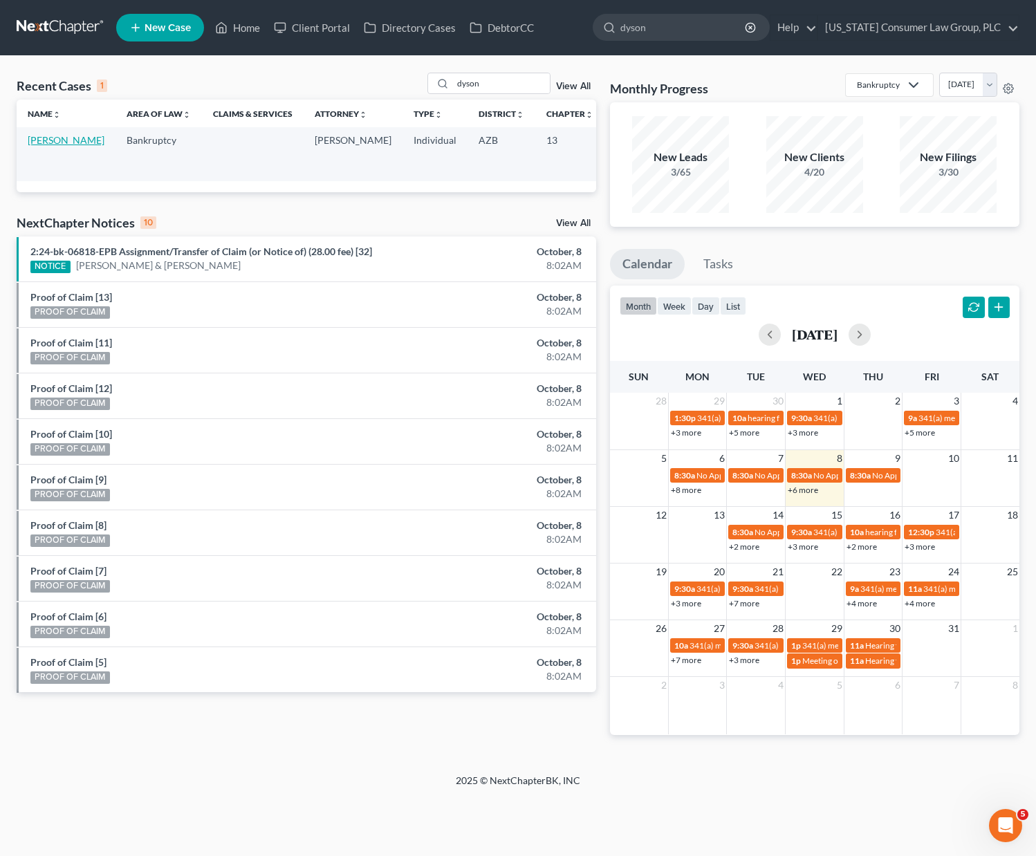
click at [51, 146] on link "Dyson, Thomas" at bounding box center [66, 140] width 77 height 12
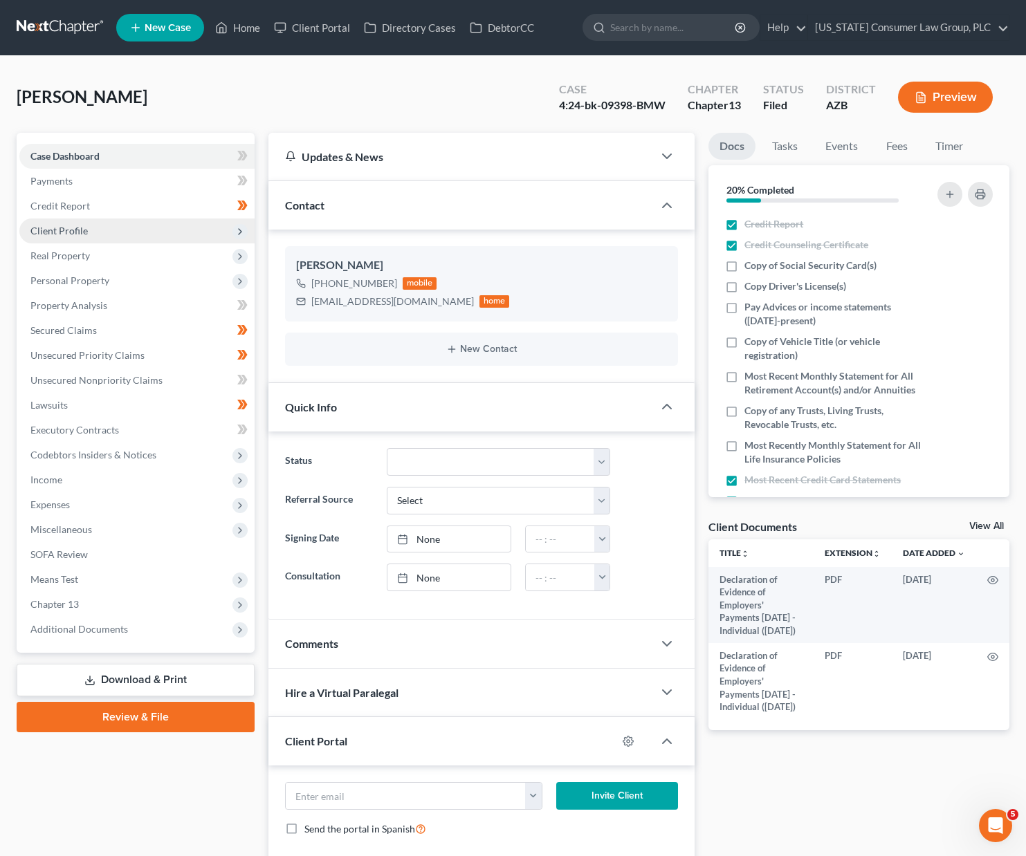
click at [86, 228] on span "Client Profile" at bounding box center [58, 231] width 57 height 12
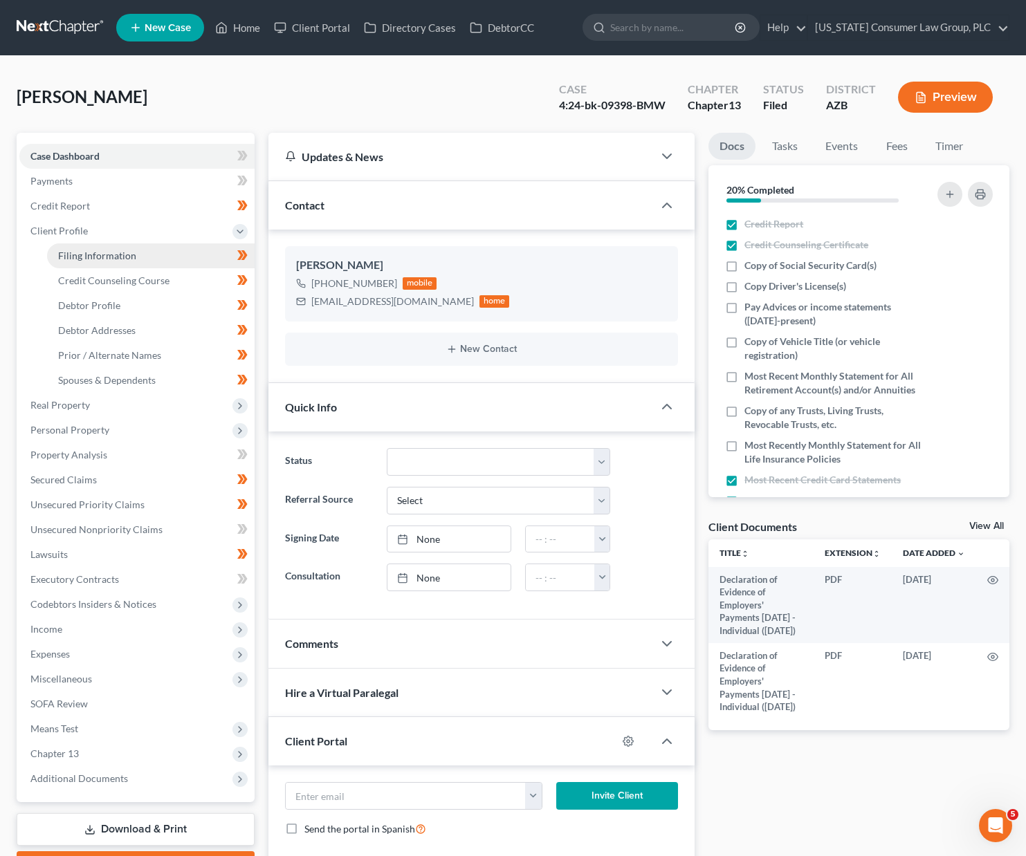
click at [98, 257] on span "Filing Information" at bounding box center [97, 256] width 78 height 12
select select "1"
select select "0"
select select "3"
select select "4"
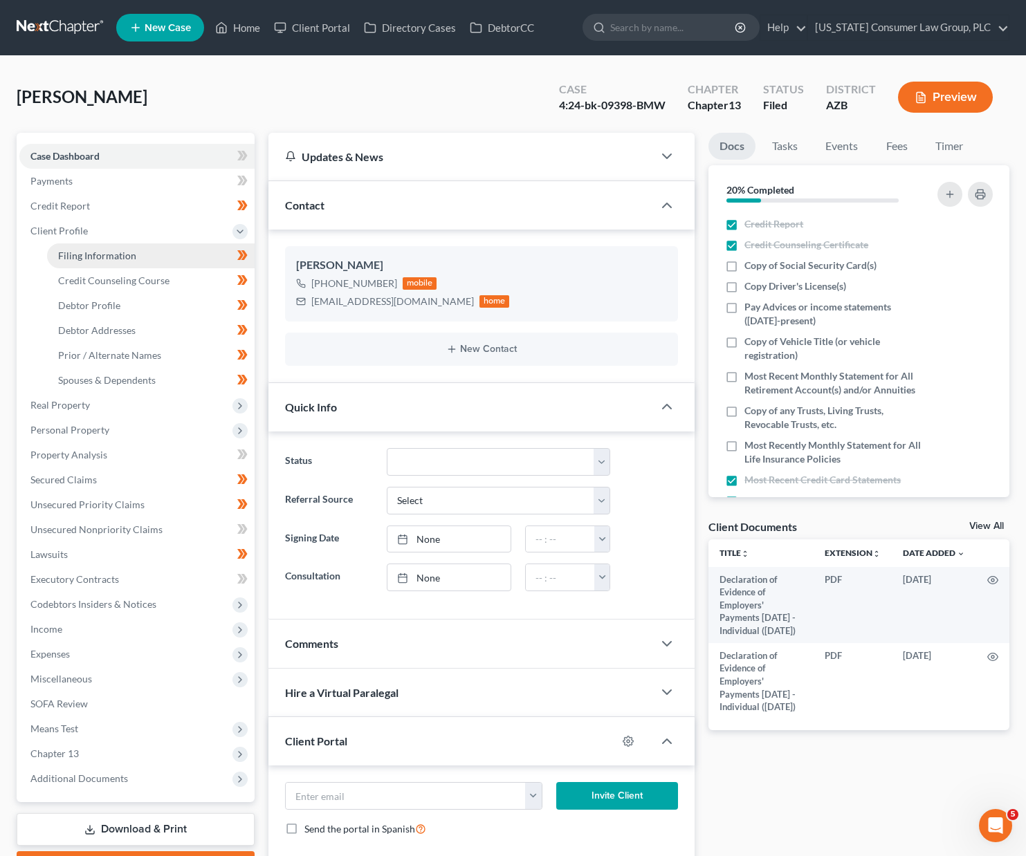
select select "0"
select select "3"
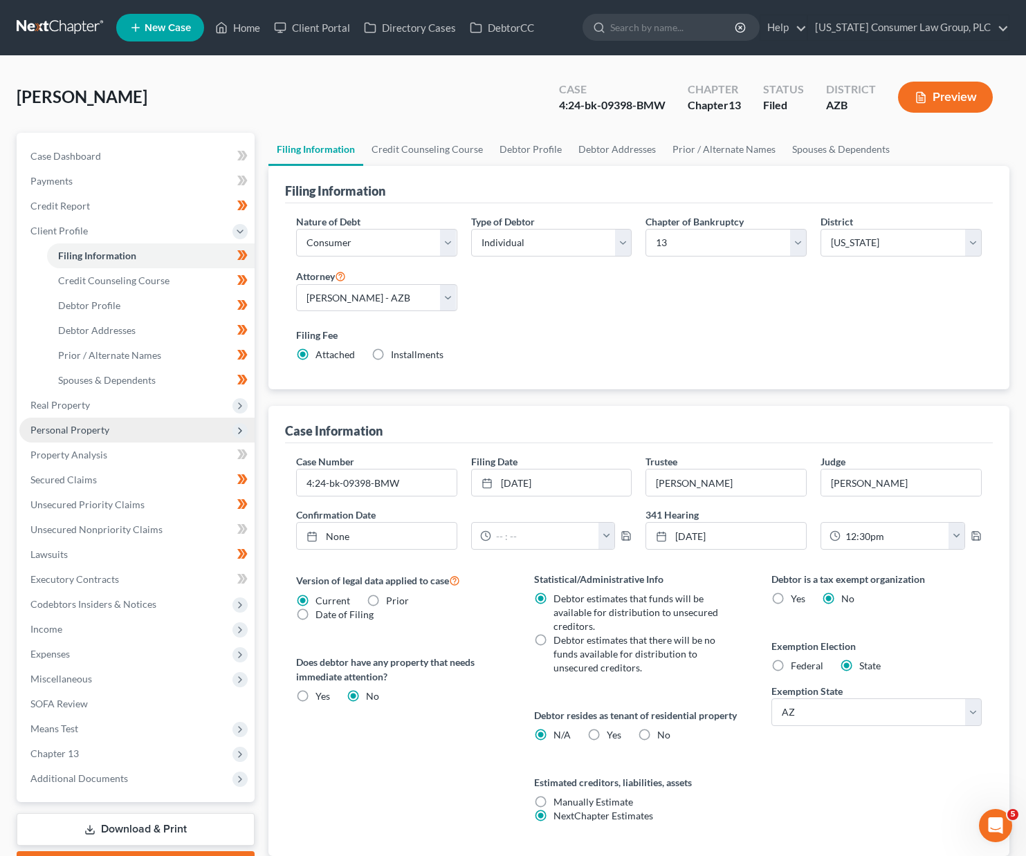
click at [89, 429] on span "Personal Property" at bounding box center [69, 430] width 79 height 12
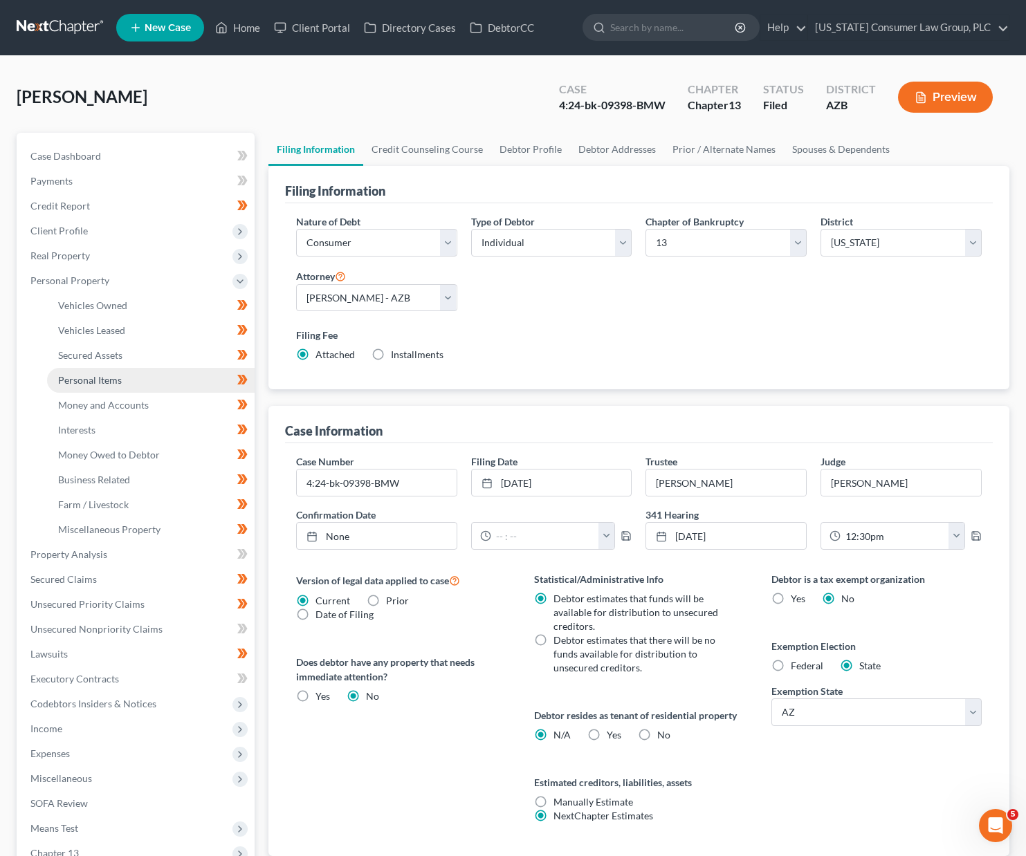
click at [98, 375] on span "Personal Items" at bounding box center [90, 380] width 64 height 12
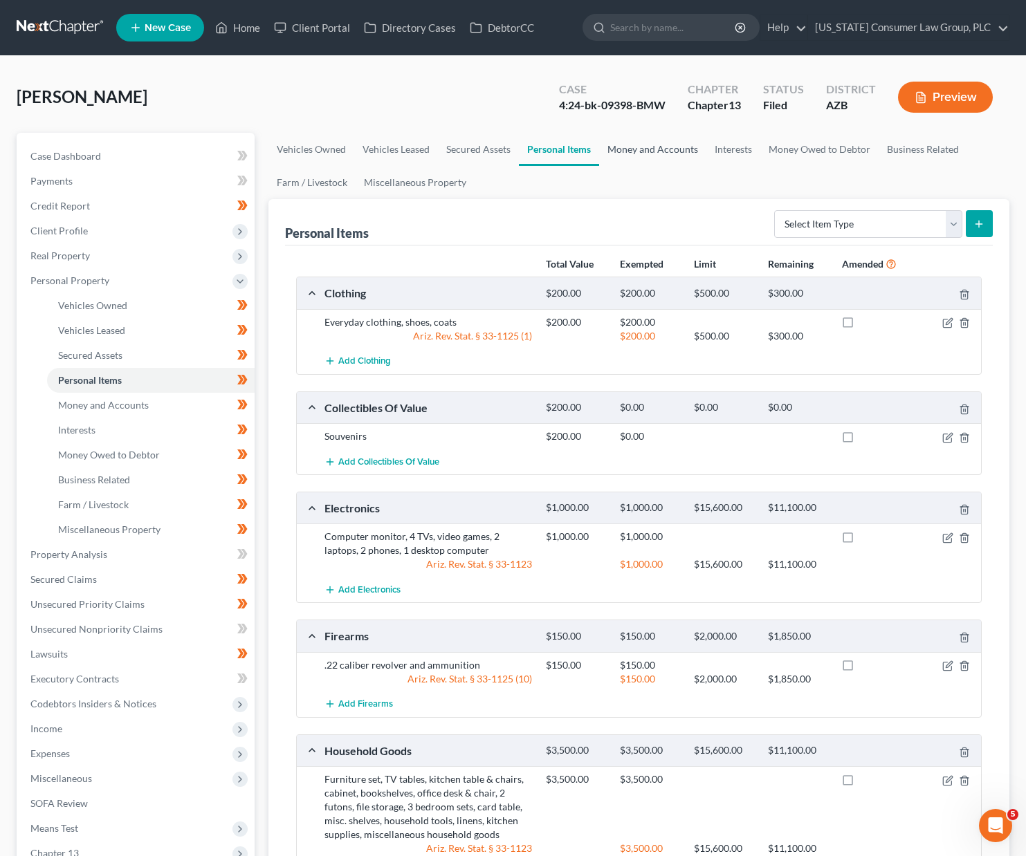
click at [662, 149] on link "Money and Accounts" at bounding box center [652, 149] width 107 height 33
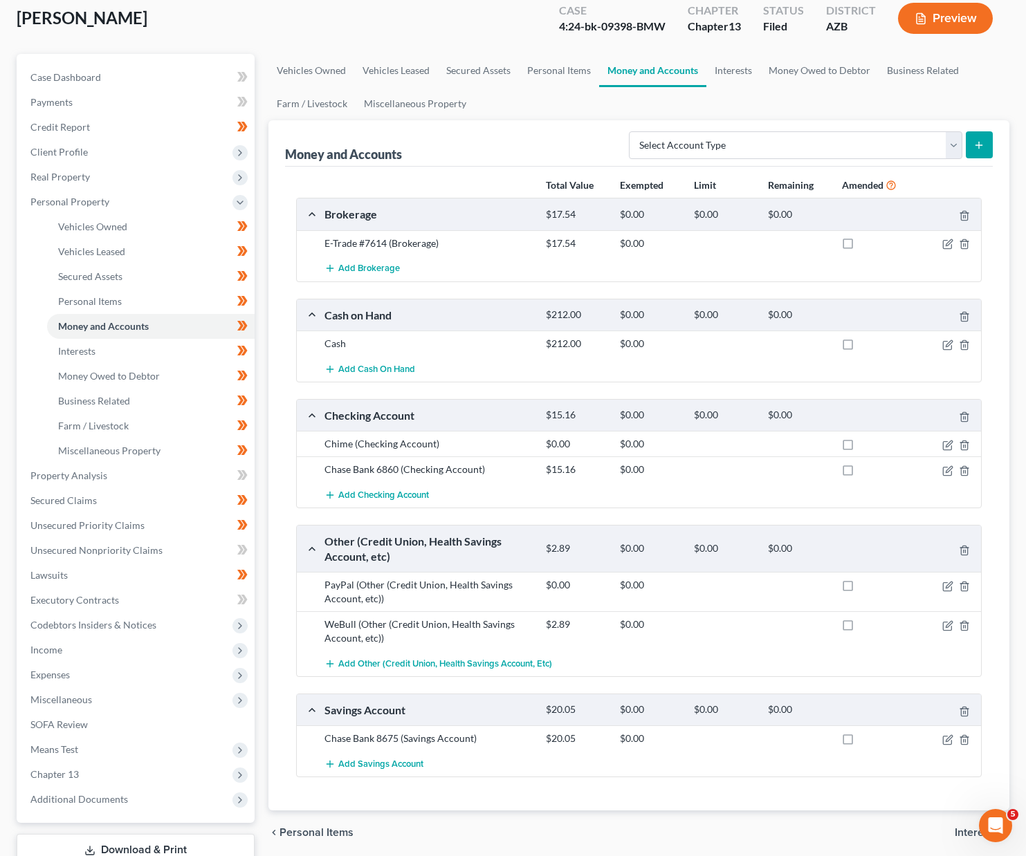
scroll to position [178, 0]
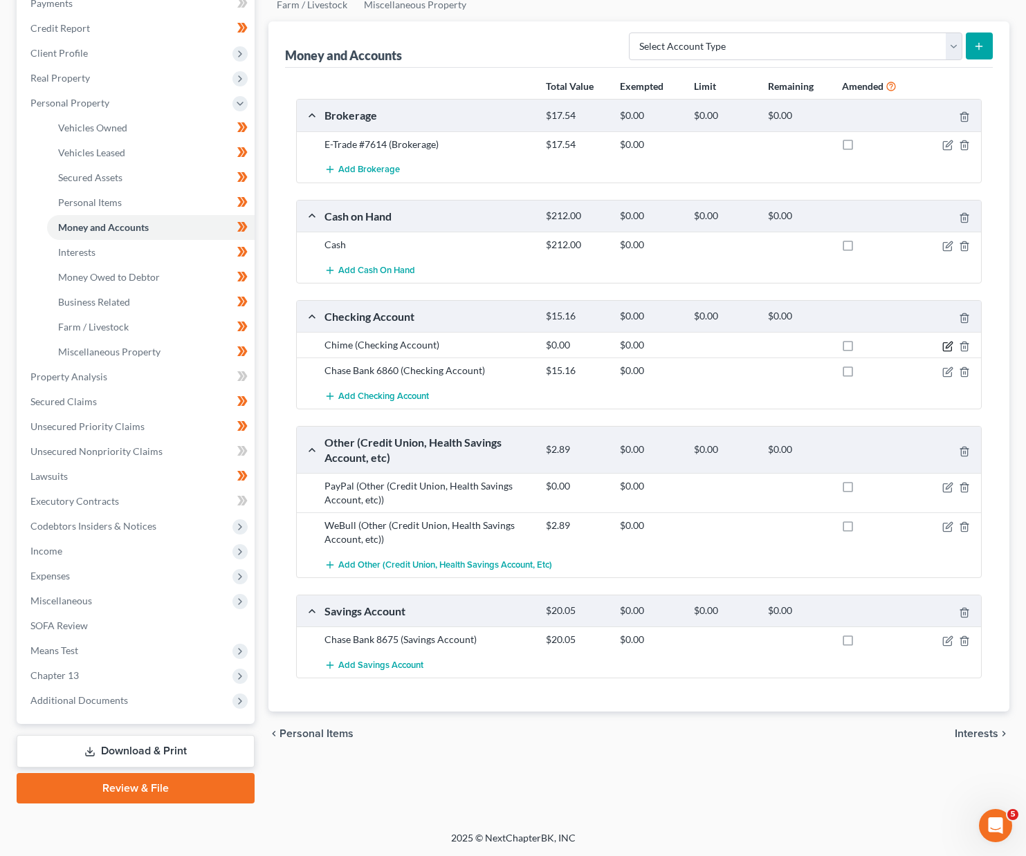
click at [790, 346] on icon "button" at bounding box center [947, 346] width 11 height 11
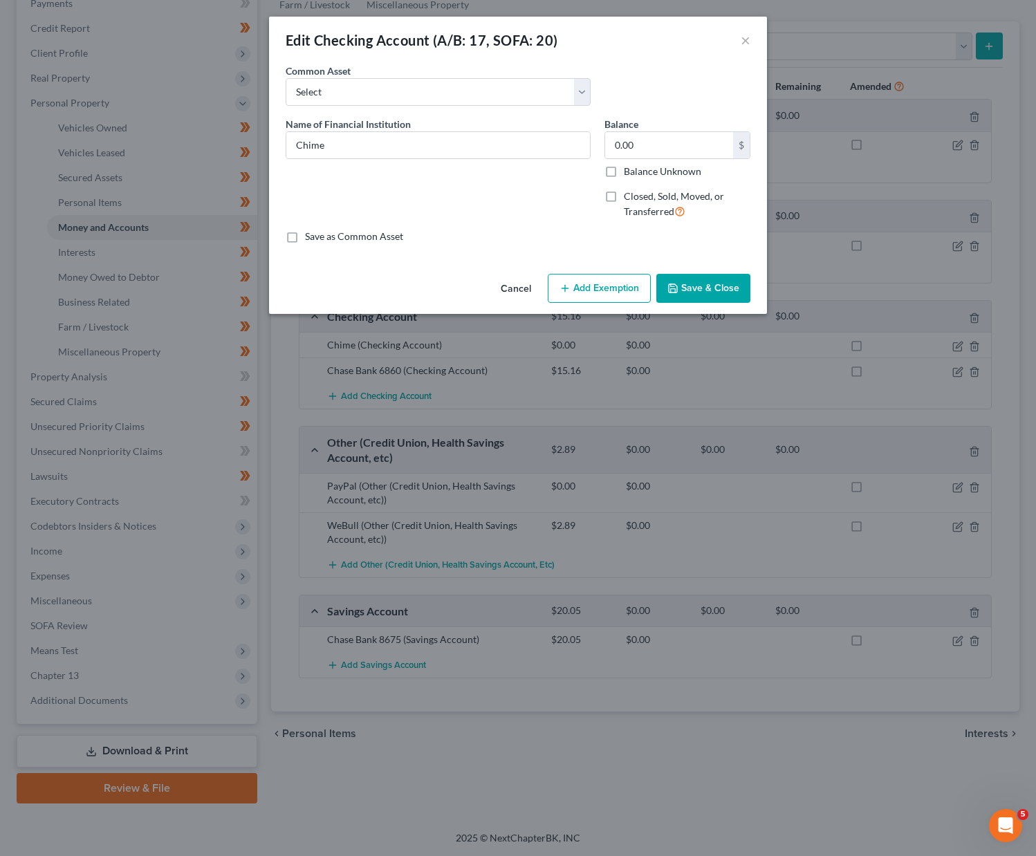
click at [750, 35] on div "Edit Checking Account (A/B: 17, SOFA: 20) ×" at bounding box center [518, 40] width 498 height 47
click at [746, 39] on button "×" at bounding box center [746, 40] width 10 height 17
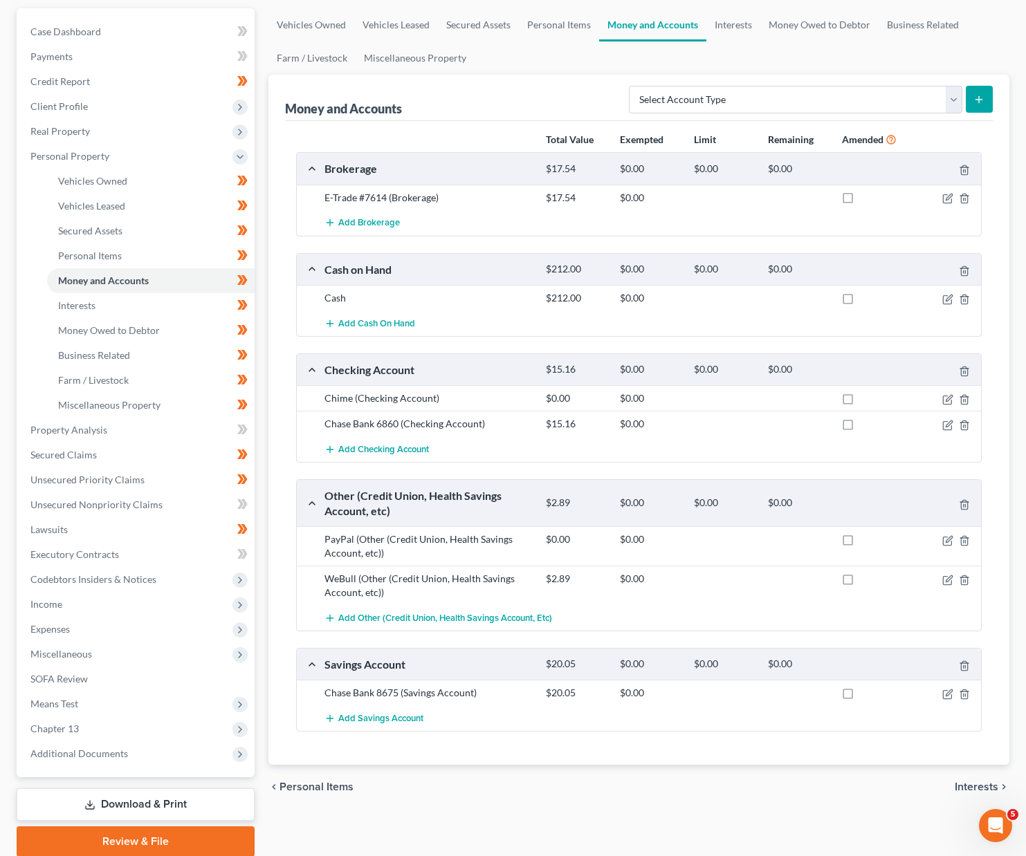
scroll to position [0, 0]
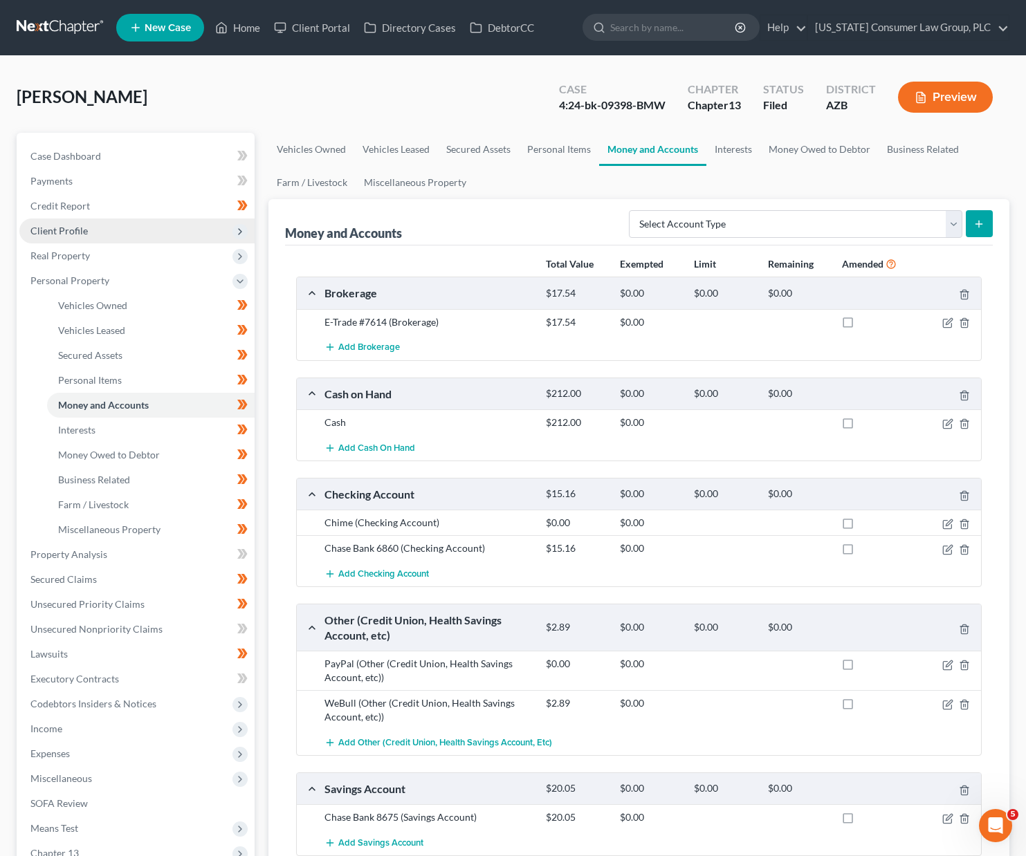
click at [60, 227] on span "Client Profile" at bounding box center [58, 231] width 57 height 12
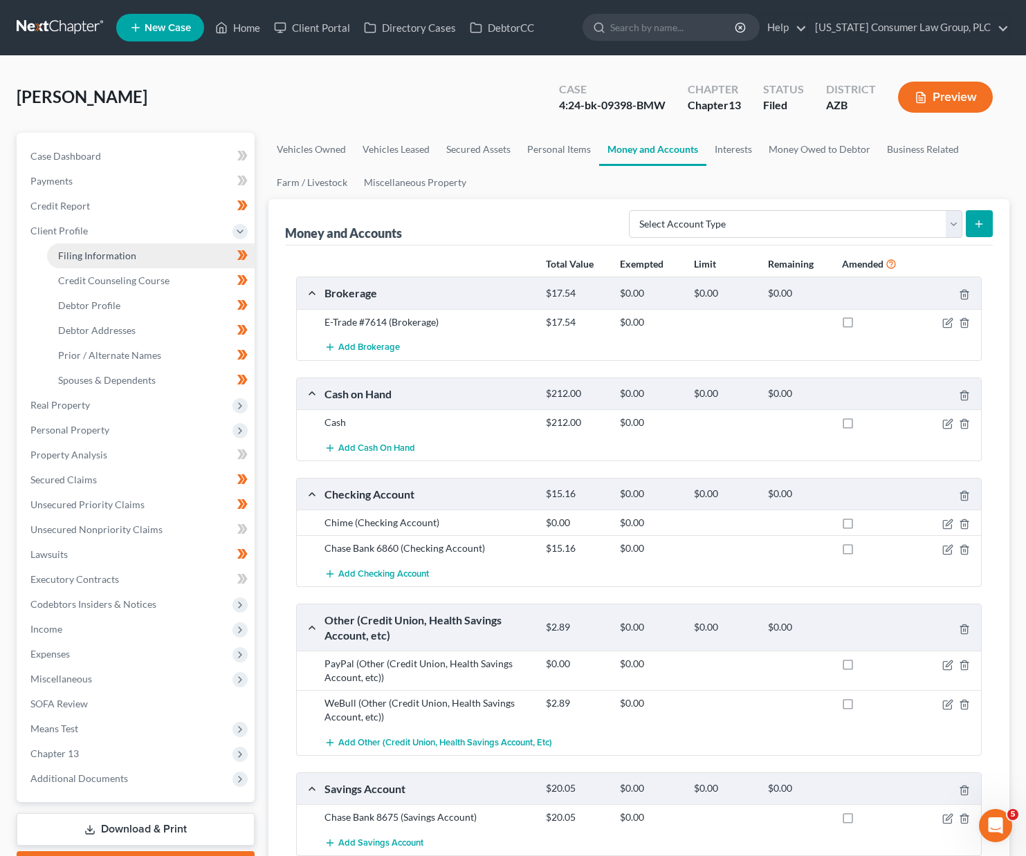
click at [75, 253] on span "Filing Information" at bounding box center [97, 256] width 78 height 12
select select "1"
select select "0"
select select "3"
select select "4"
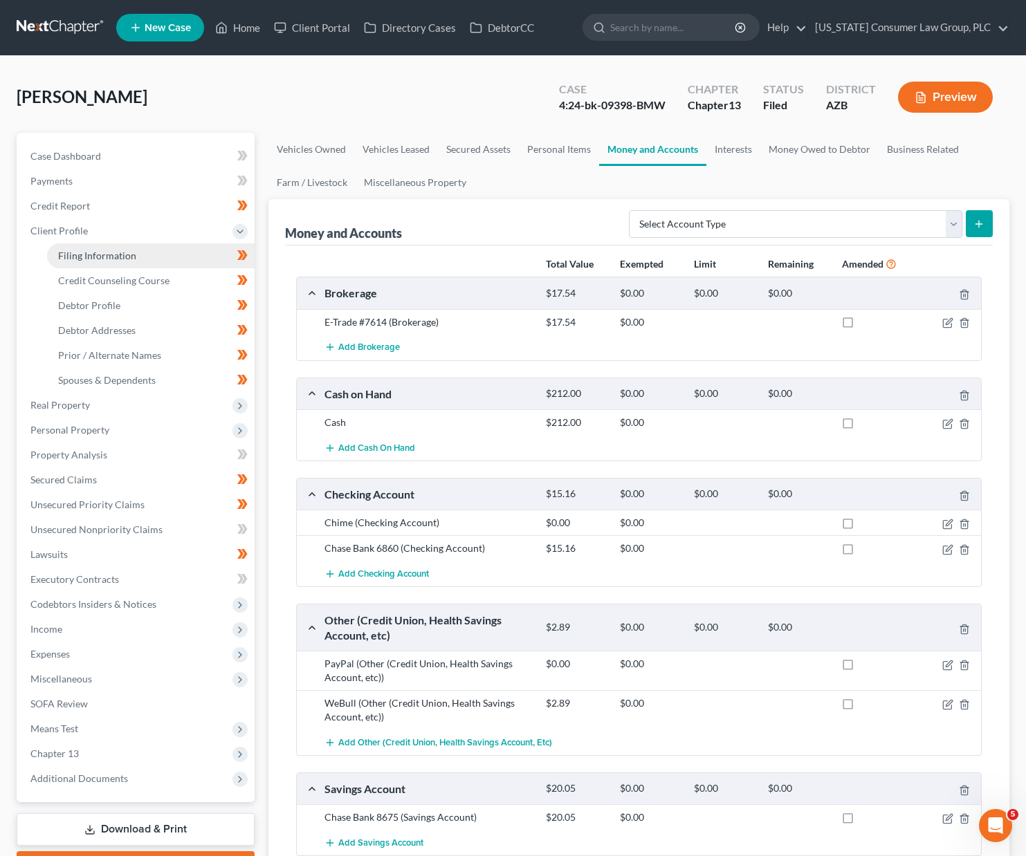
select select "0"
select select "3"
